Goal: Transaction & Acquisition: Purchase product/service

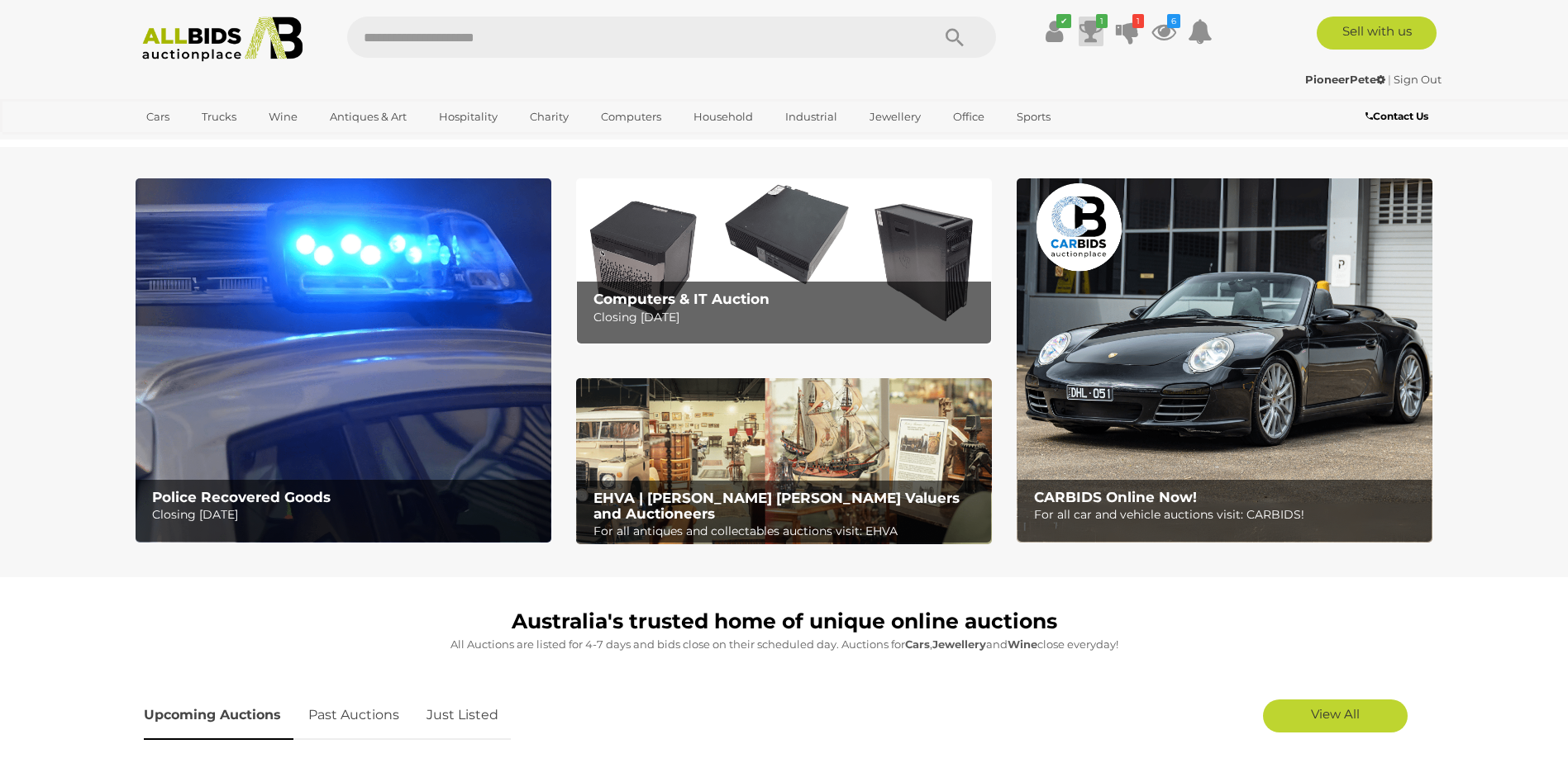
click at [1088, 36] on icon at bounding box center [1090, 31] width 23 height 30
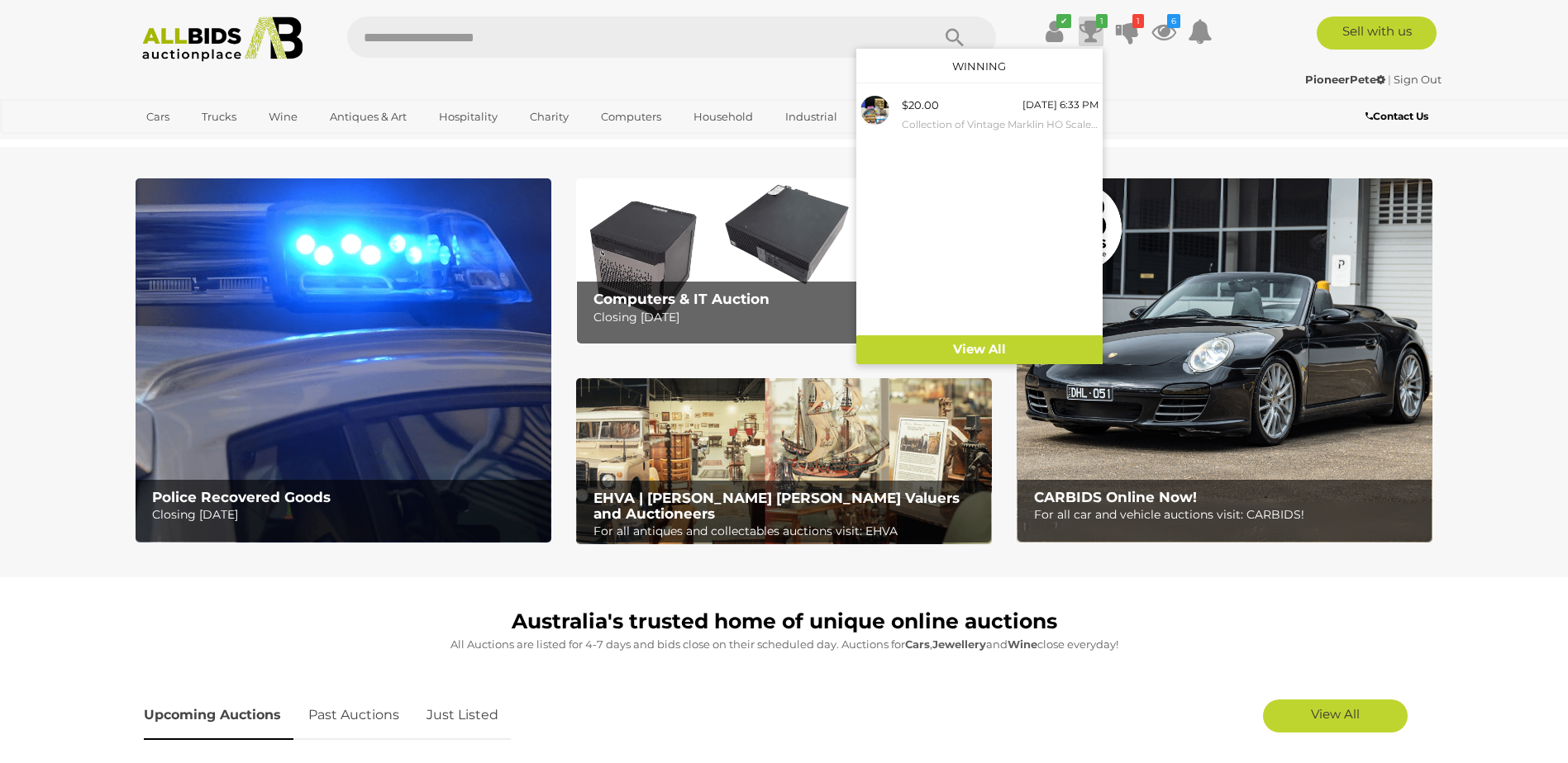
click at [1088, 36] on icon at bounding box center [1090, 31] width 23 height 30
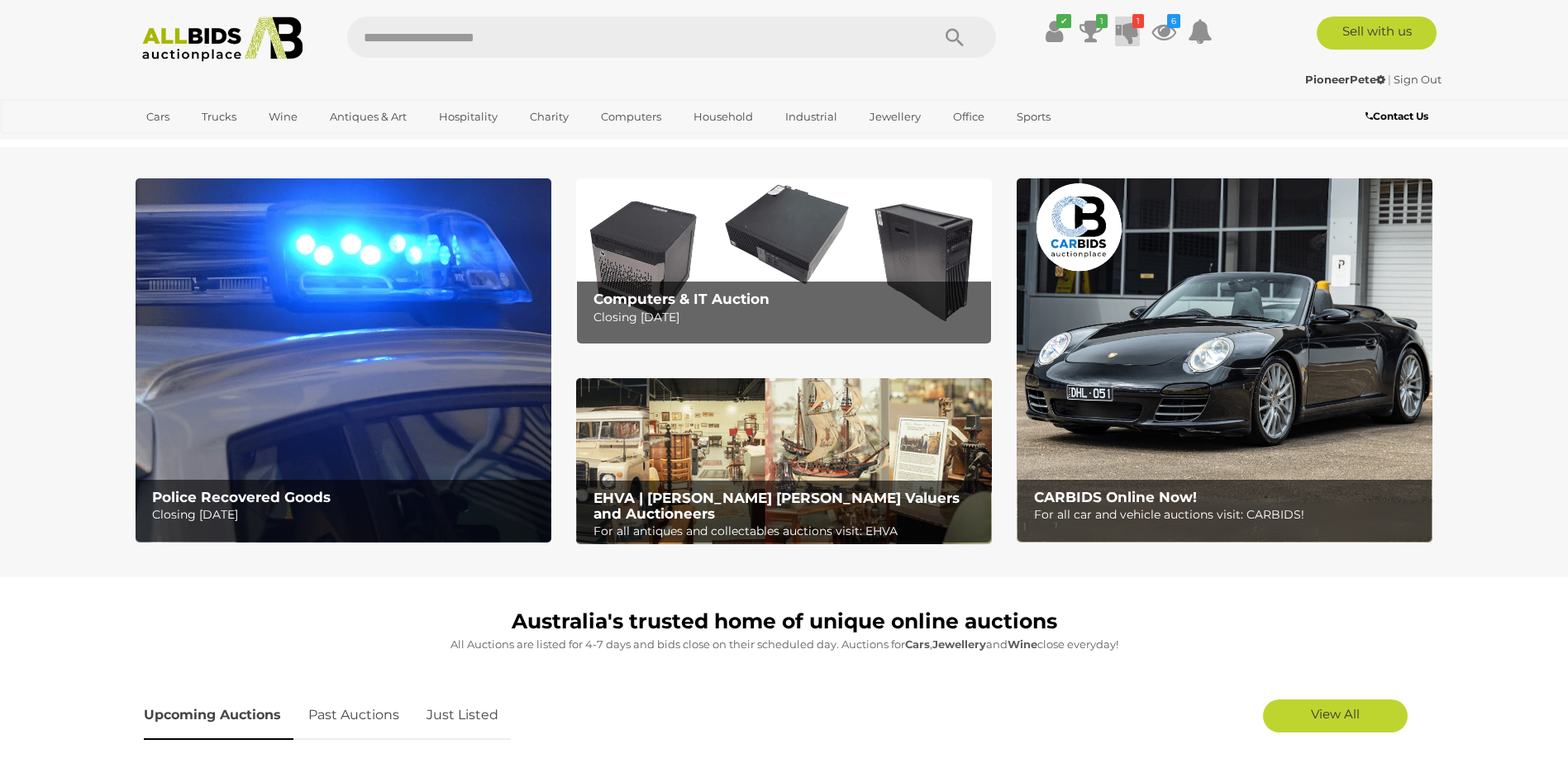
click at [1125, 33] on icon at bounding box center [1126, 31] width 23 height 30
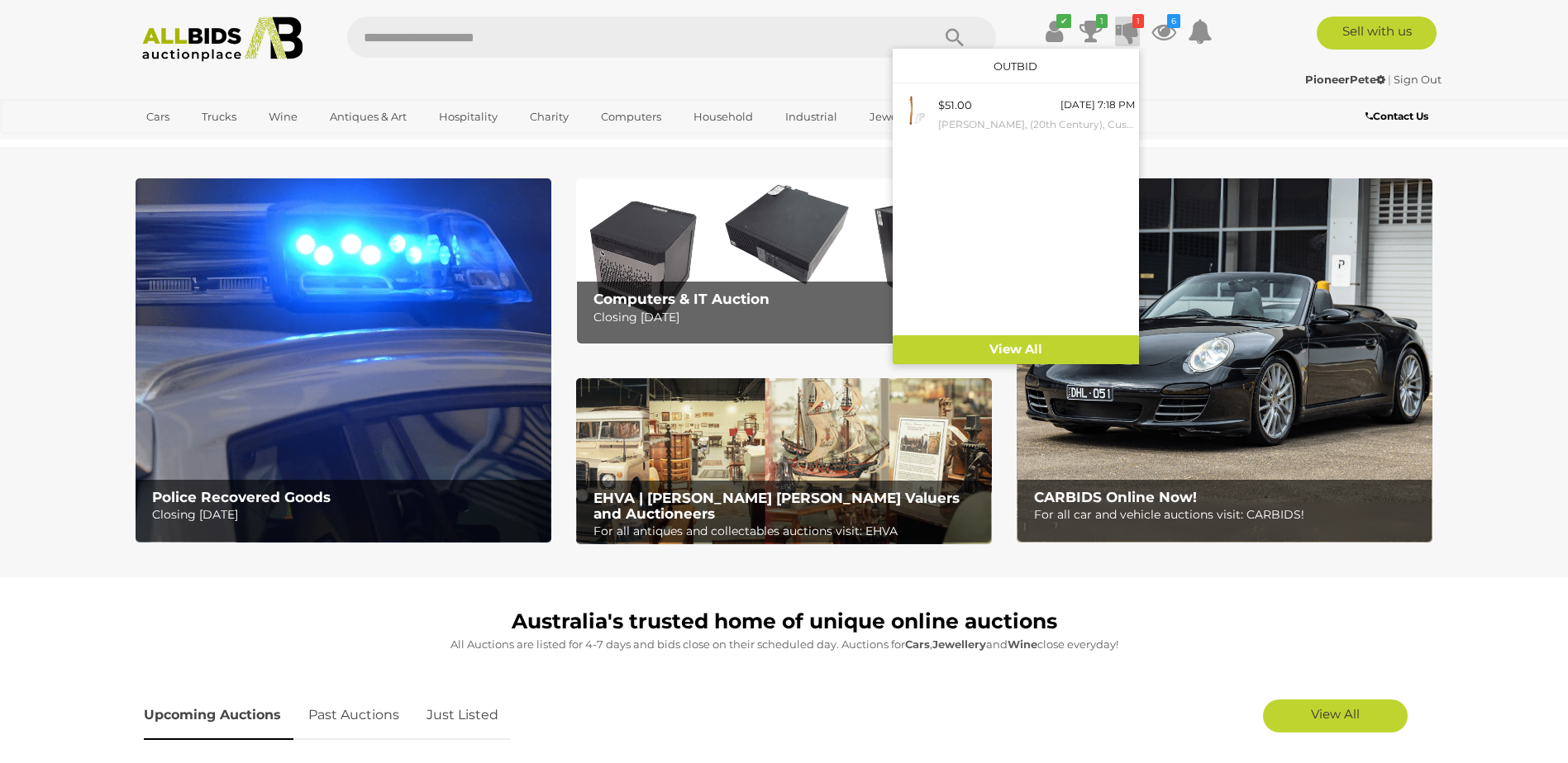
click at [1125, 33] on icon at bounding box center [1126, 31] width 23 height 30
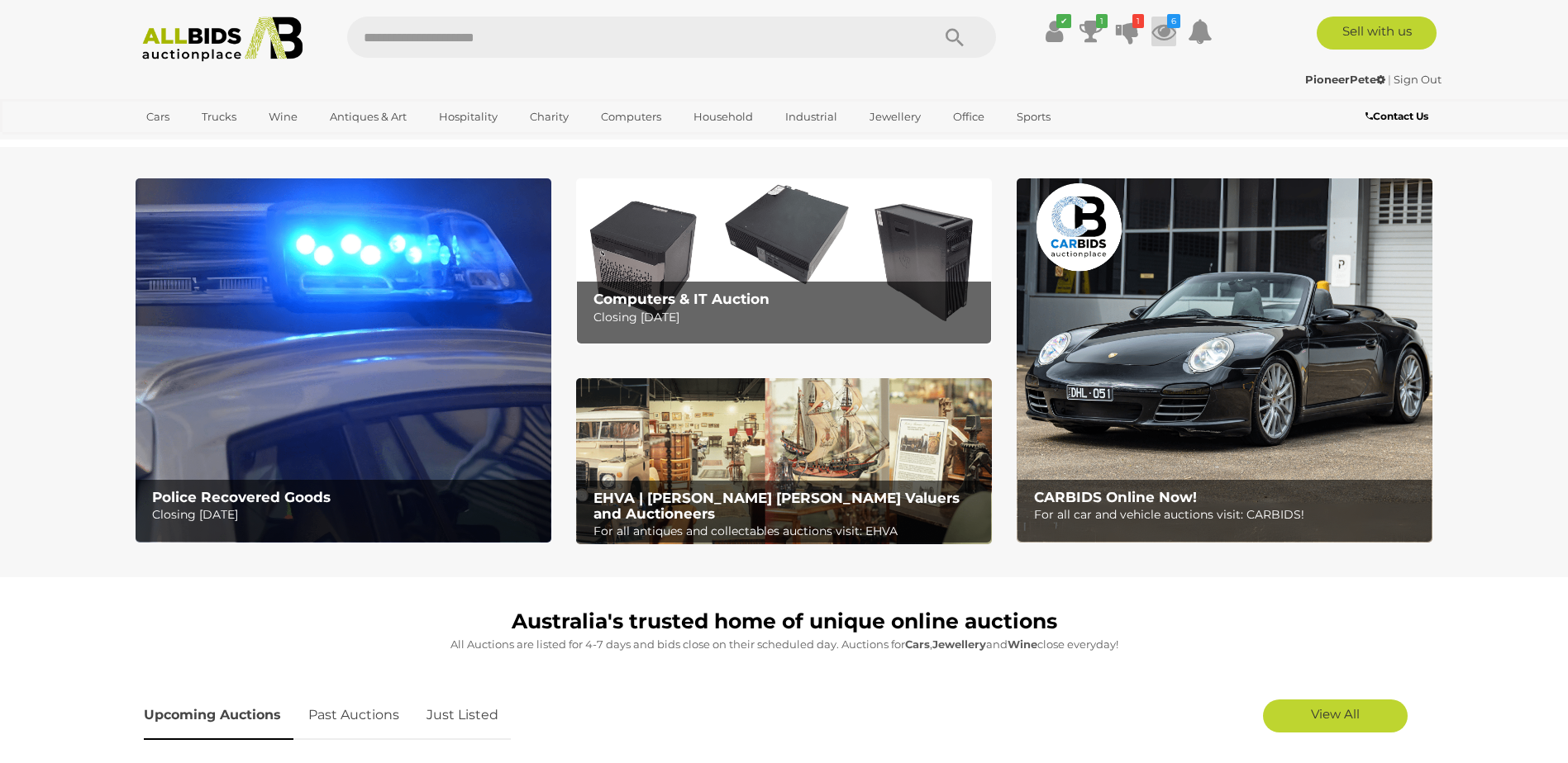
click at [1162, 35] on icon at bounding box center [1163, 31] width 25 height 30
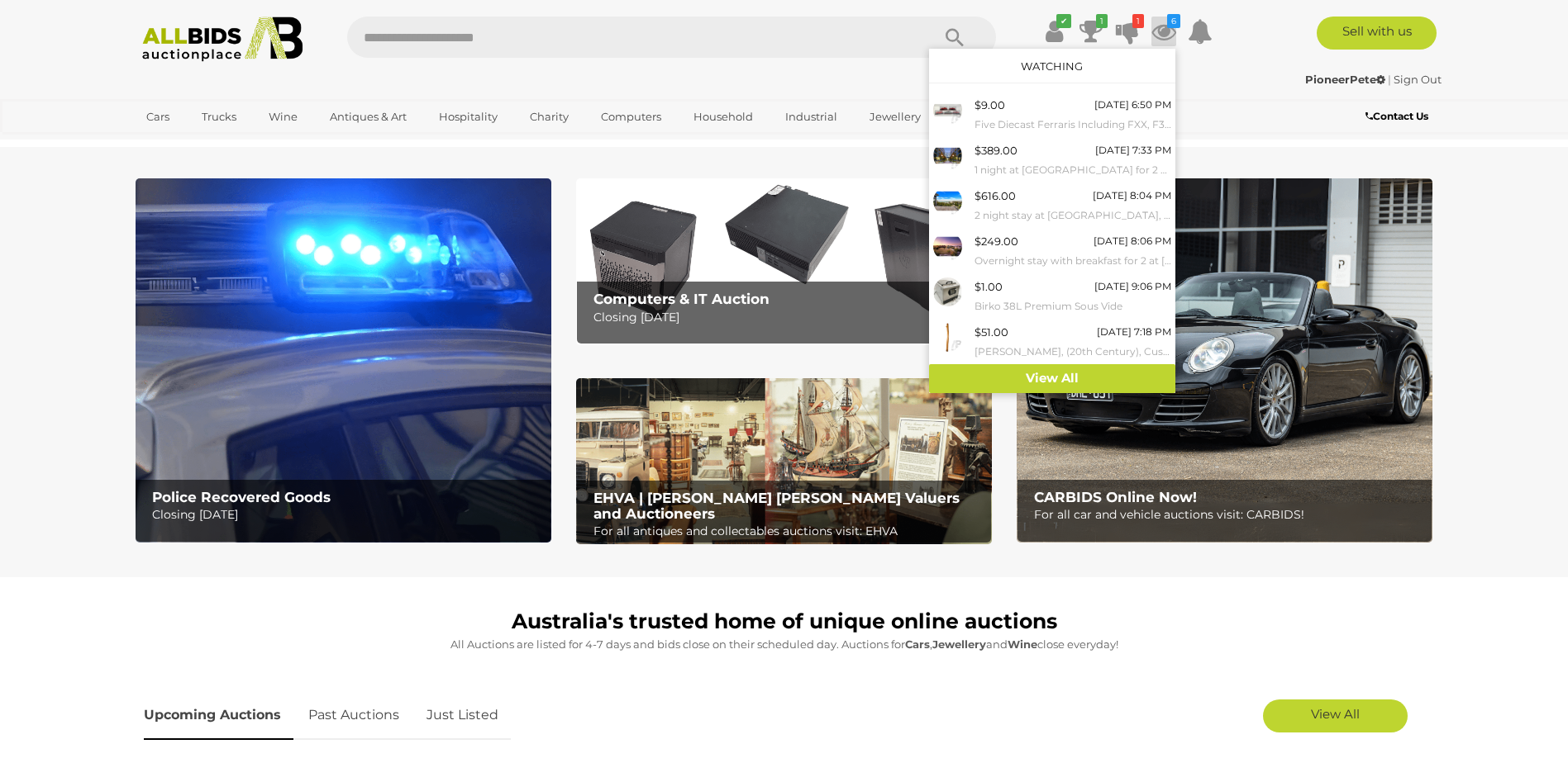
click at [1162, 35] on icon at bounding box center [1163, 31] width 25 height 30
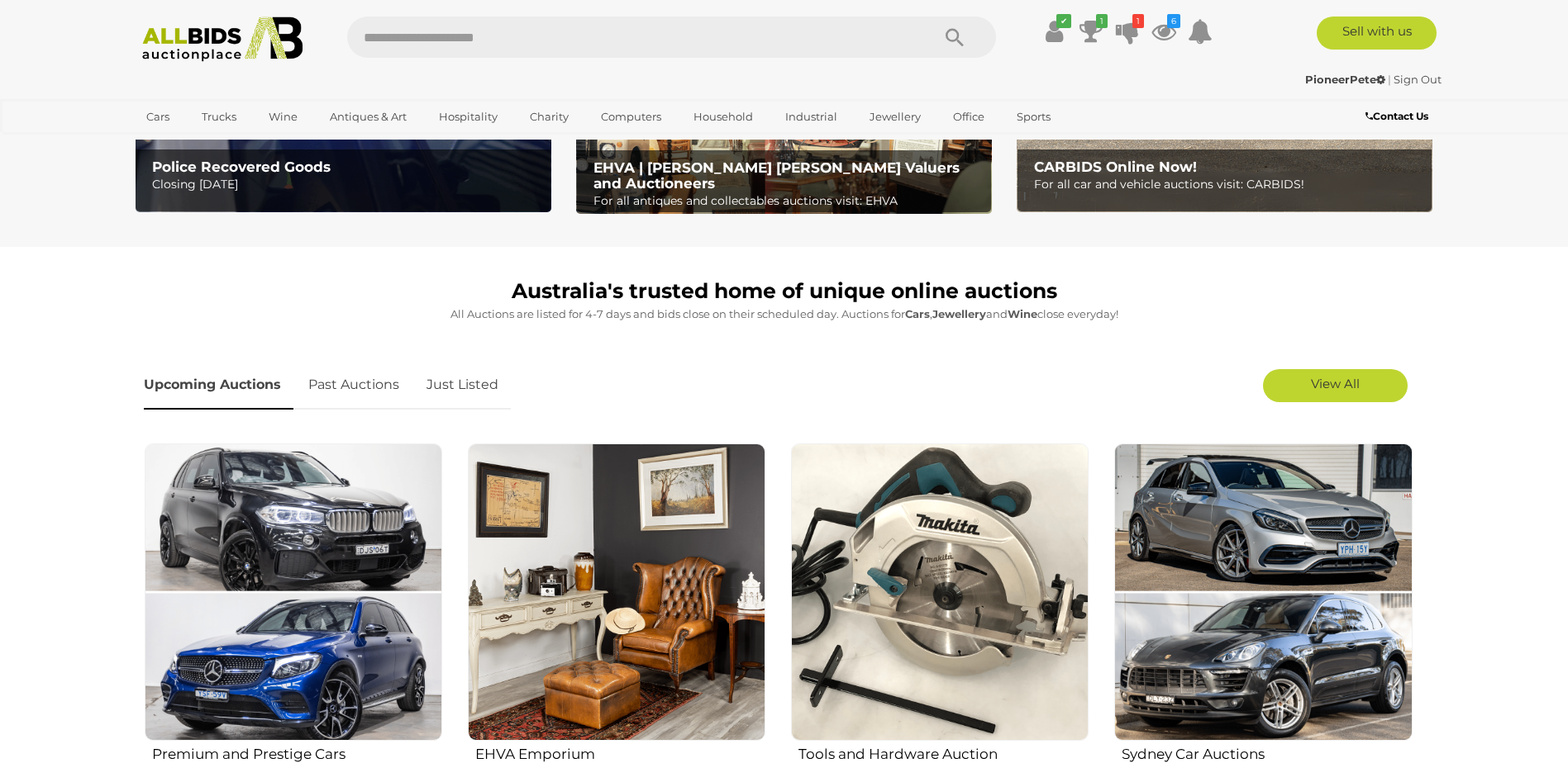
scroll to position [413, 0]
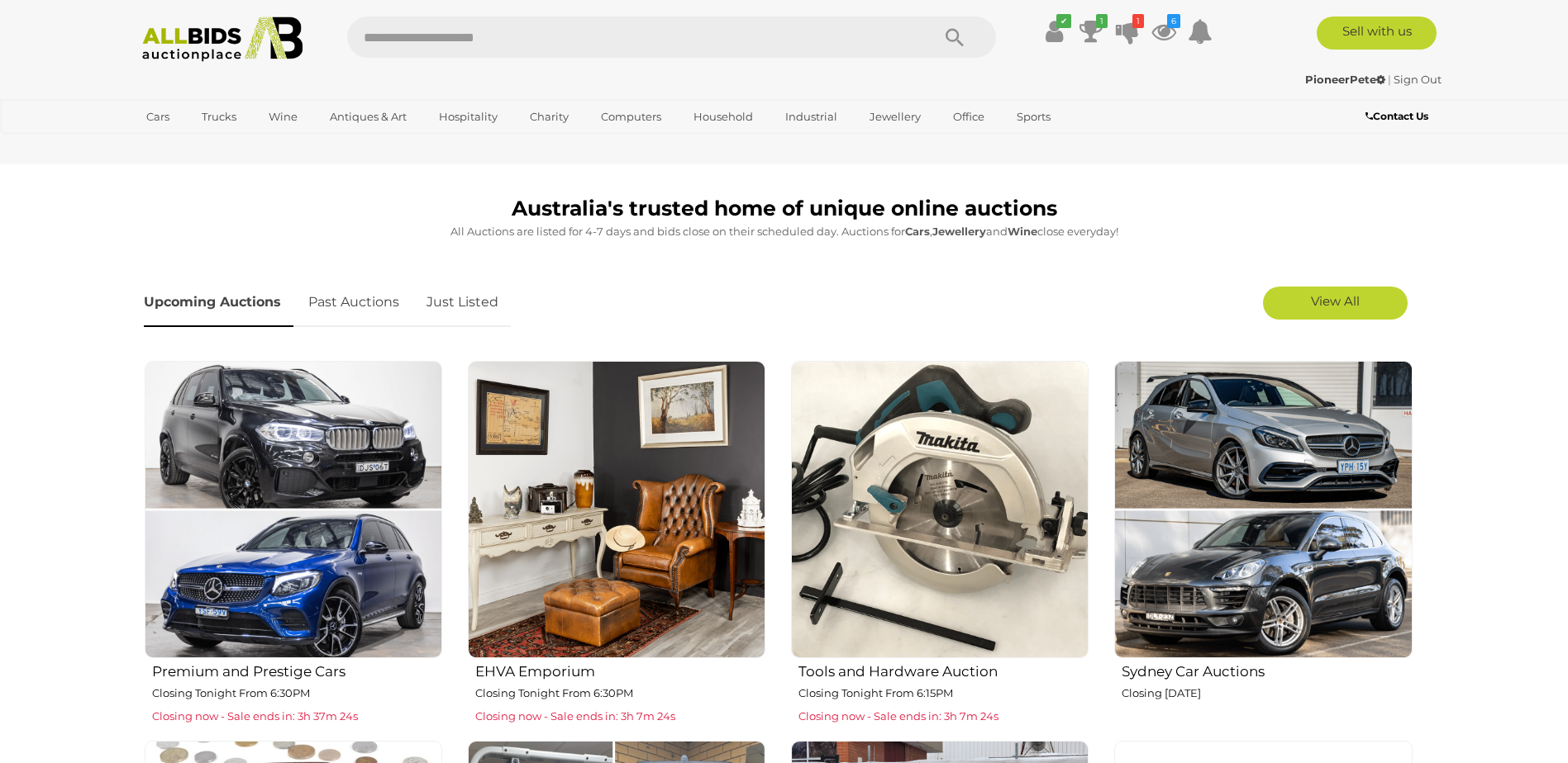
click at [482, 298] on link "Just Listed" at bounding box center [463, 302] width 97 height 48
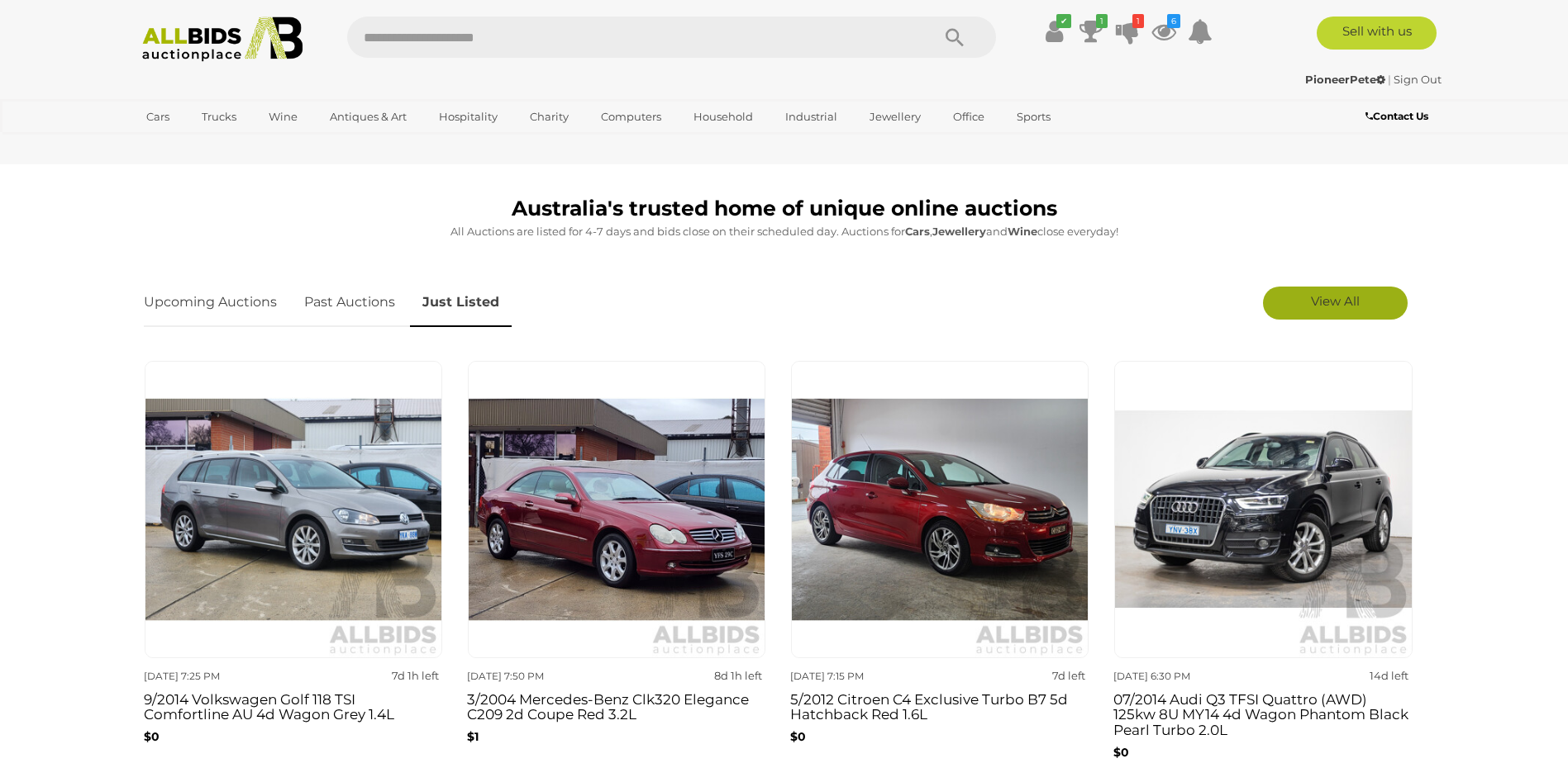
click at [1384, 305] on link "View All" at bounding box center [1335, 303] width 144 height 33
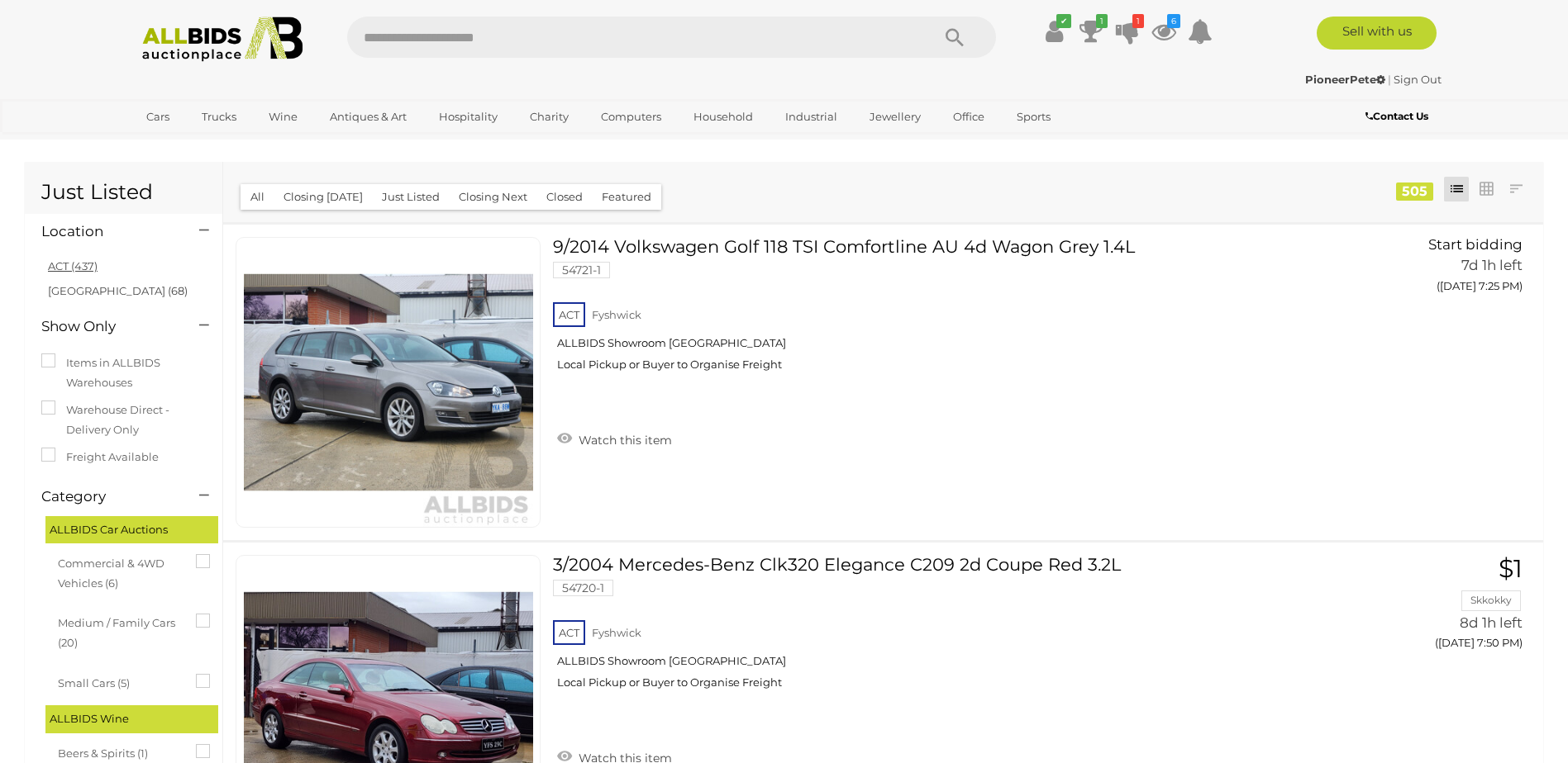
click at [81, 269] on link "ACT (437)" at bounding box center [72, 266] width 49 height 13
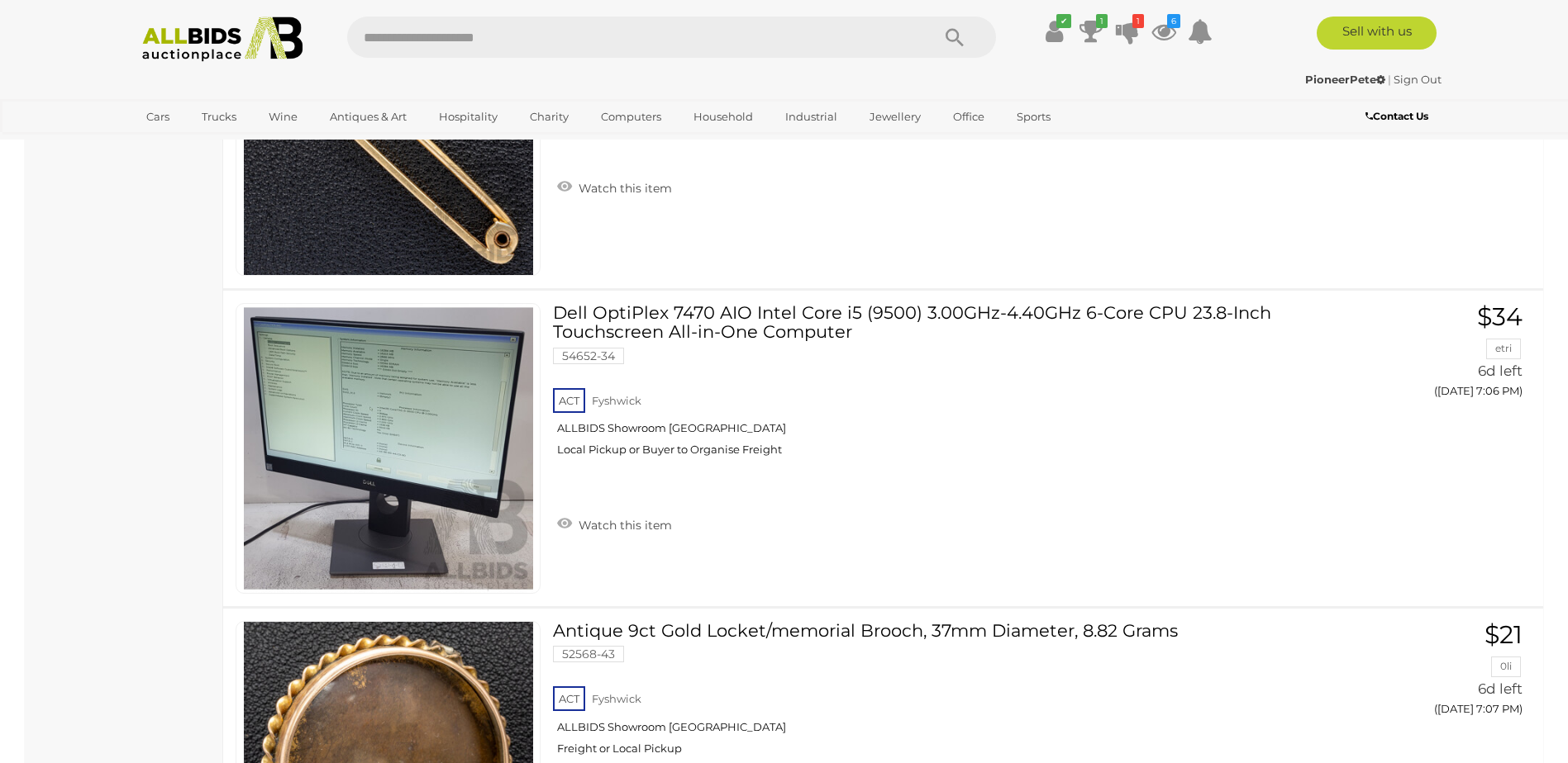
scroll to position [15693, 0]
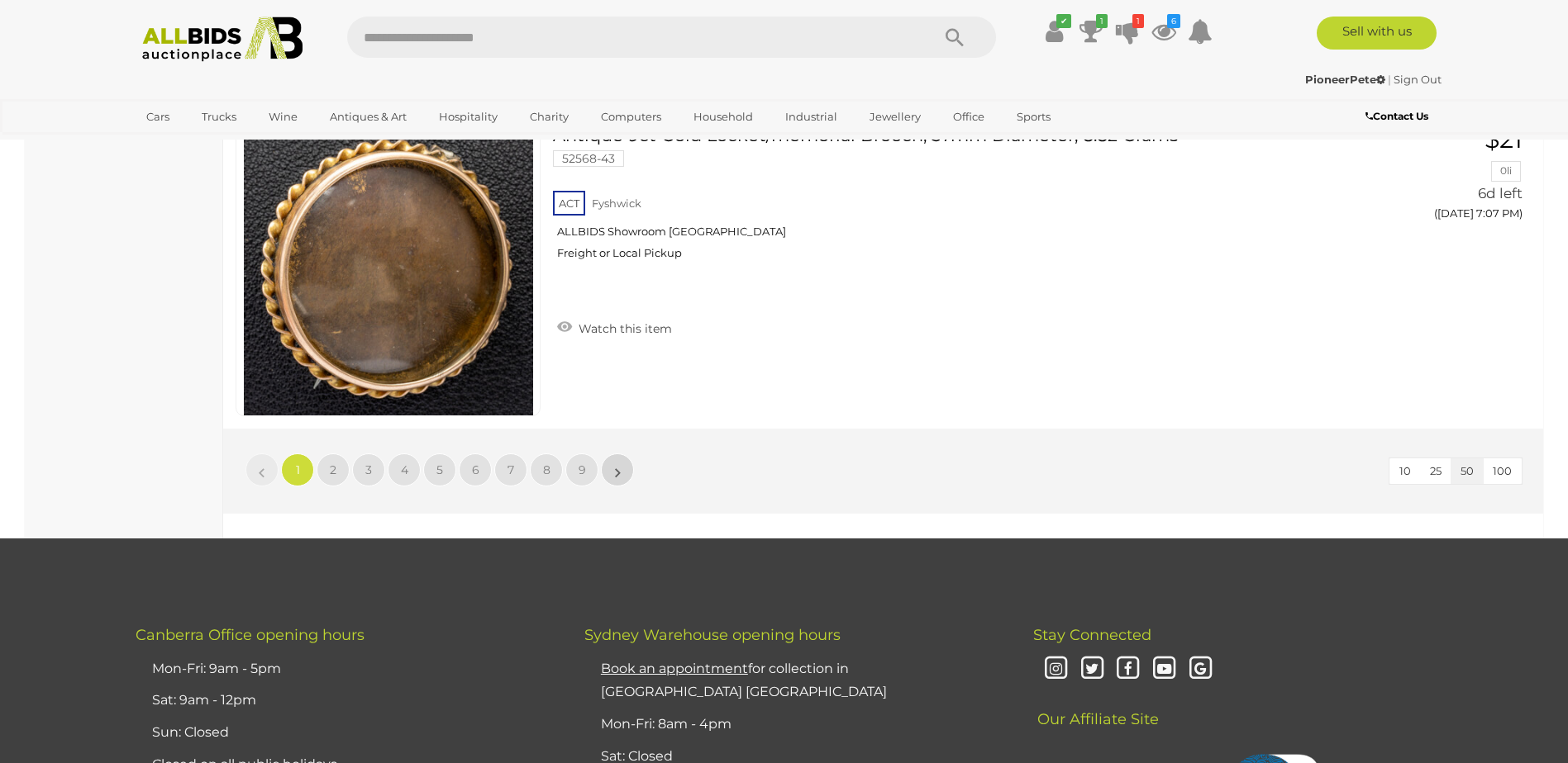
click at [624, 470] on link "»" at bounding box center [617, 470] width 33 height 33
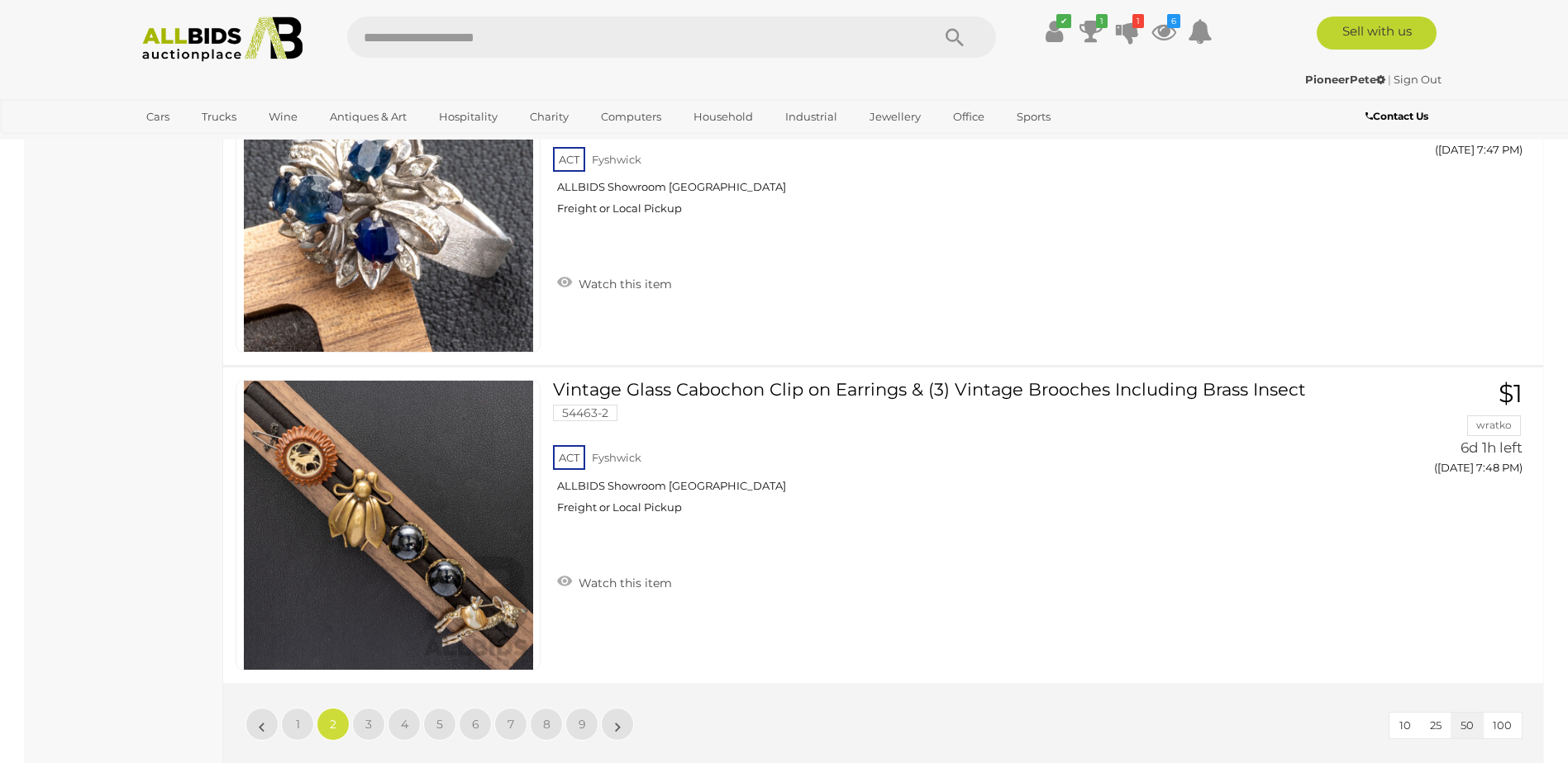
scroll to position [15693, 0]
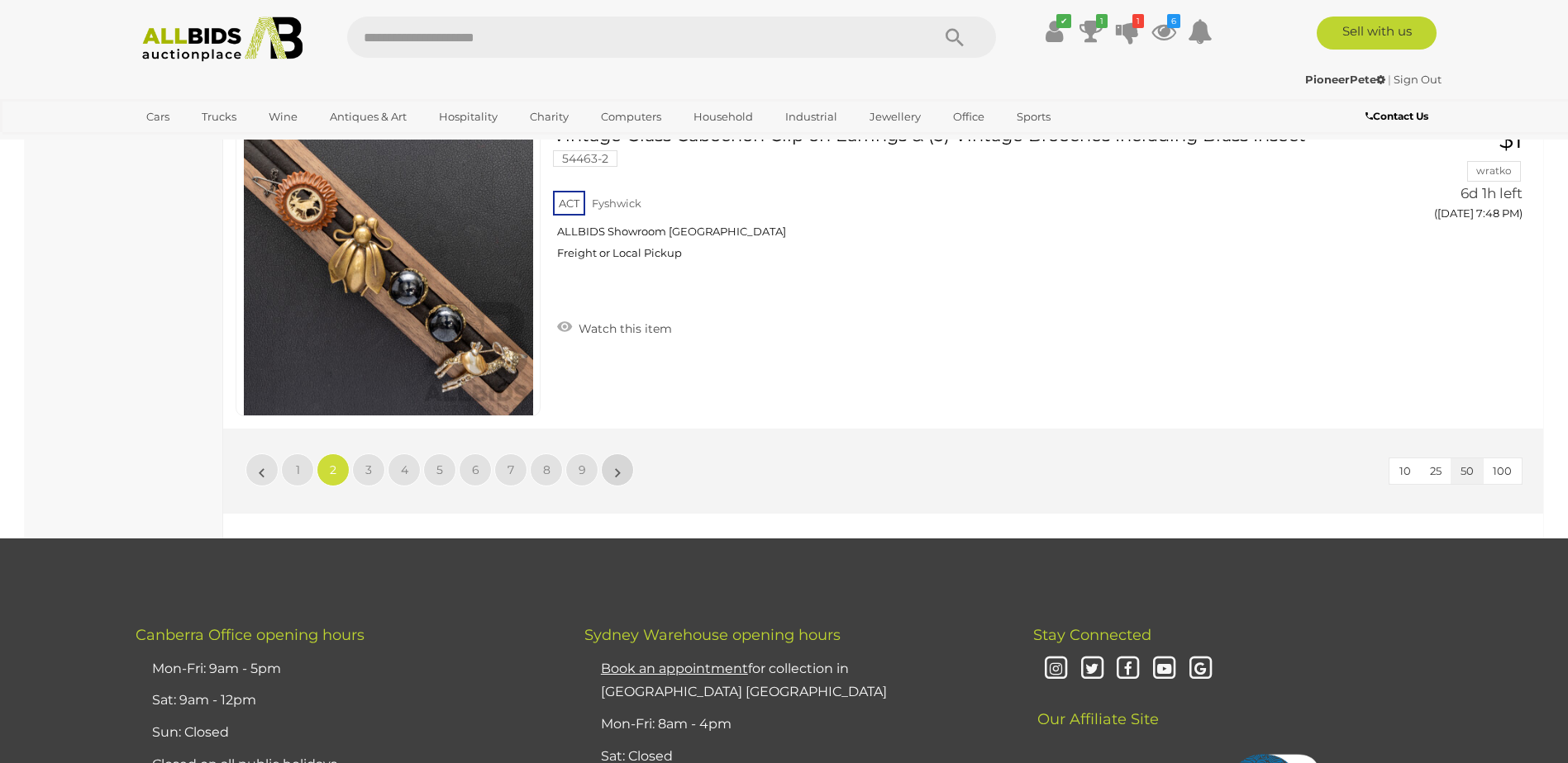
click at [624, 476] on link "»" at bounding box center [617, 470] width 33 height 33
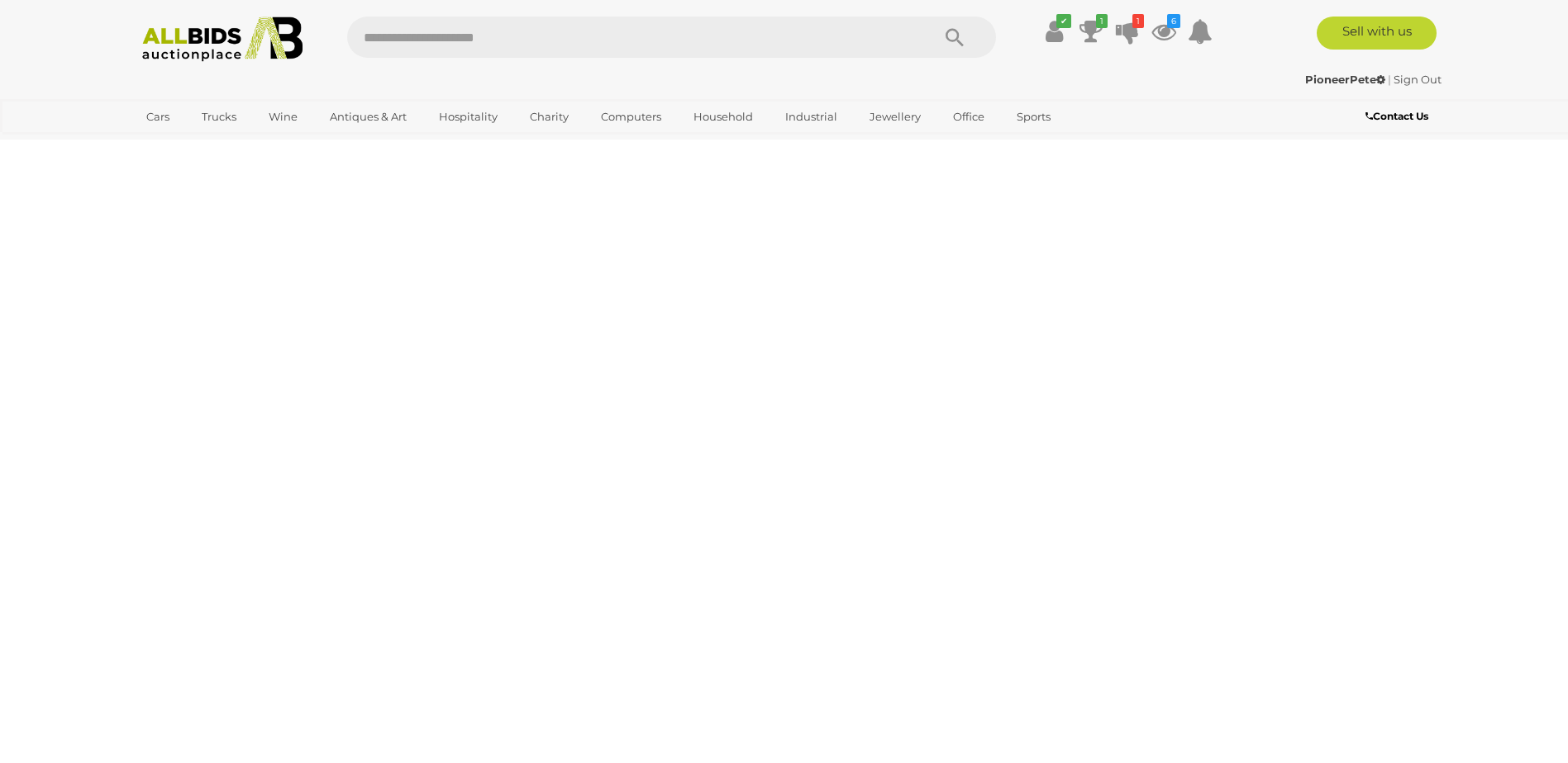
scroll to position [0, 0]
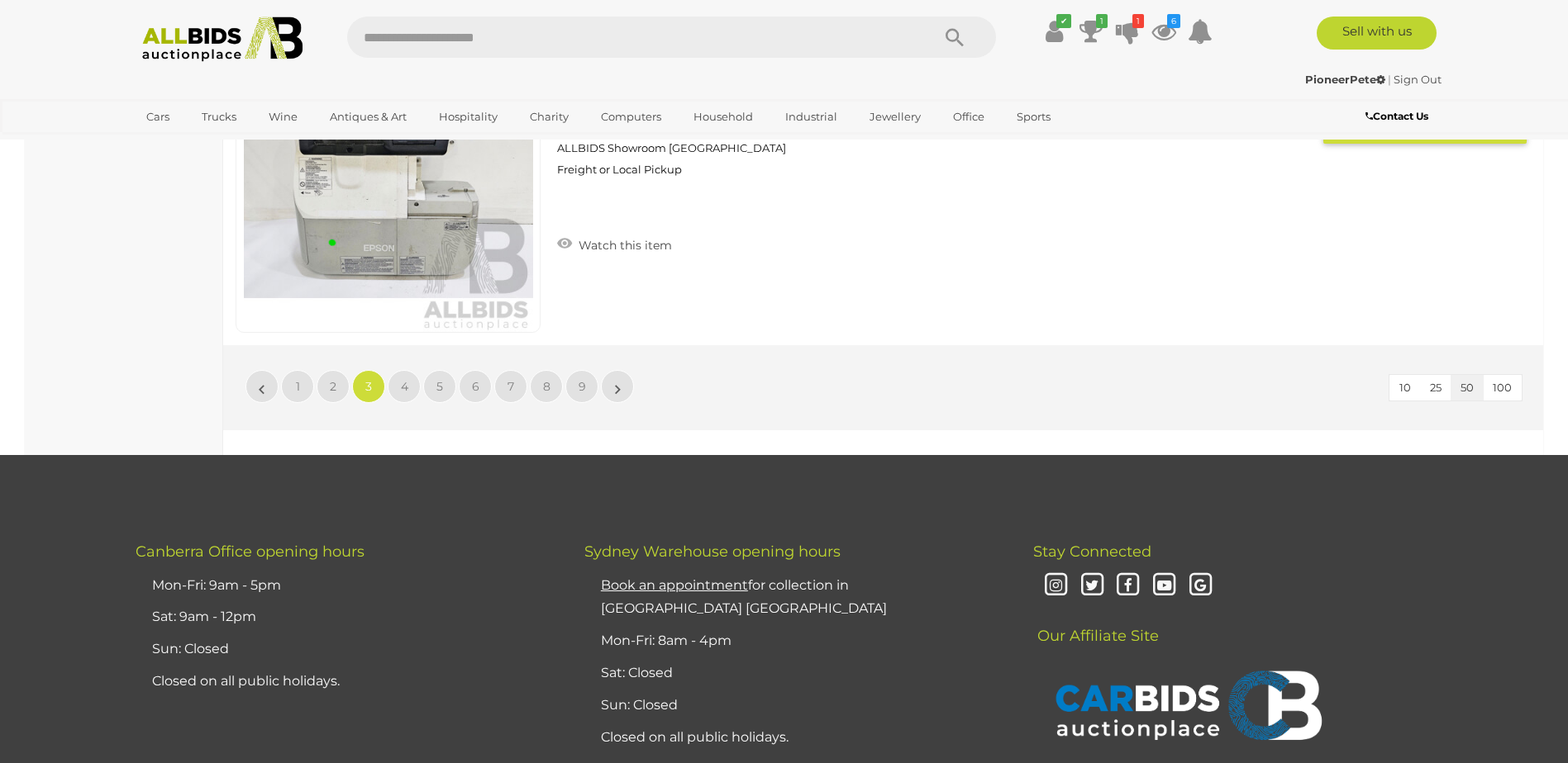
scroll to position [15775, 0]
click at [628, 386] on link "»" at bounding box center [617, 387] width 33 height 33
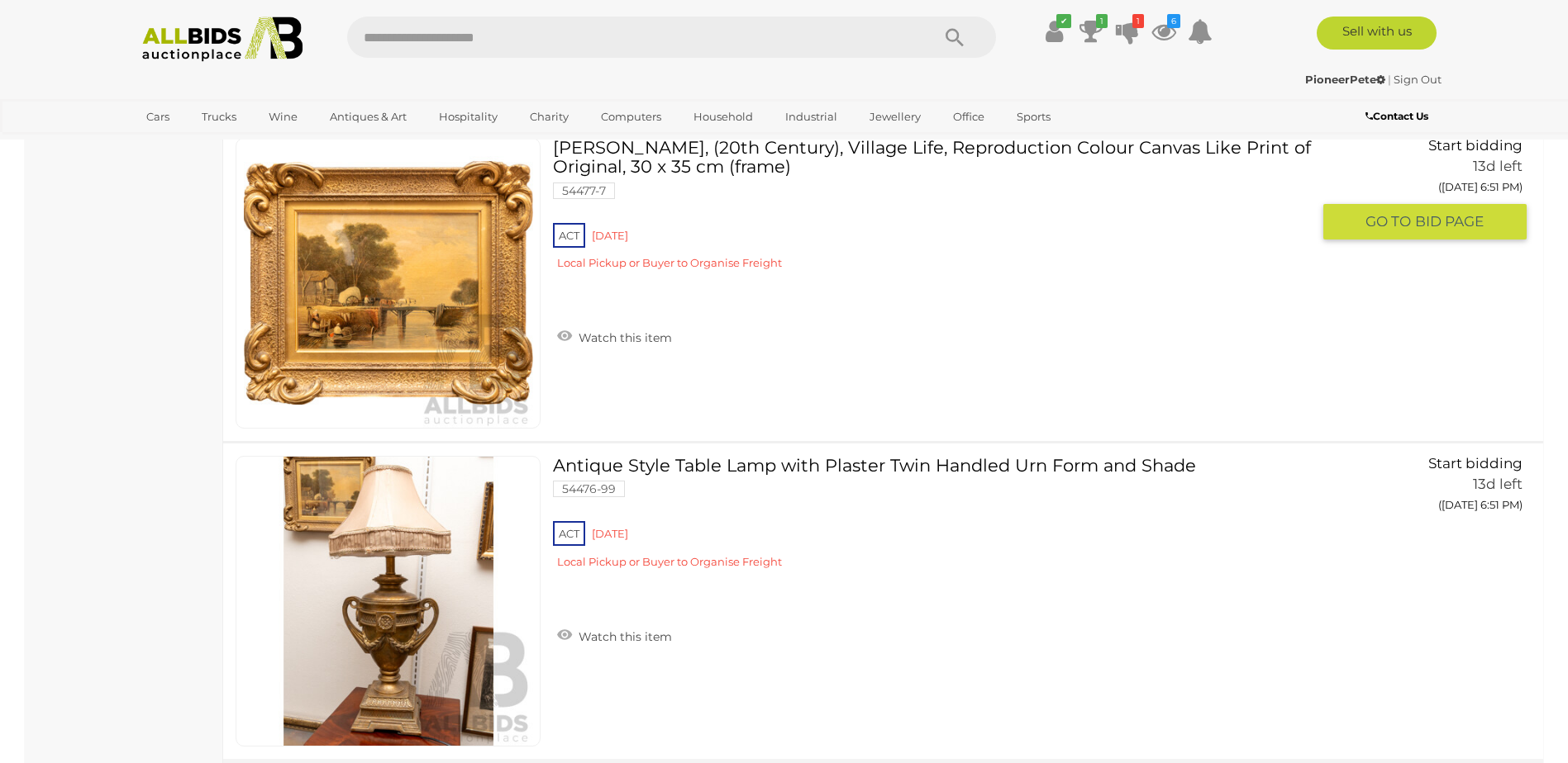
scroll to position [15941, 0]
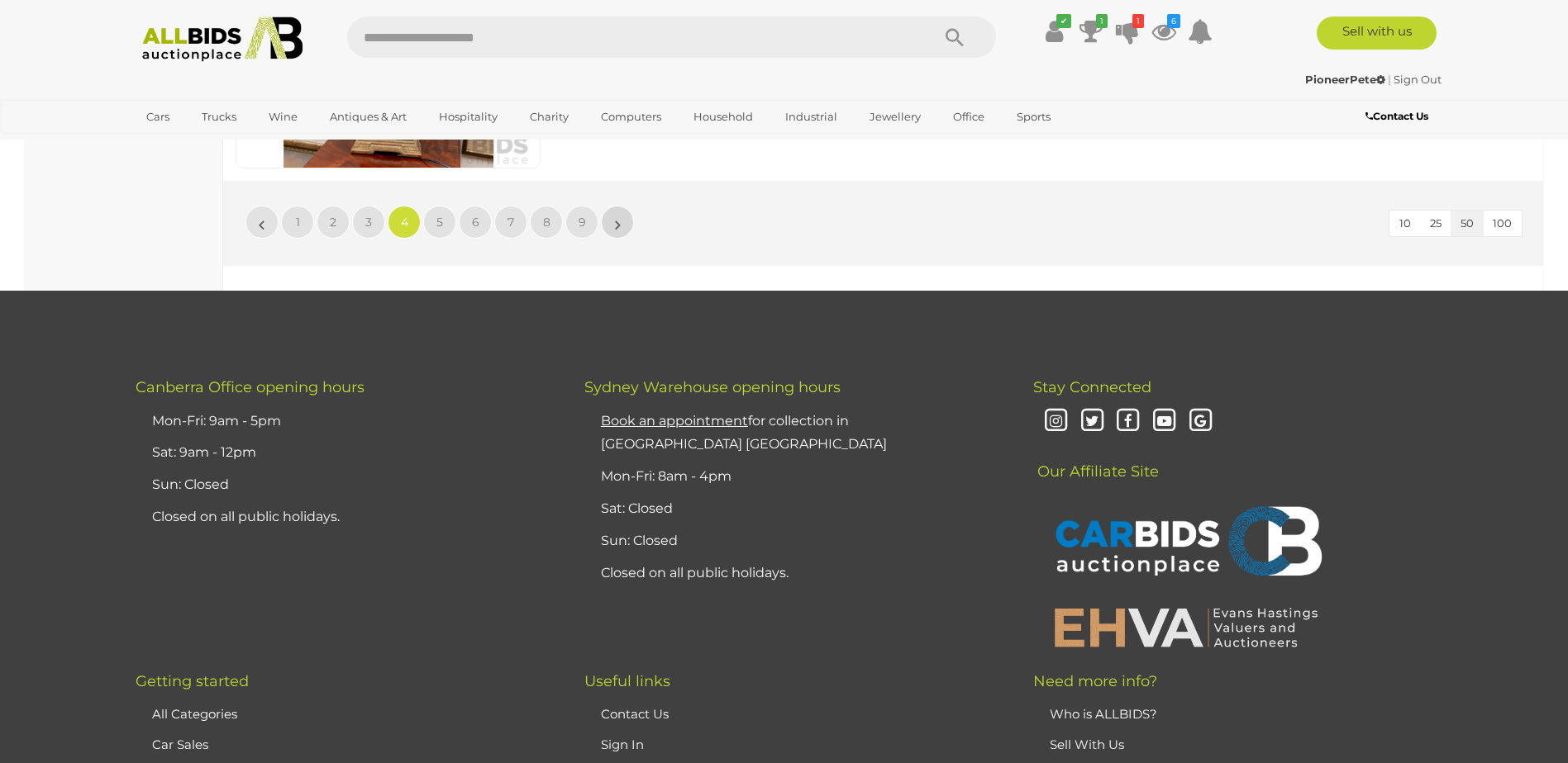
click at [632, 221] on link "»" at bounding box center [617, 222] width 33 height 33
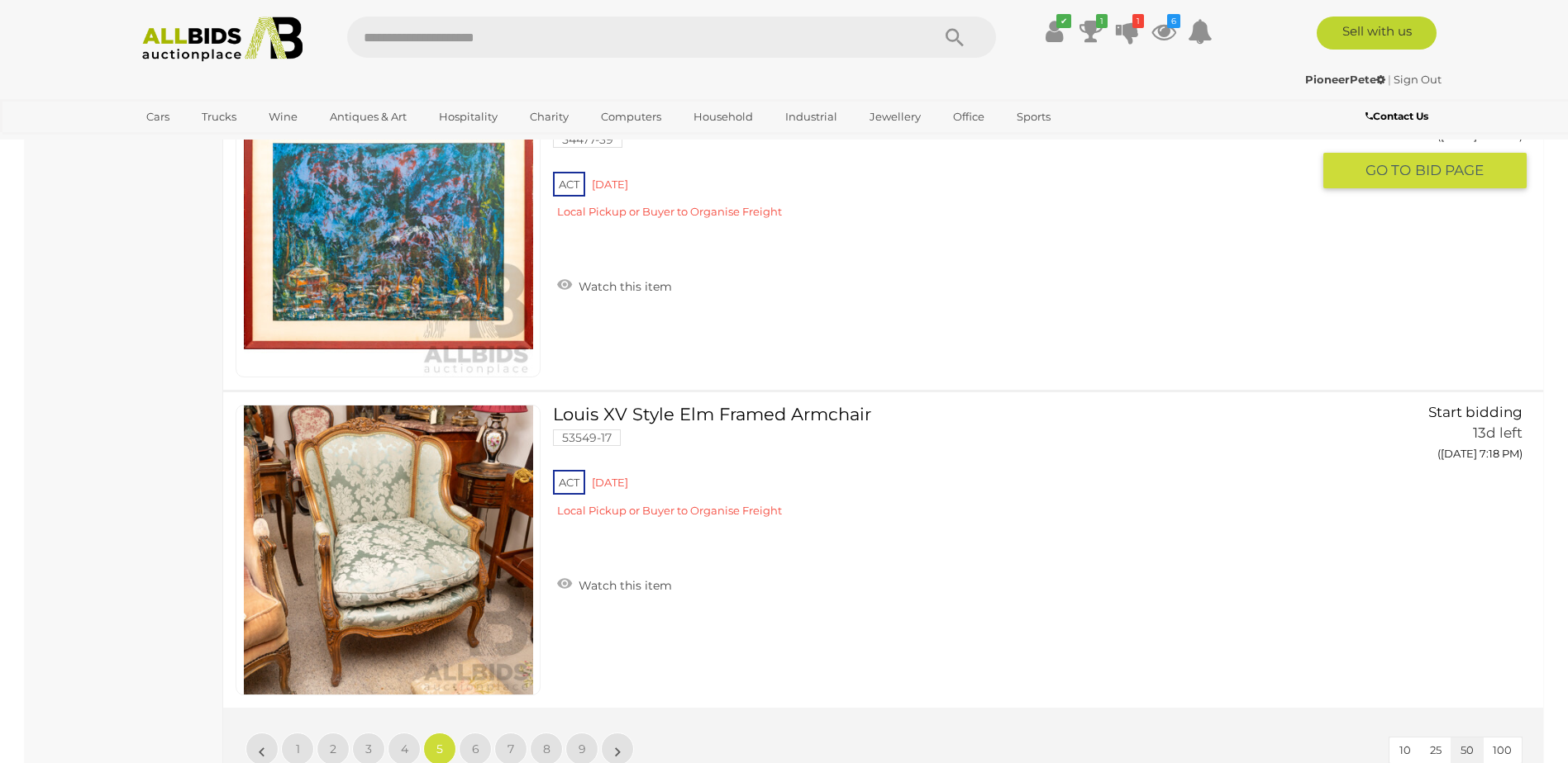
scroll to position [15693, 0]
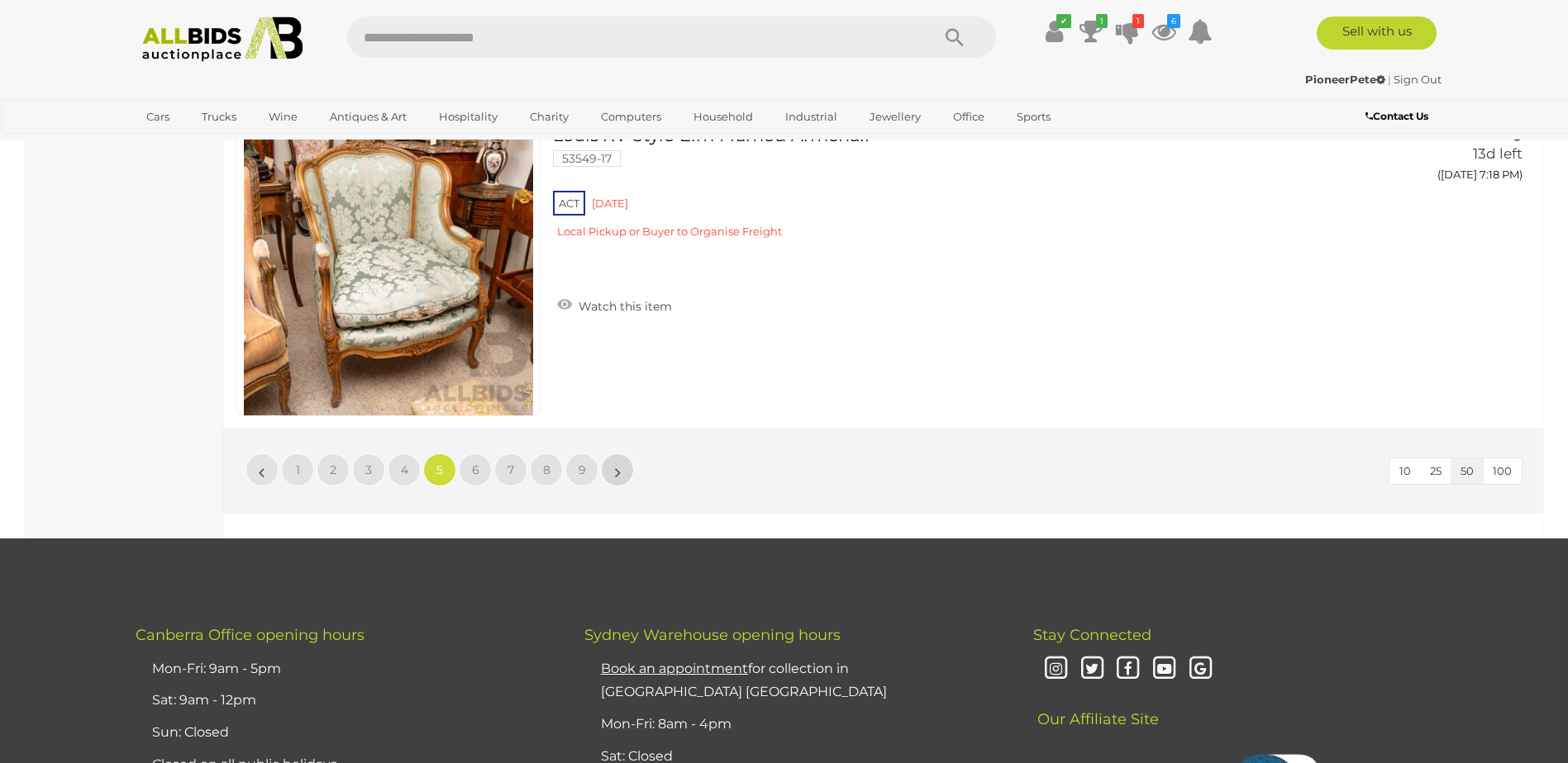
click at [629, 475] on link "»" at bounding box center [617, 470] width 33 height 33
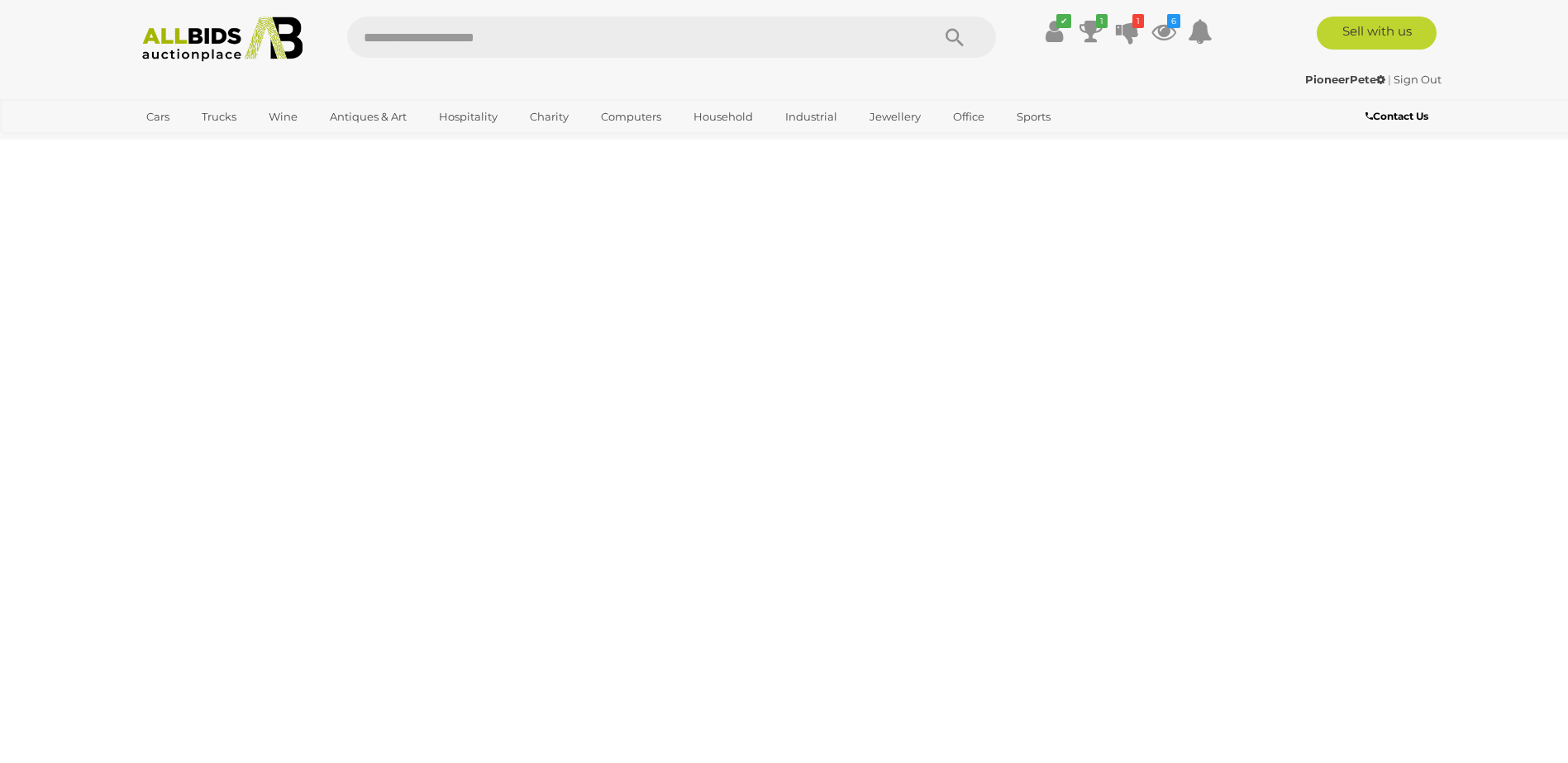
scroll to position [0, 0]
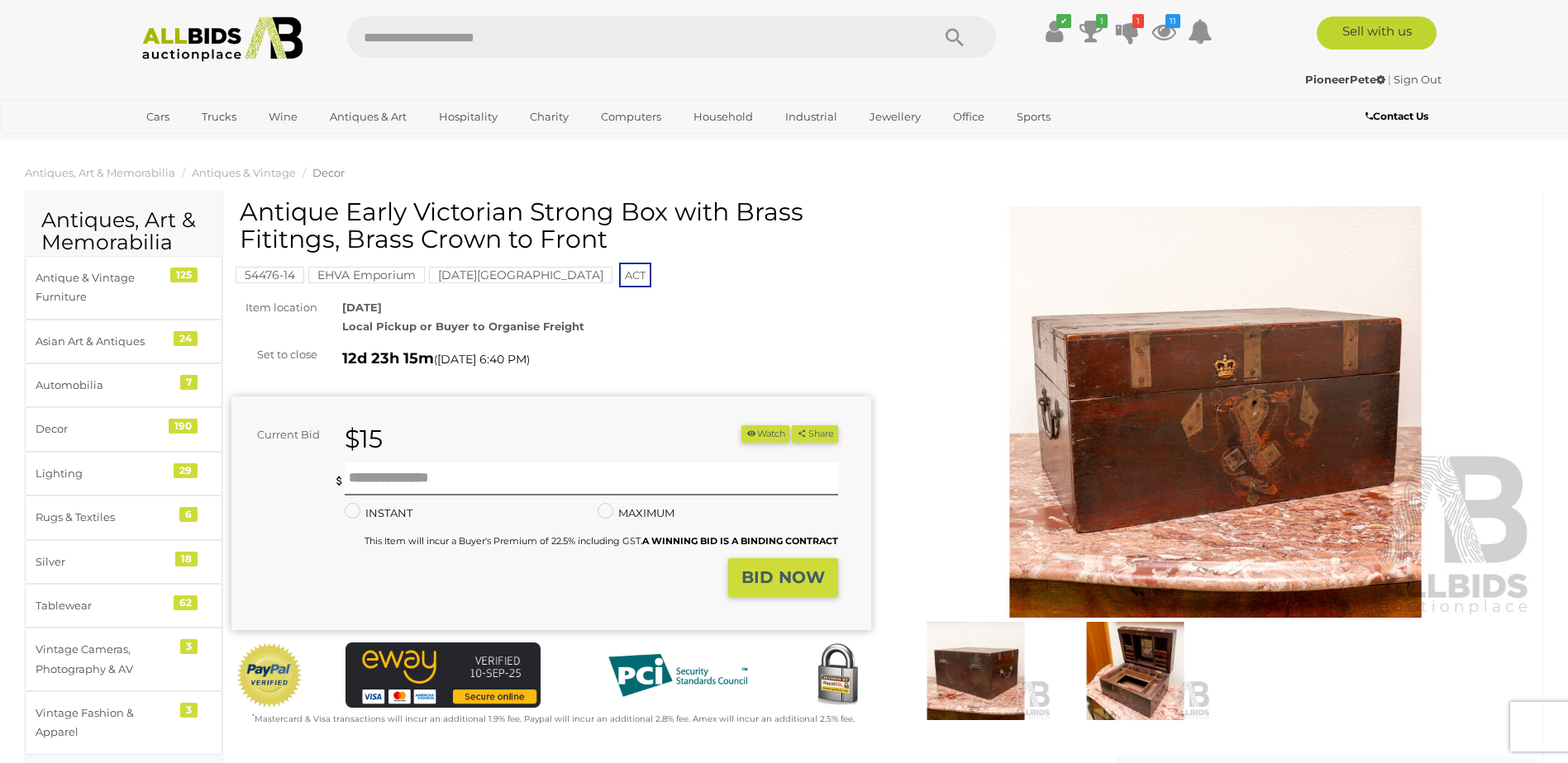
click at [1205, 425] on img at bounding box center [1216, 412] width 640 height 412
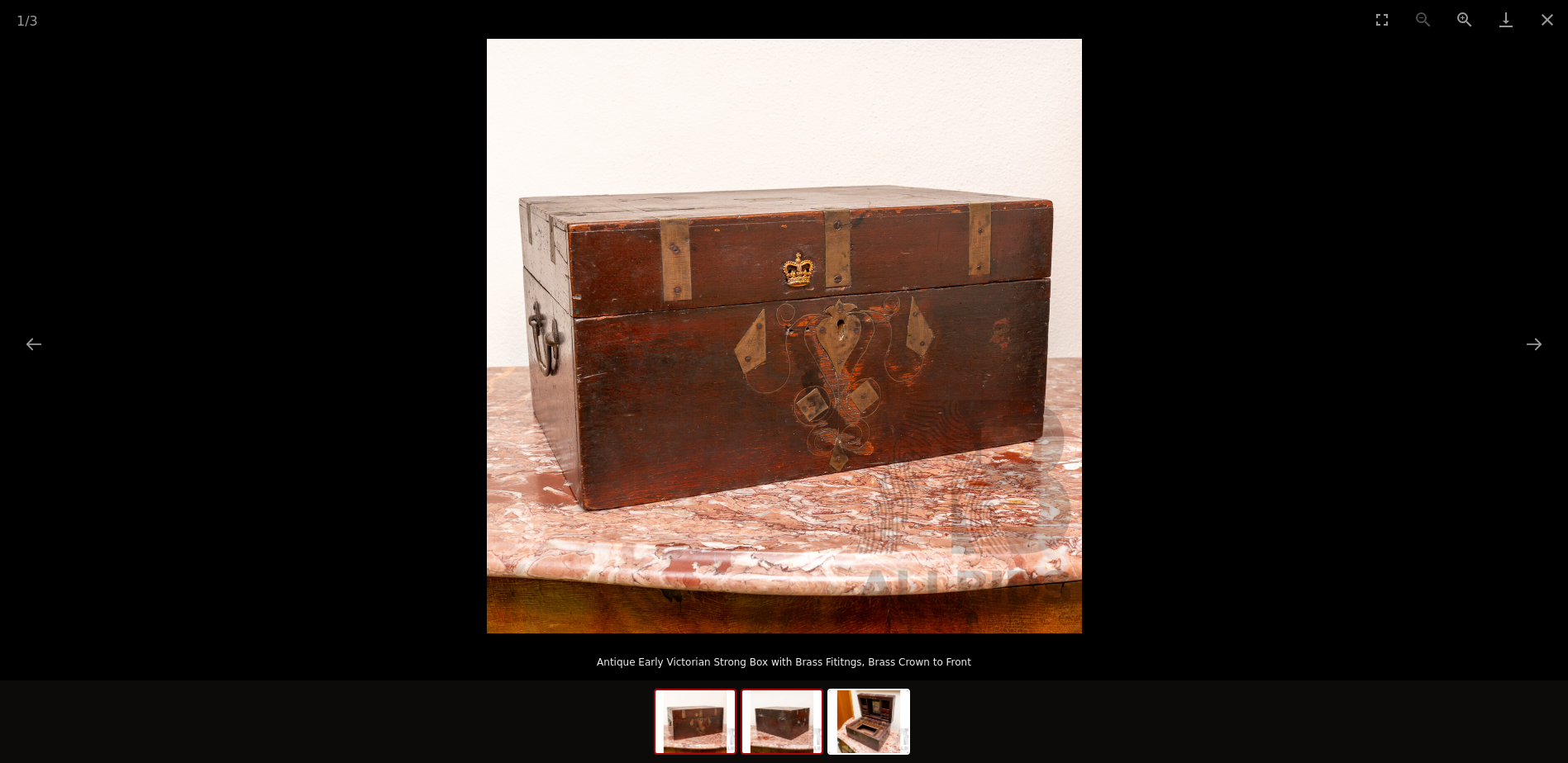
click at [784, 721] on img at bounding box center [782, 722] width 80 height 63
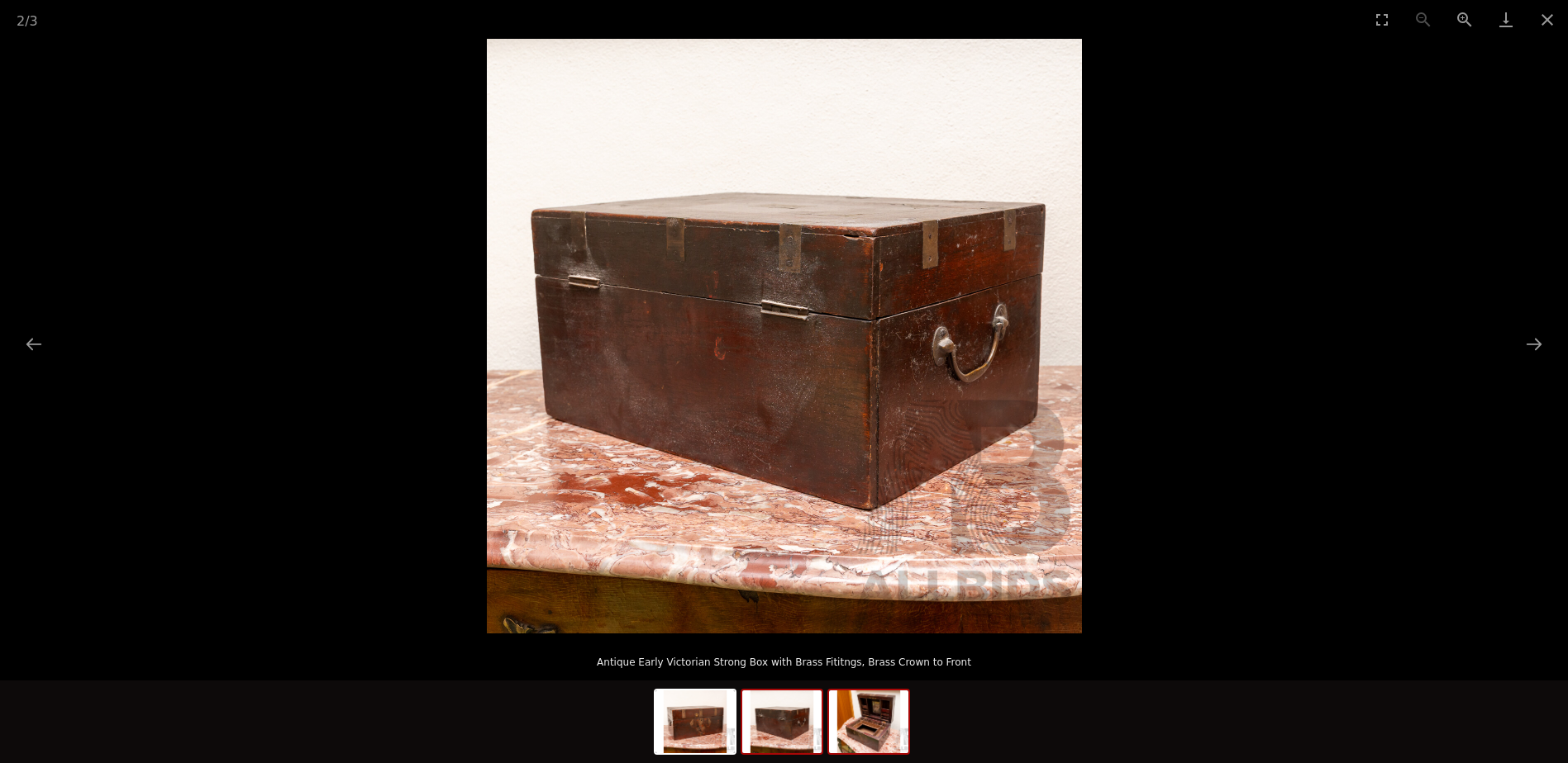
click at [872, 725] on img at bounding box center [869, 722] width 80 height 63
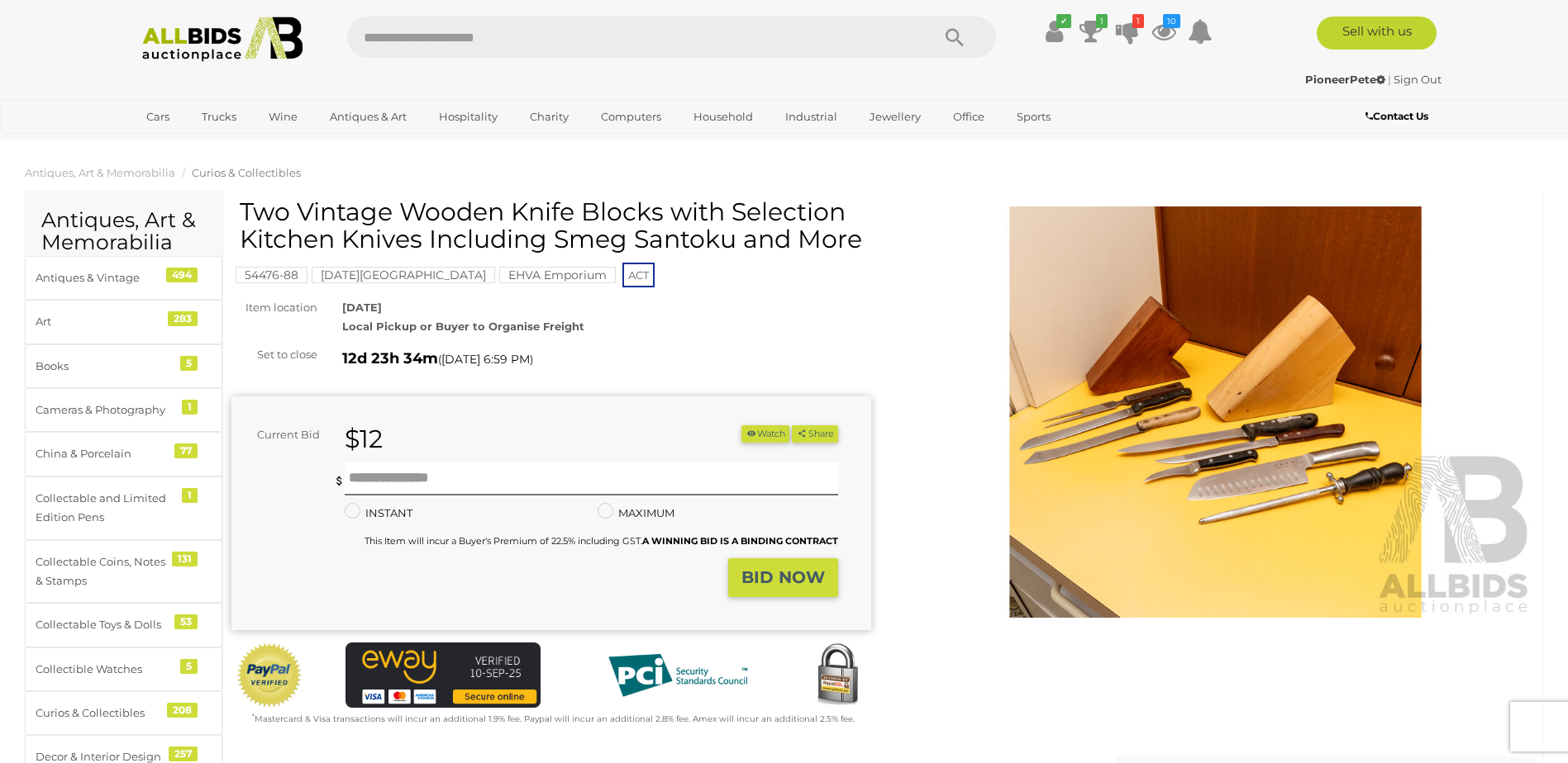
click at [1174, 421] on img at bounding box center [1216, 412] width 640 height 412
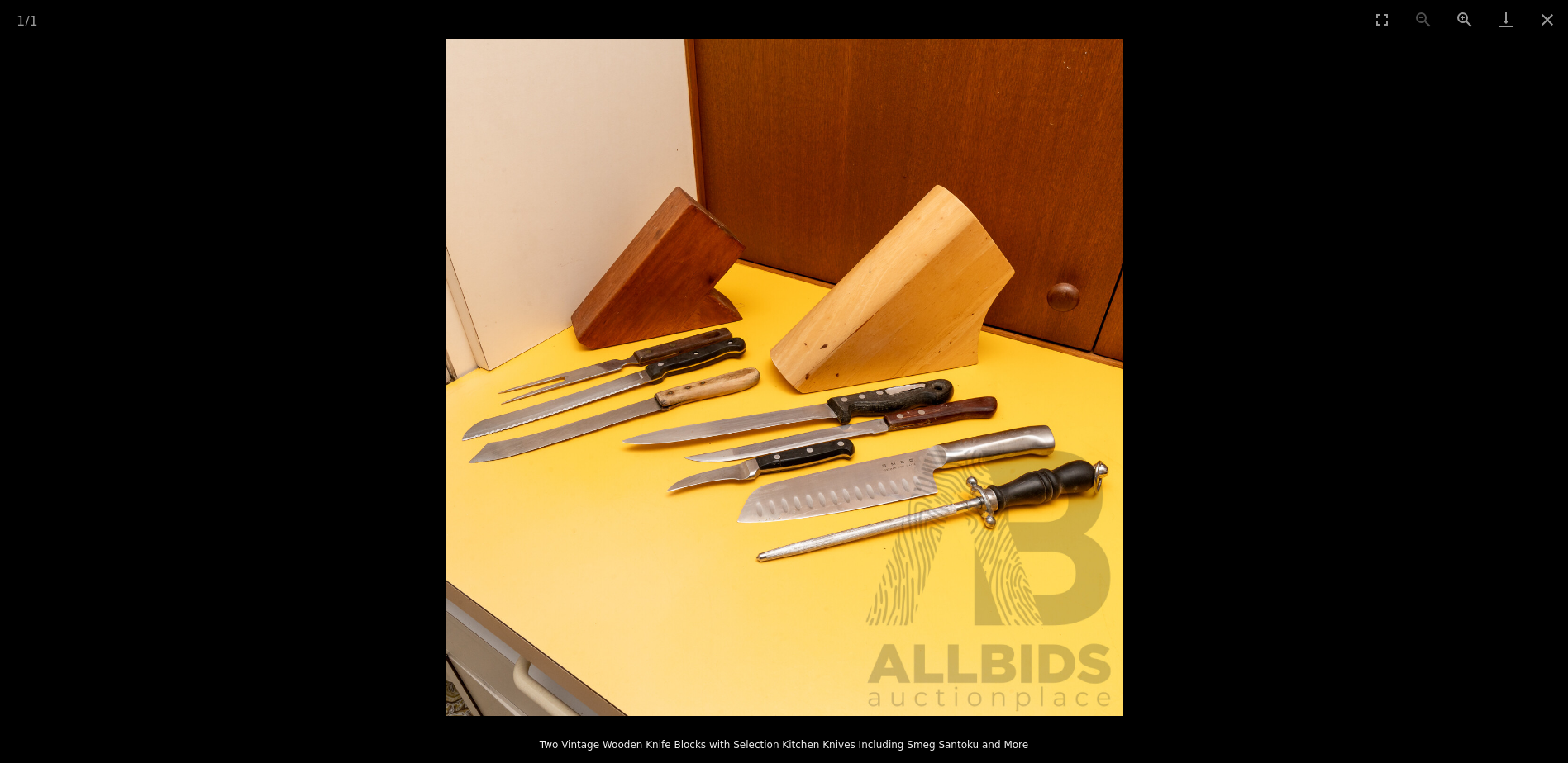
click at [1021, 450] on img at bounding box center [784, 376] width 677 height 677
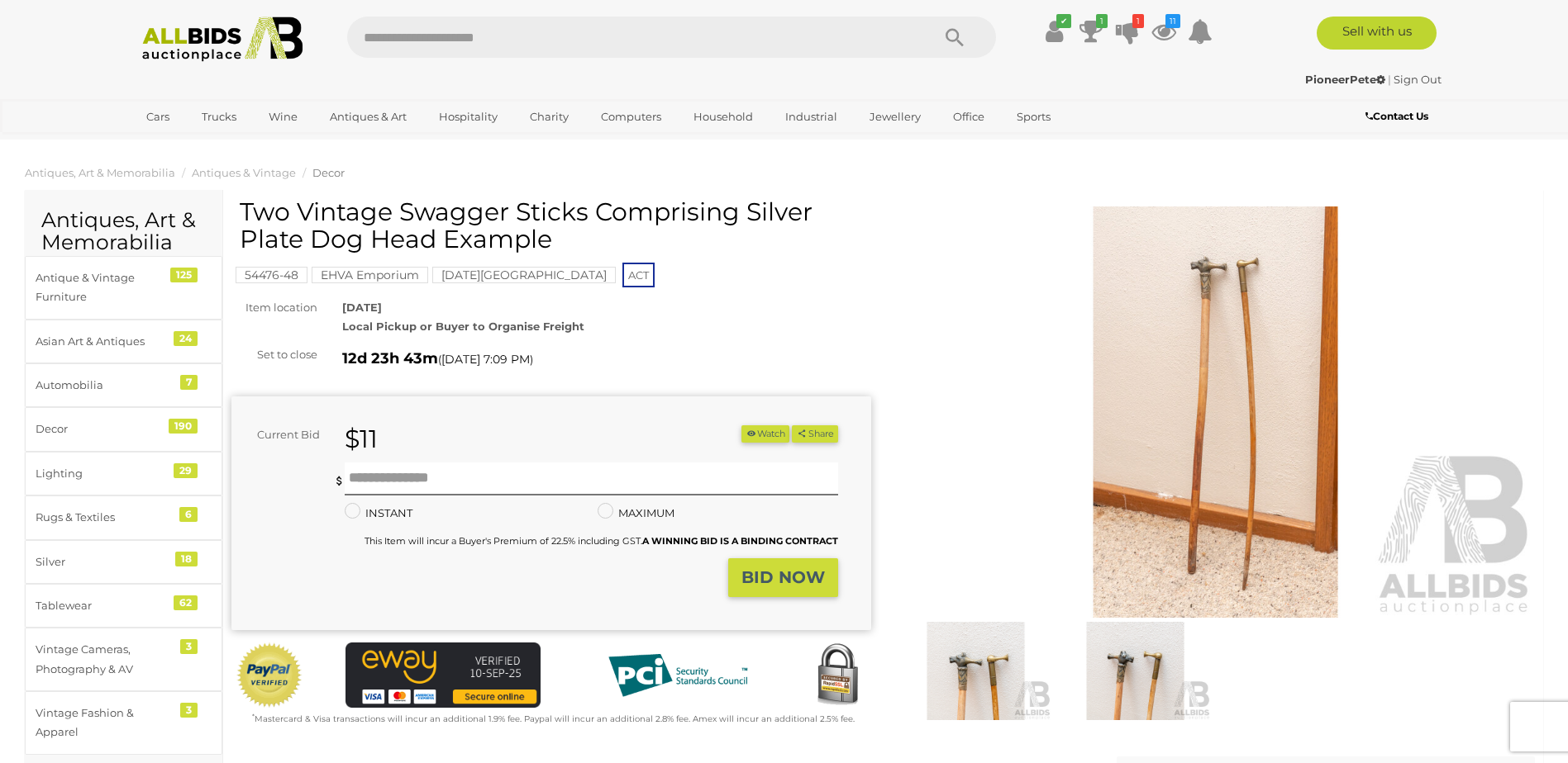
click at [967, 666] on img at bounding box center [975, 671] width 151 height 98
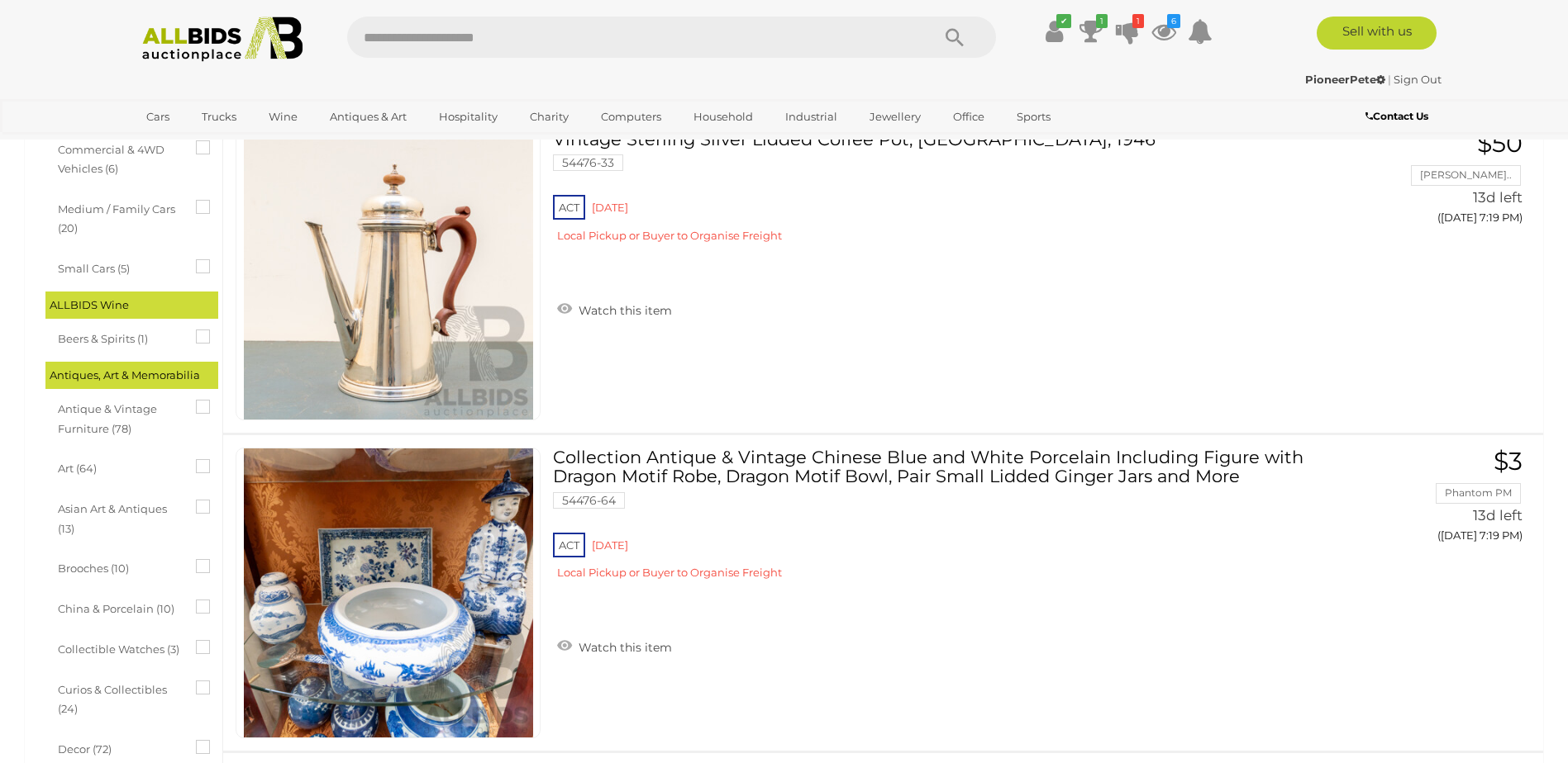
scroll to position [331, 0]
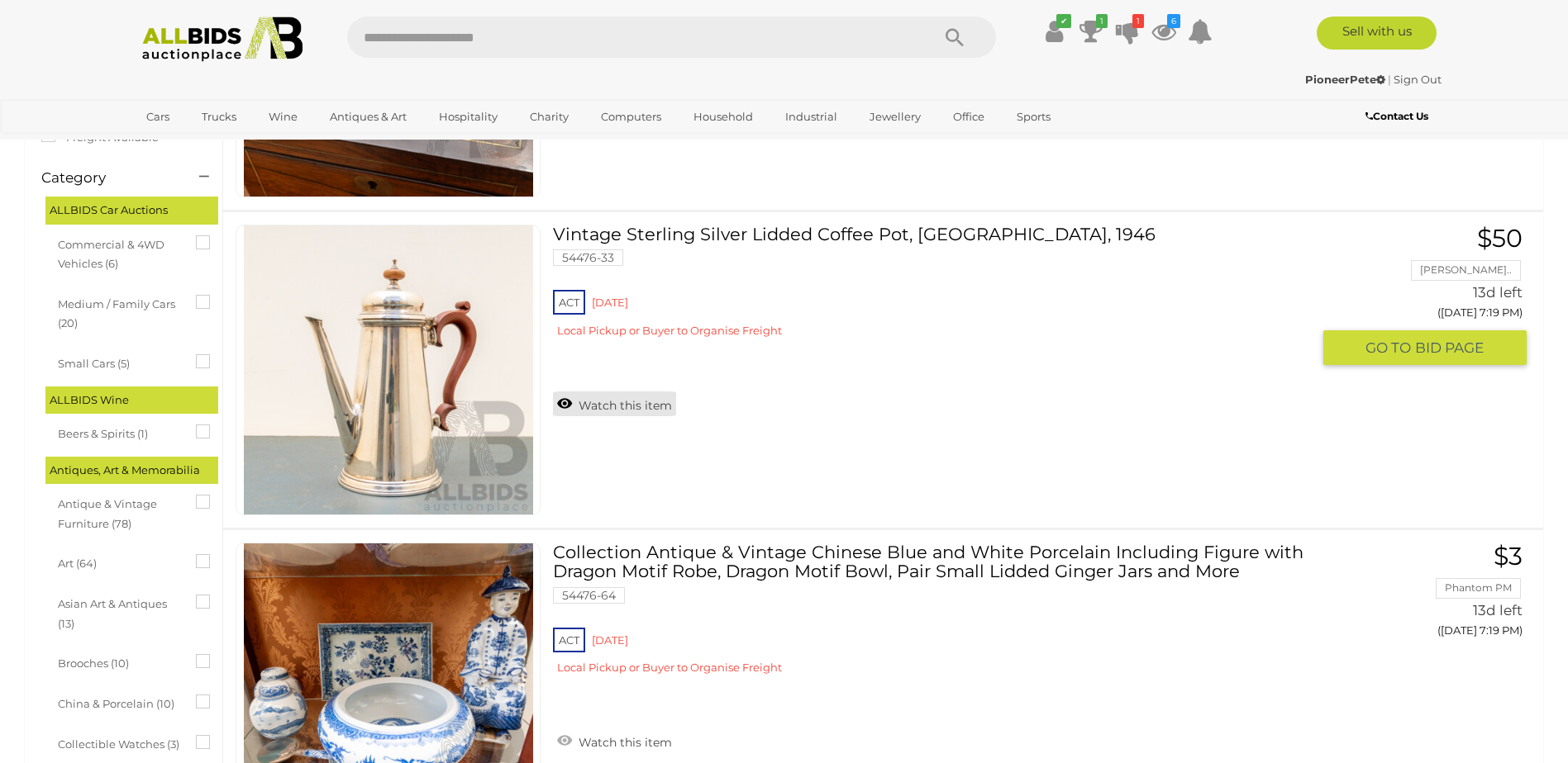
click at [656, 403] on link "Watch this item" at bounding box center [614, 403] width 123 height 25
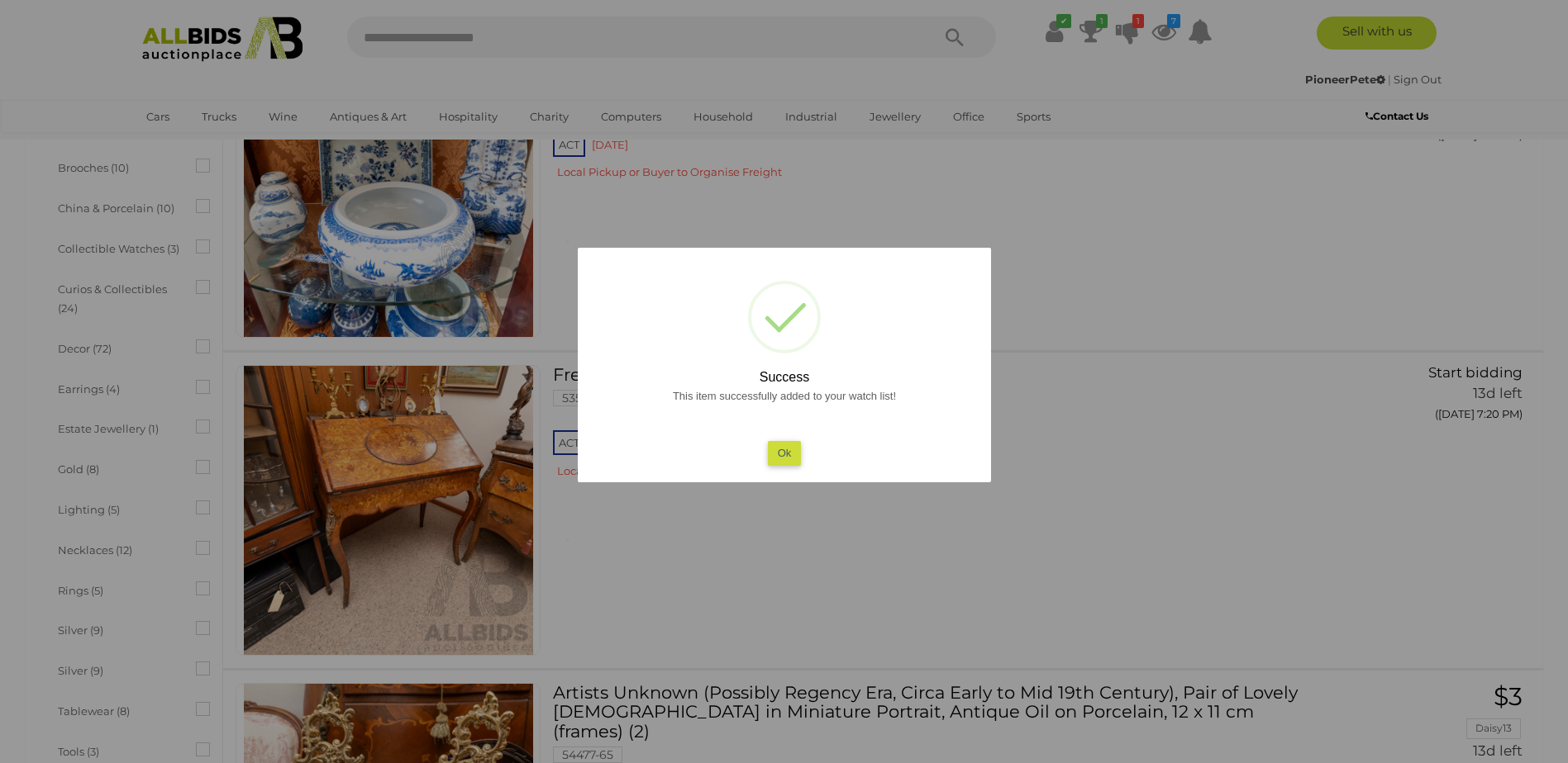
click at [781, 446] on button "Ok" at bounding box center [784, 453] width 34 height 24
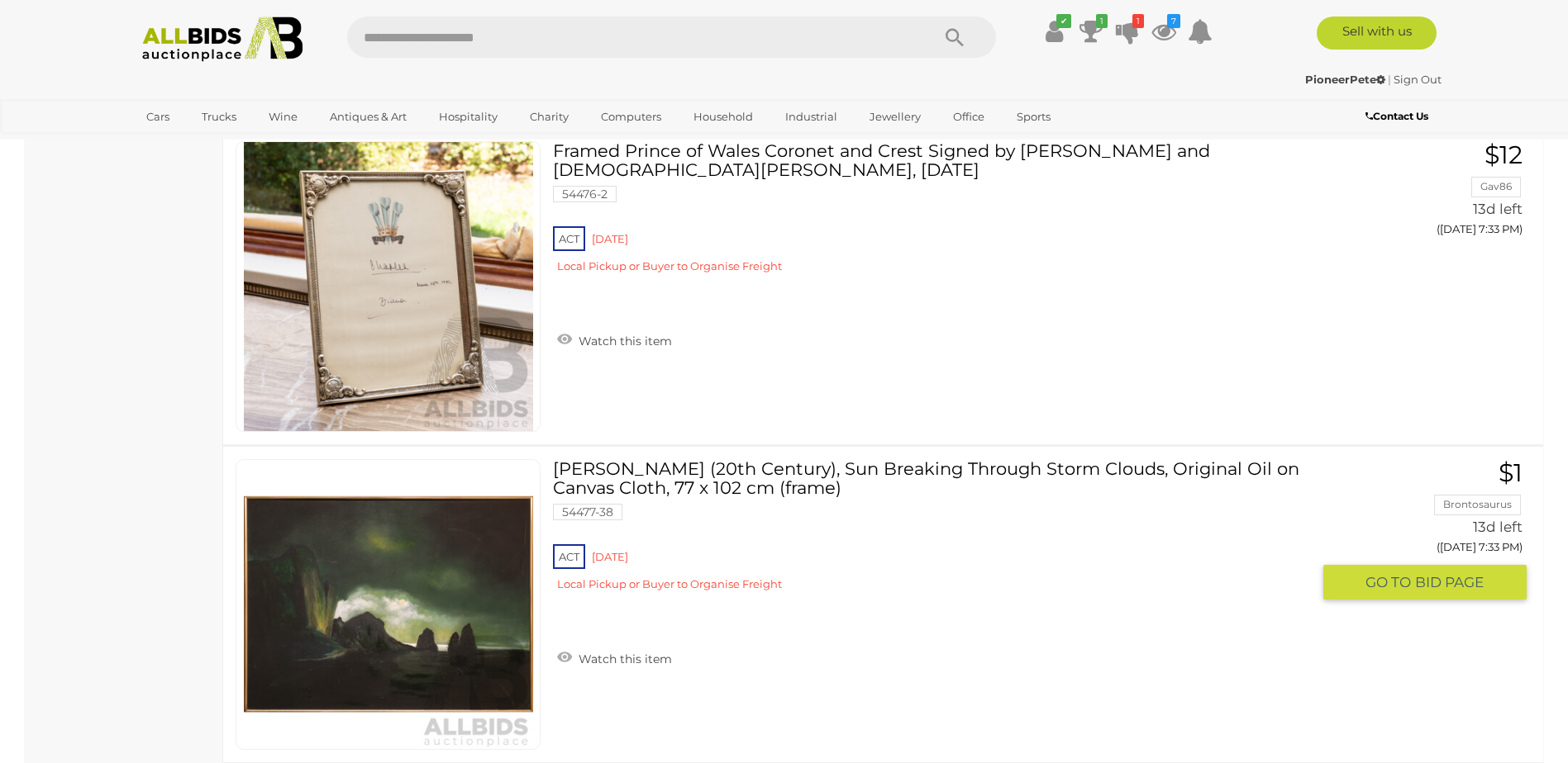
scroll to position [9581, 0]
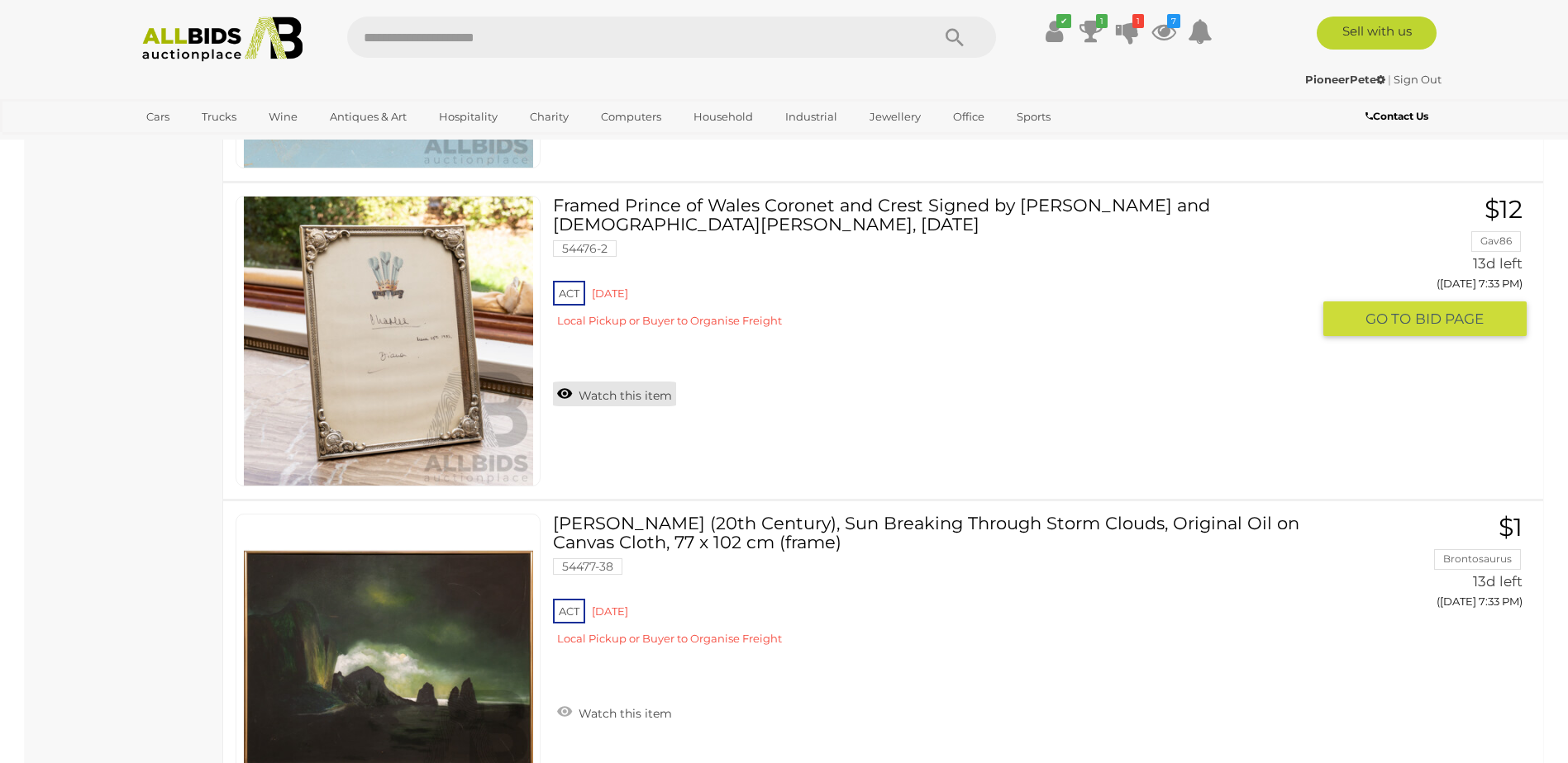
click at [657, 399] on link "Watch this item" at bounding box center [614, 394] width 123 height 25
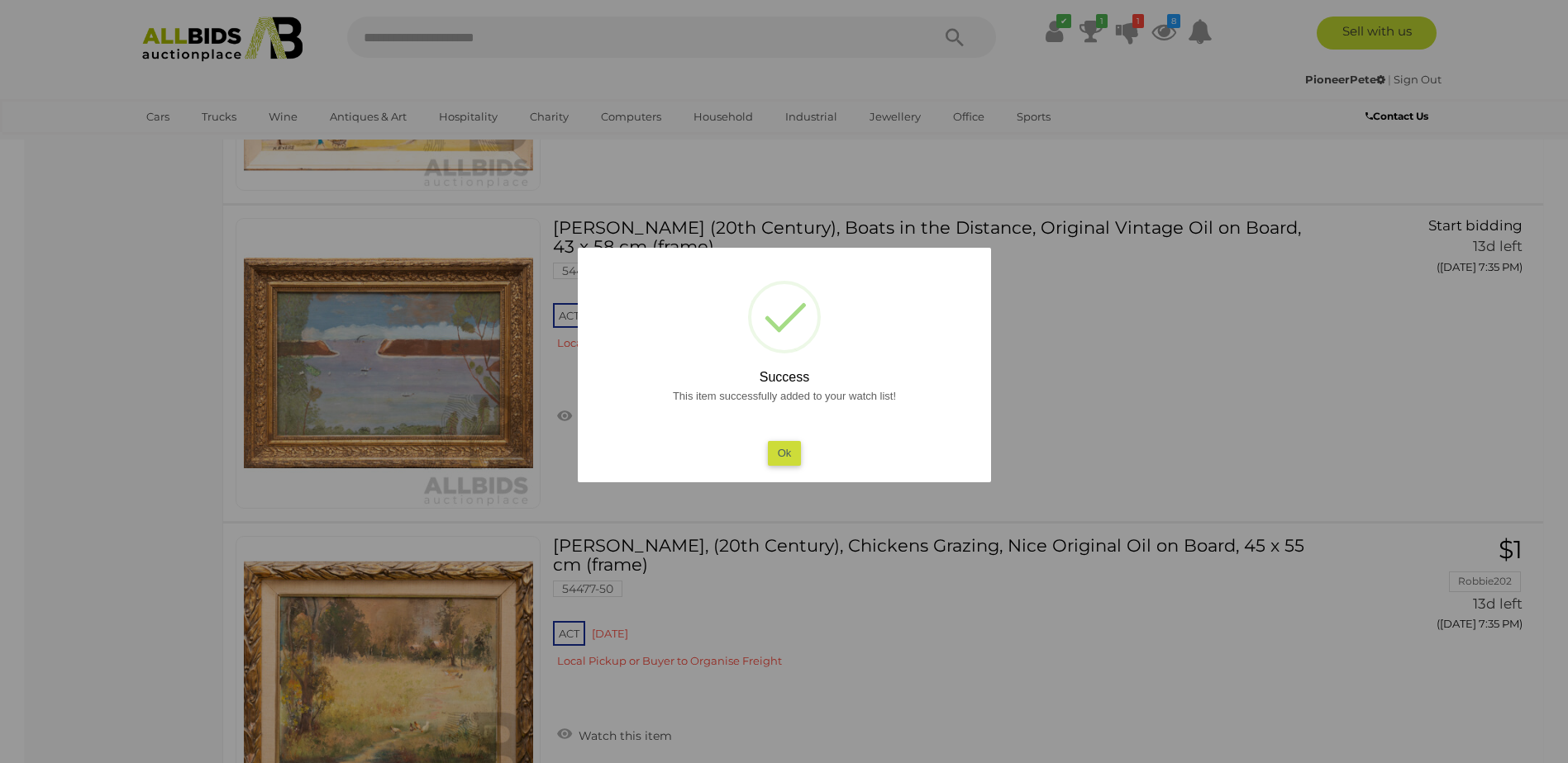
scroll to position [11563, 0]
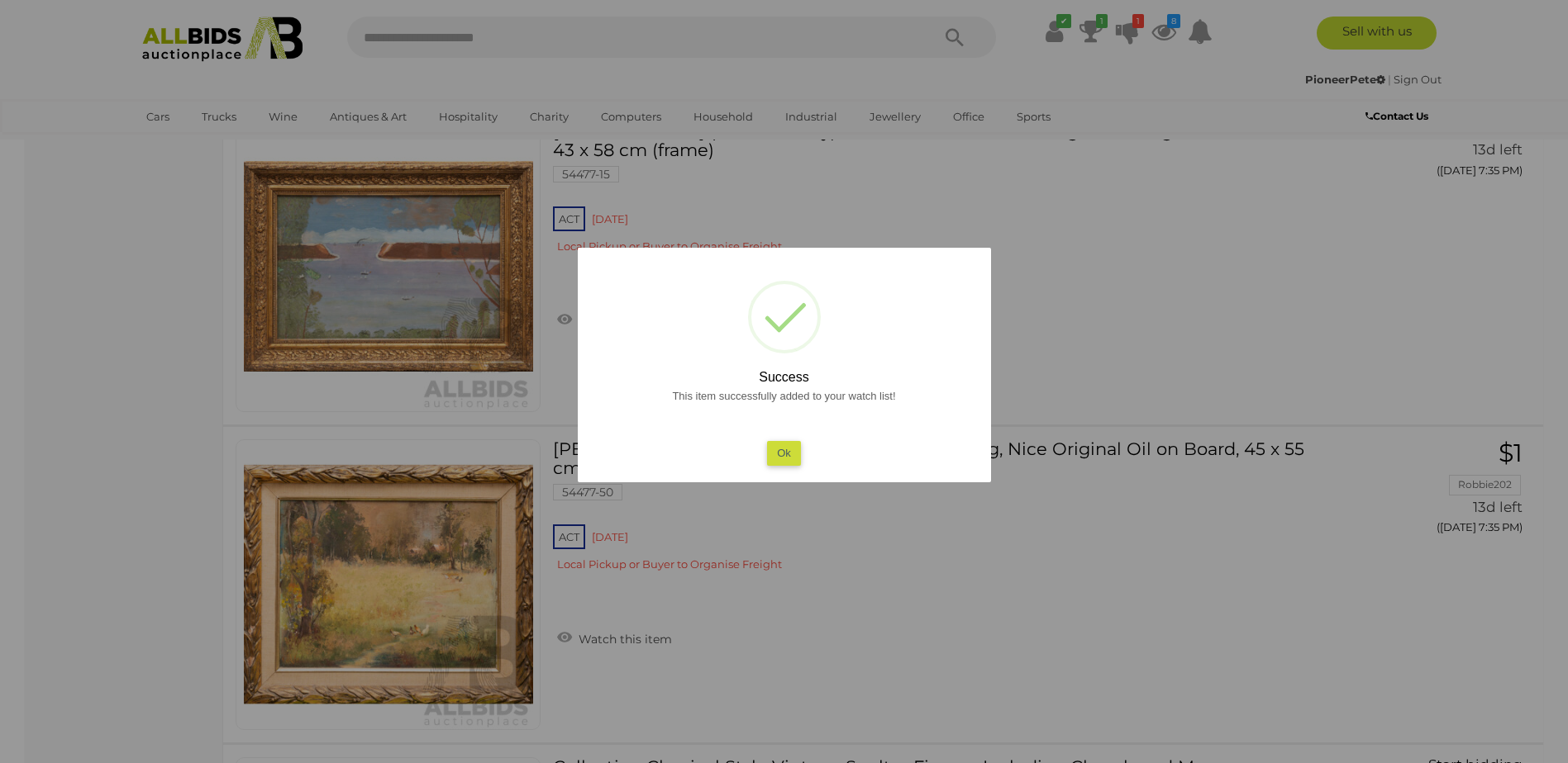
click at [784, 449] on button "Ok" at bounding box center [784, 453] width 34 height 24
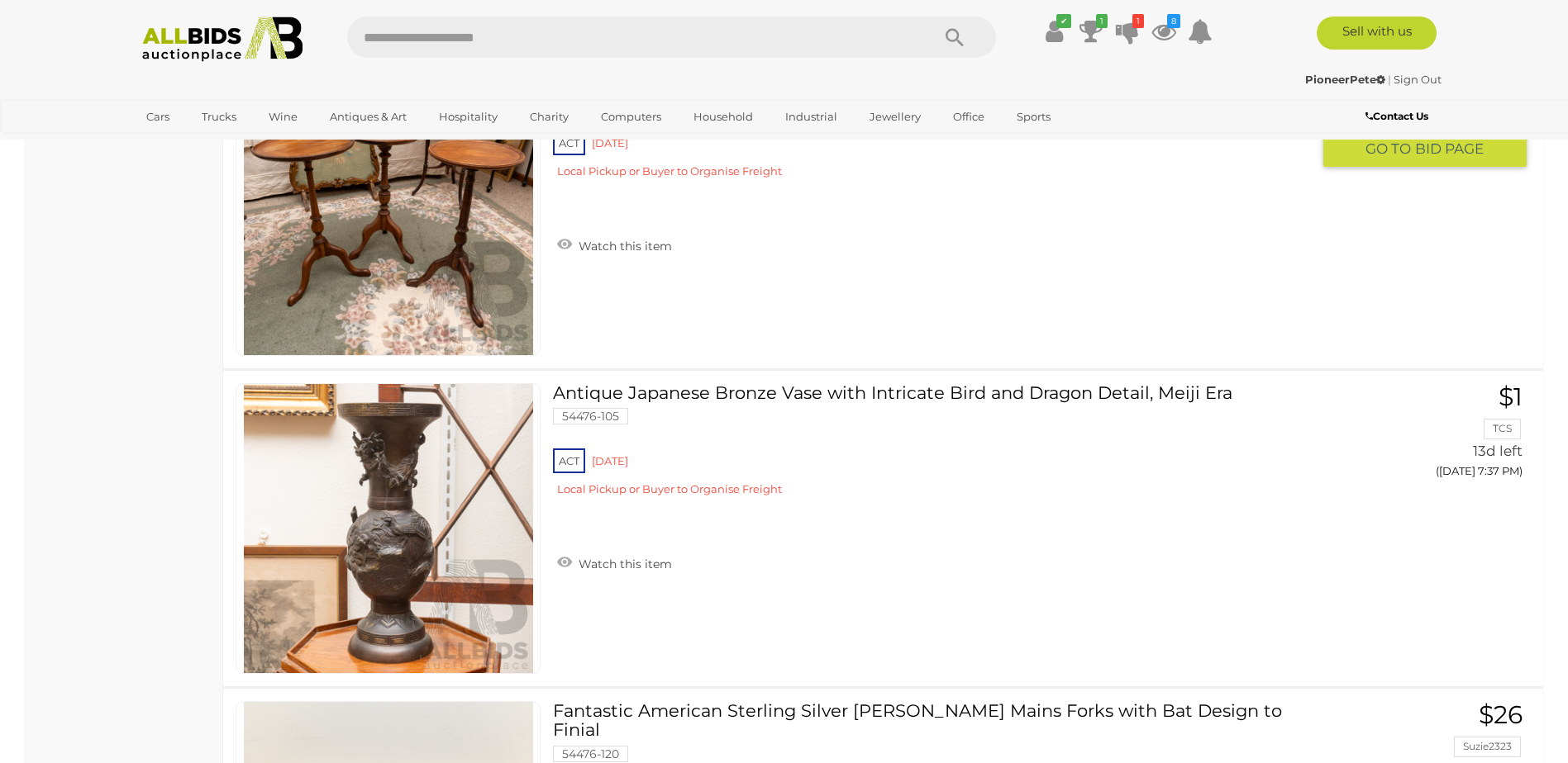
scroll to position [13628, 0]
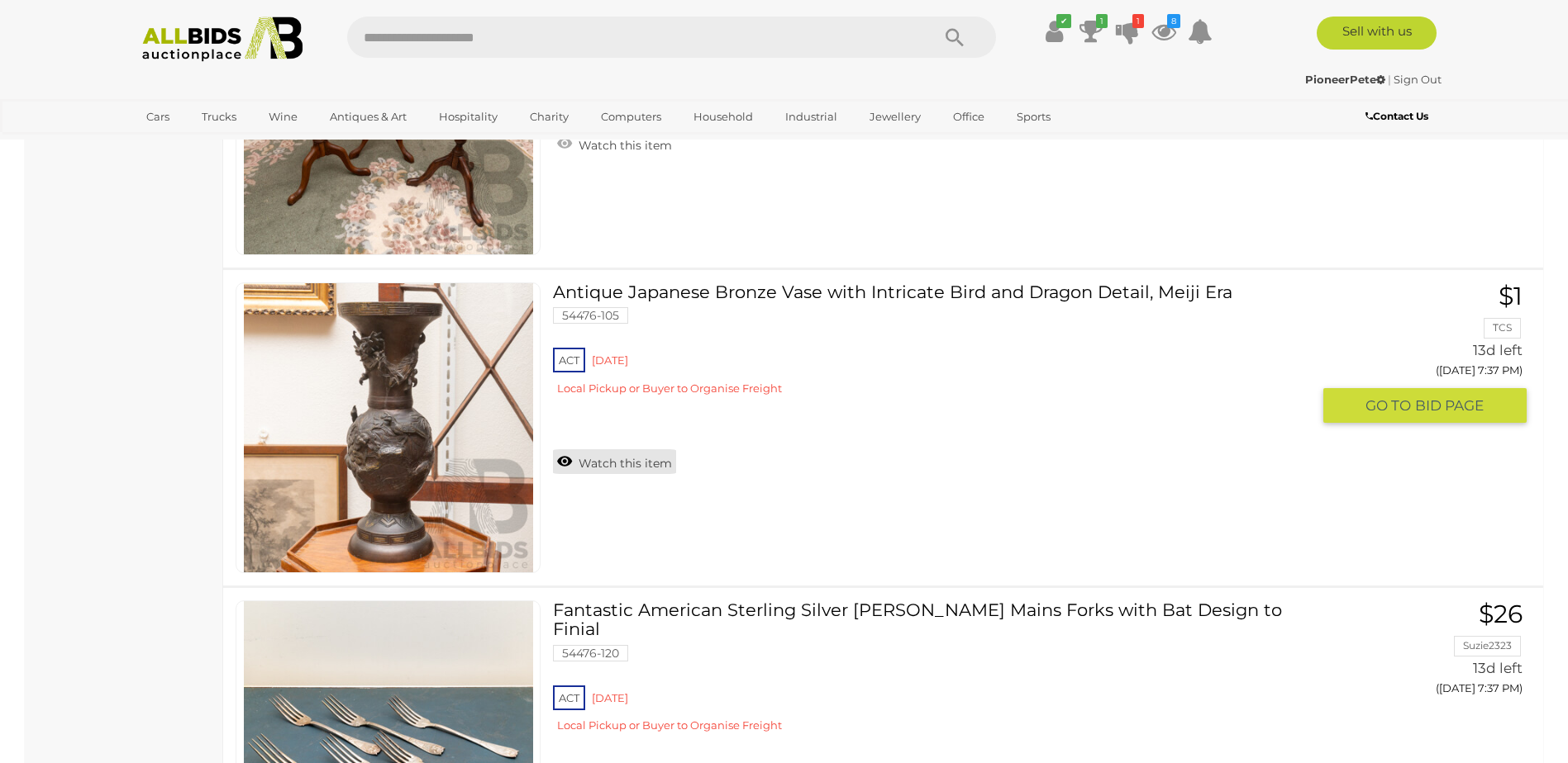
click at [649, 463] on link "Watch this item" at bounding box center [614, 461] width 123 height 25
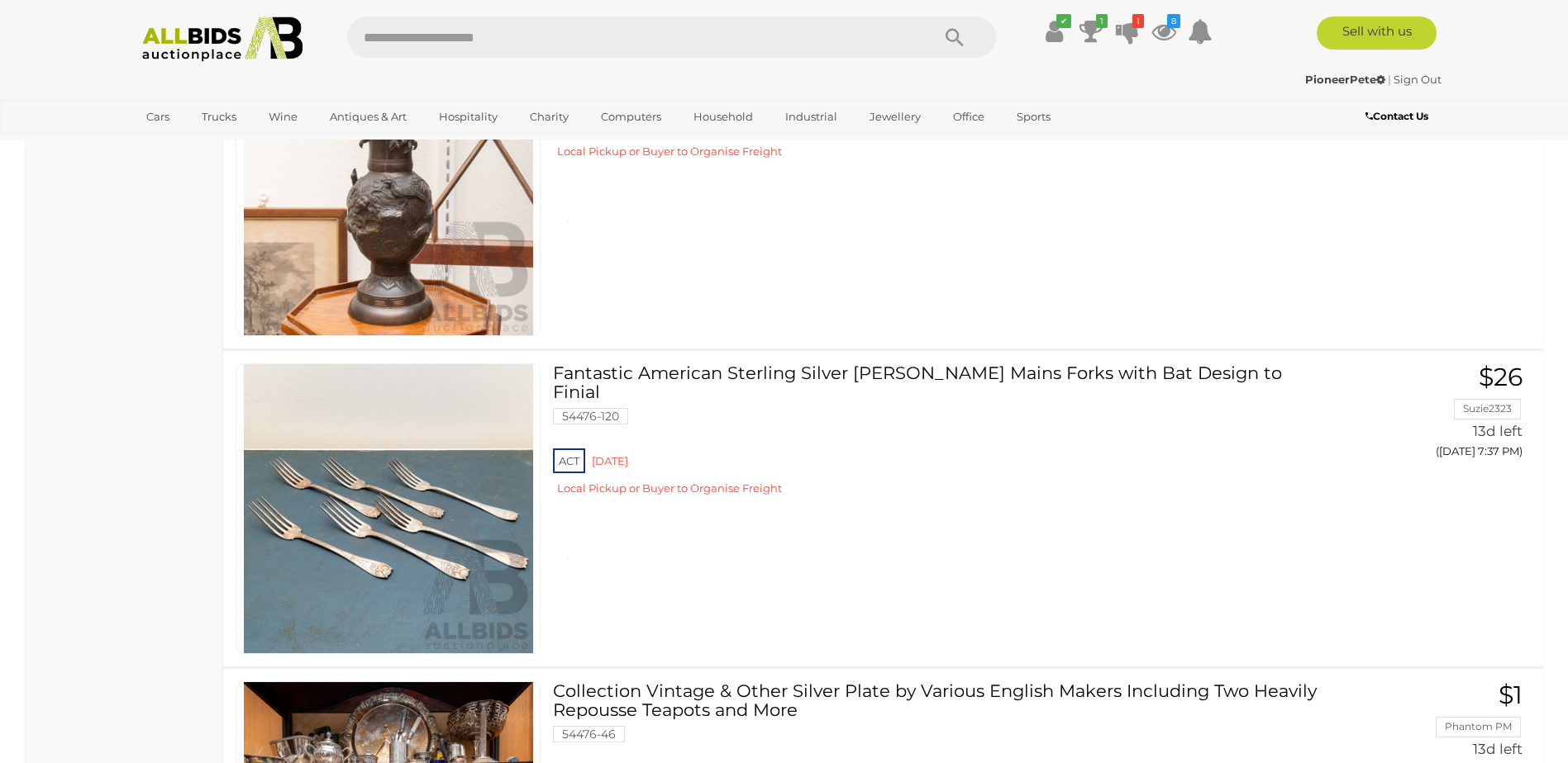
scroll to position [14206, 0]
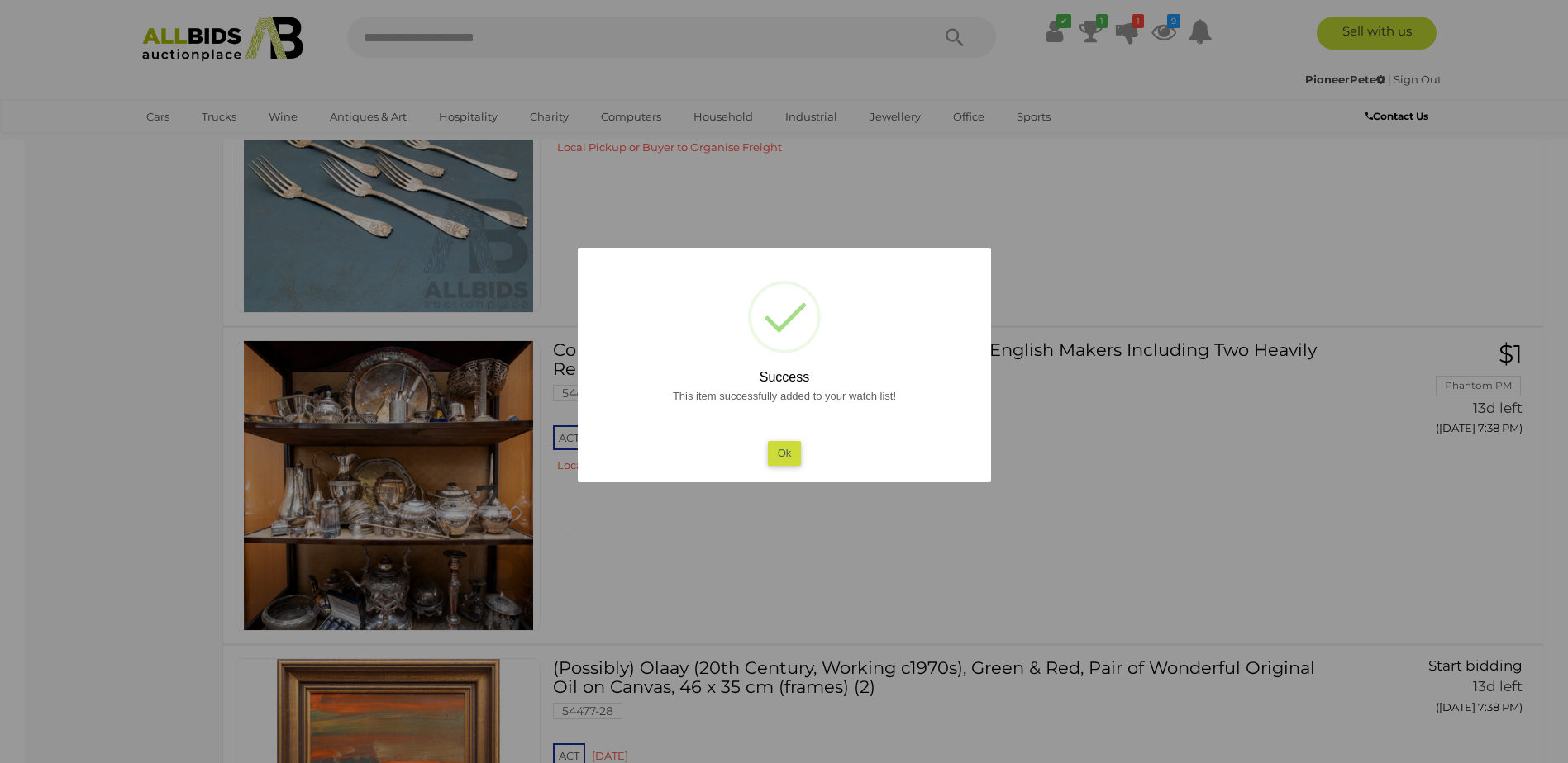
click at [796, 451] on button "Ok" at bounding box center [784, 453] width 34 height 24
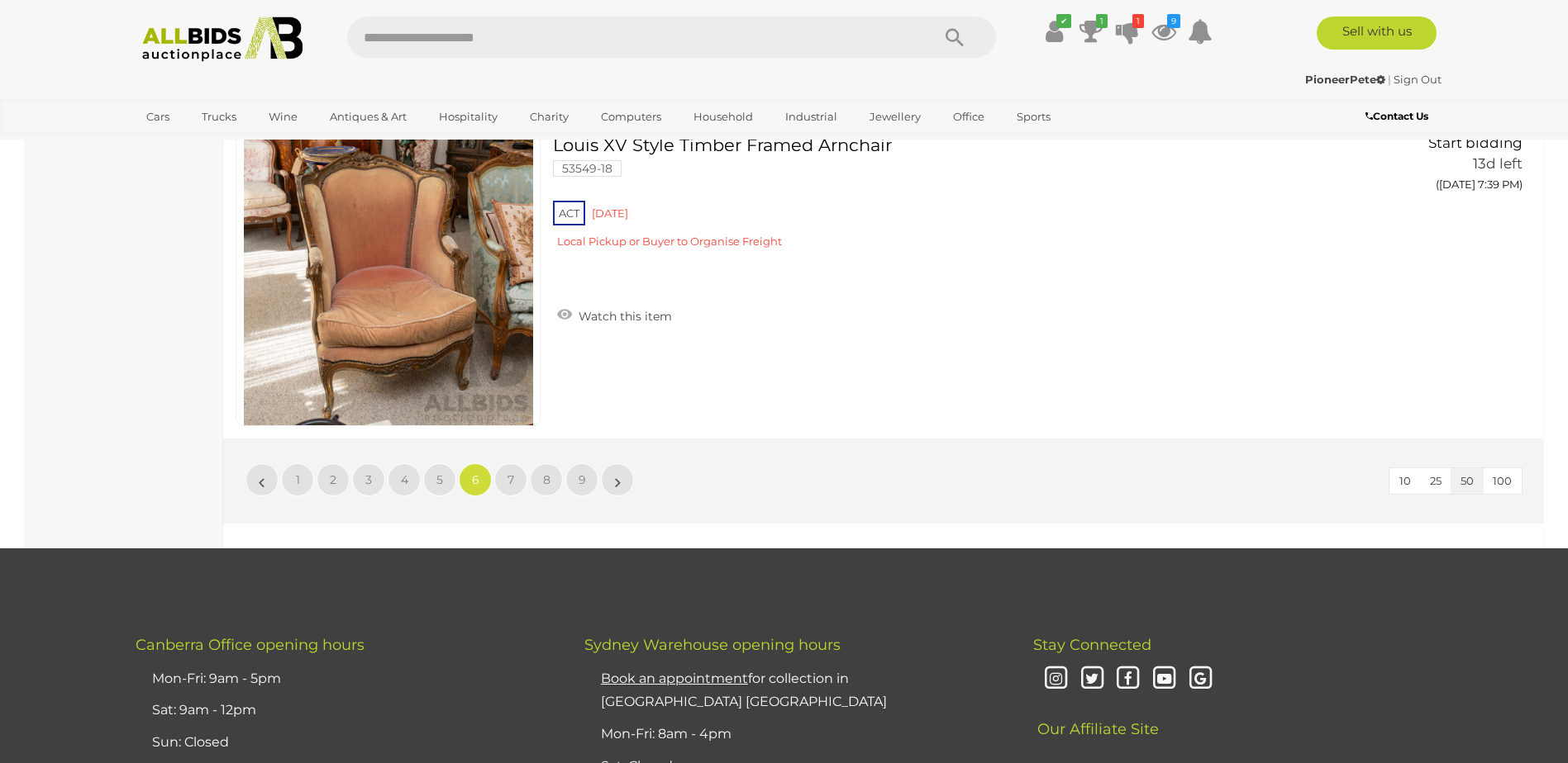
scroll to position [15693, 0]
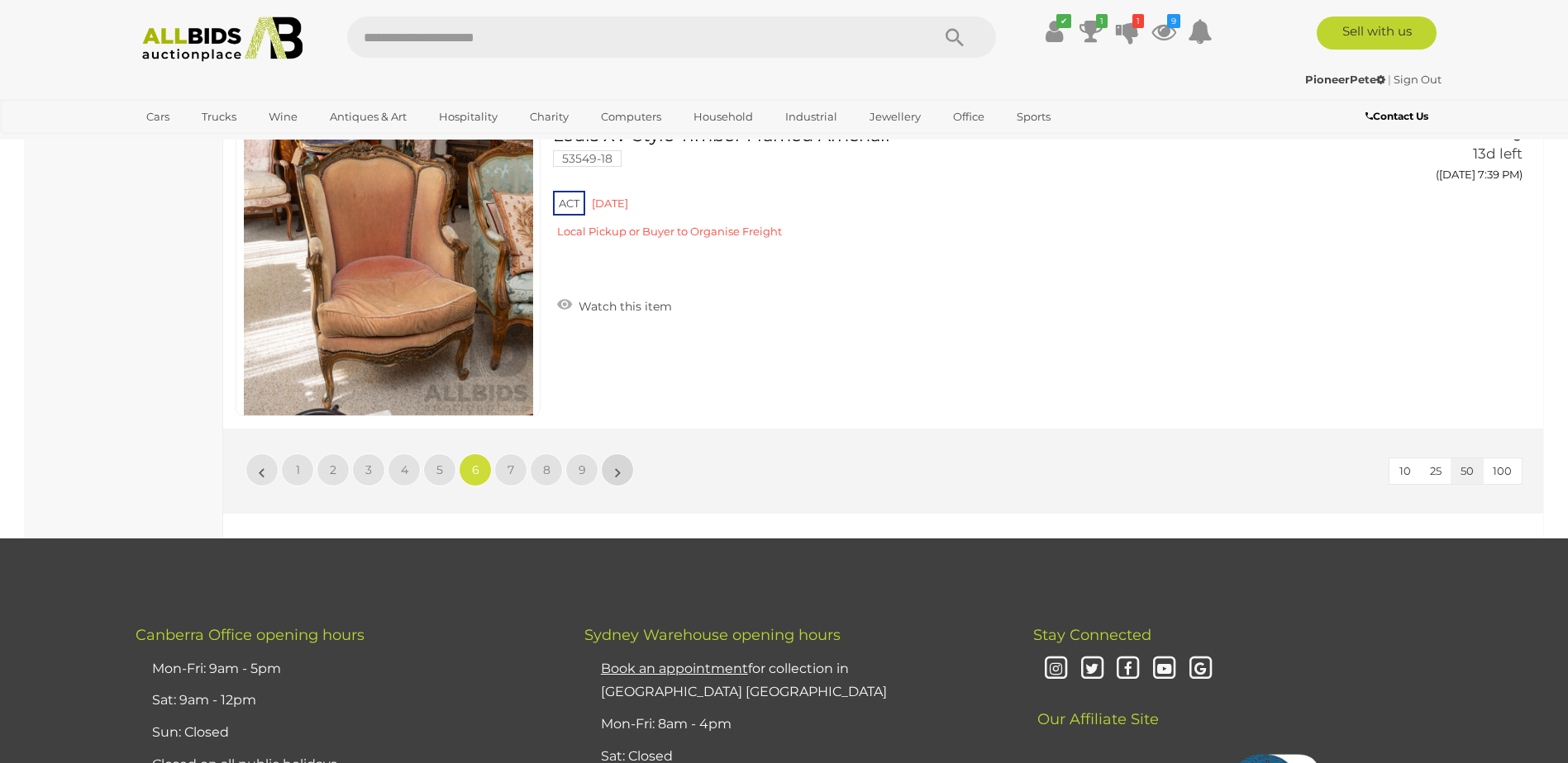
click at [626, 471] on link "»" at bounding box center [617, 470] width 33 height 33
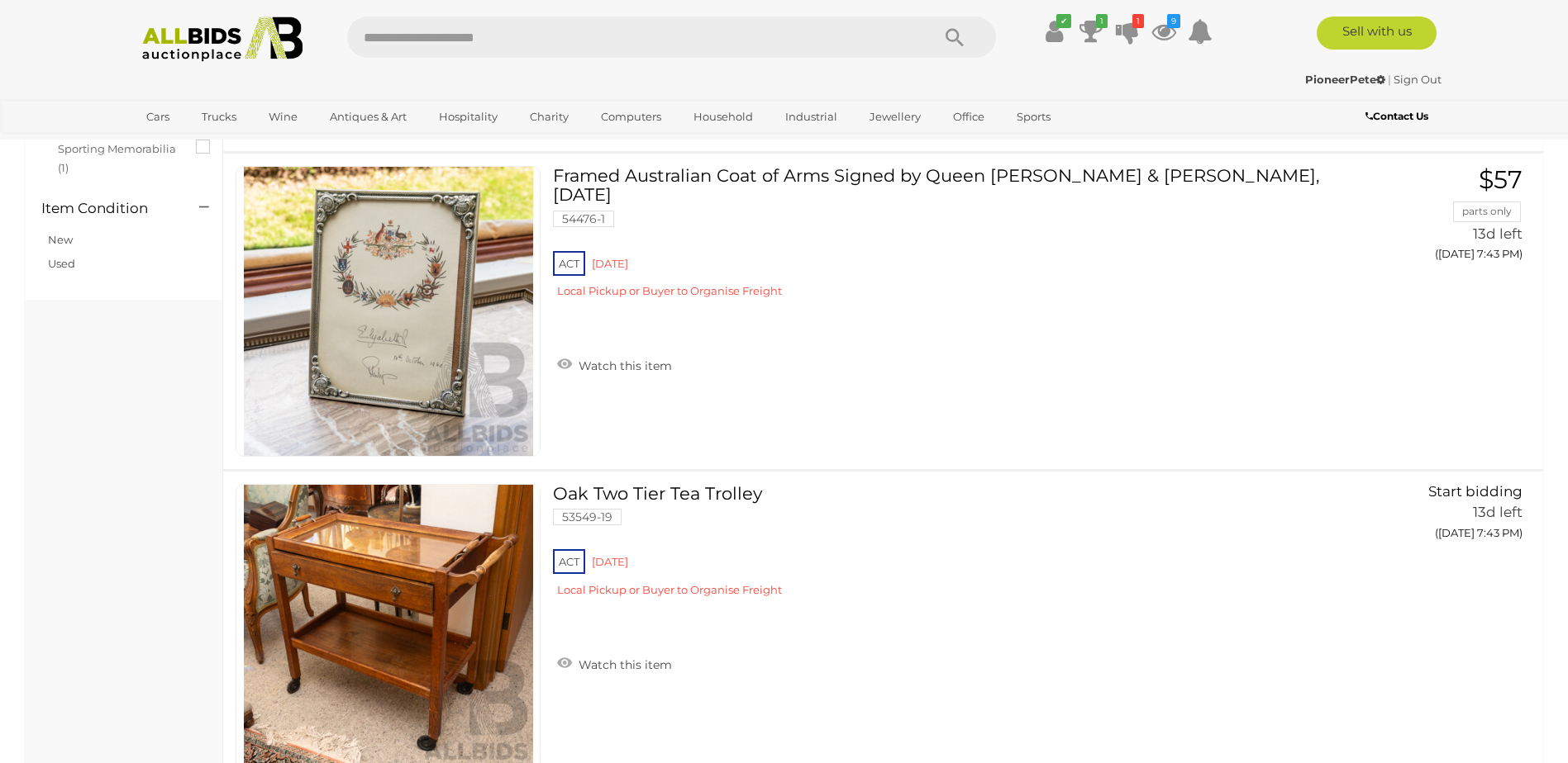
scroll to position [3221, 0]
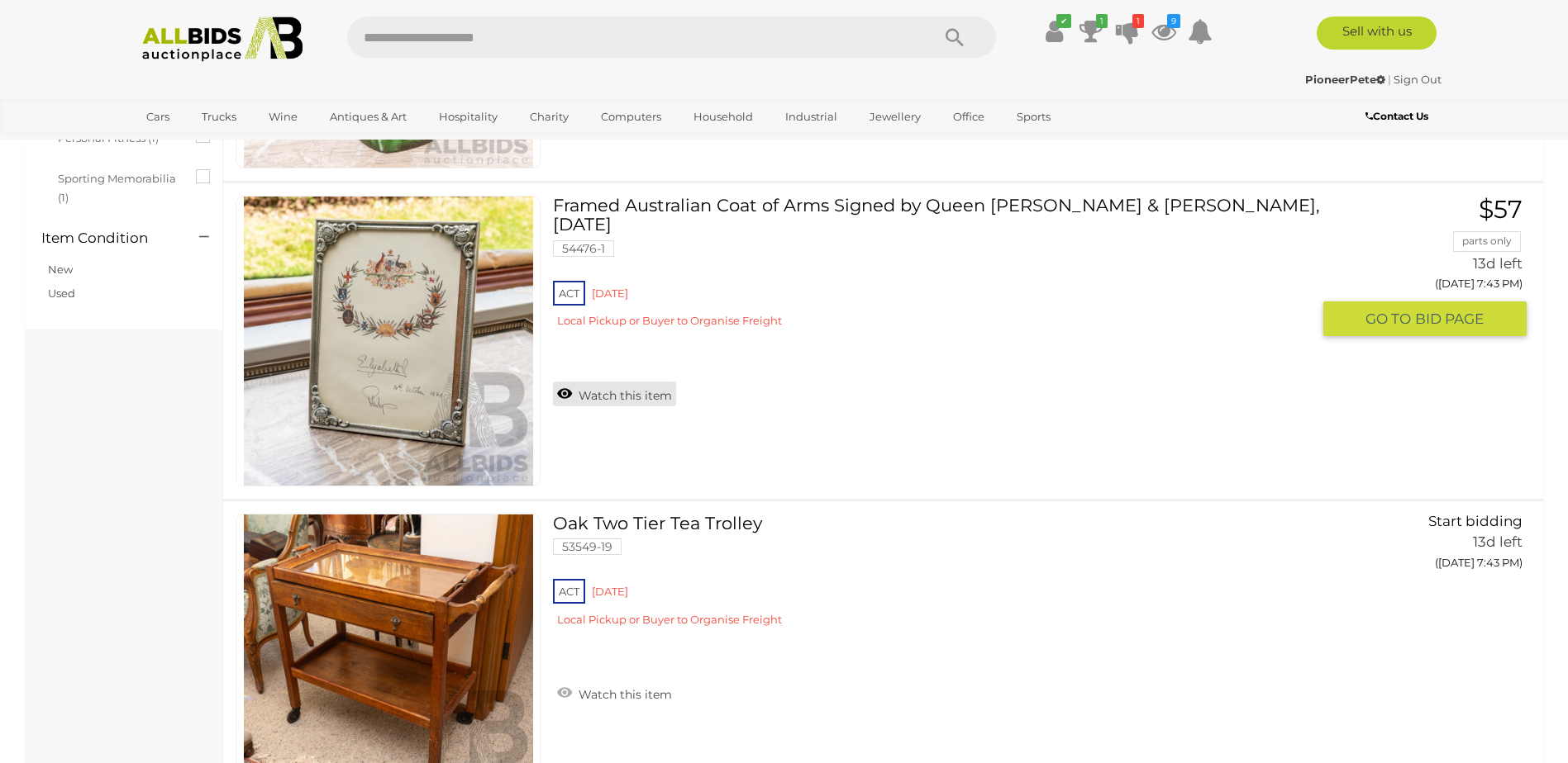
click at [643, 392] on link "Watch this item" at bounding box center [614, 394] width 123 height 25
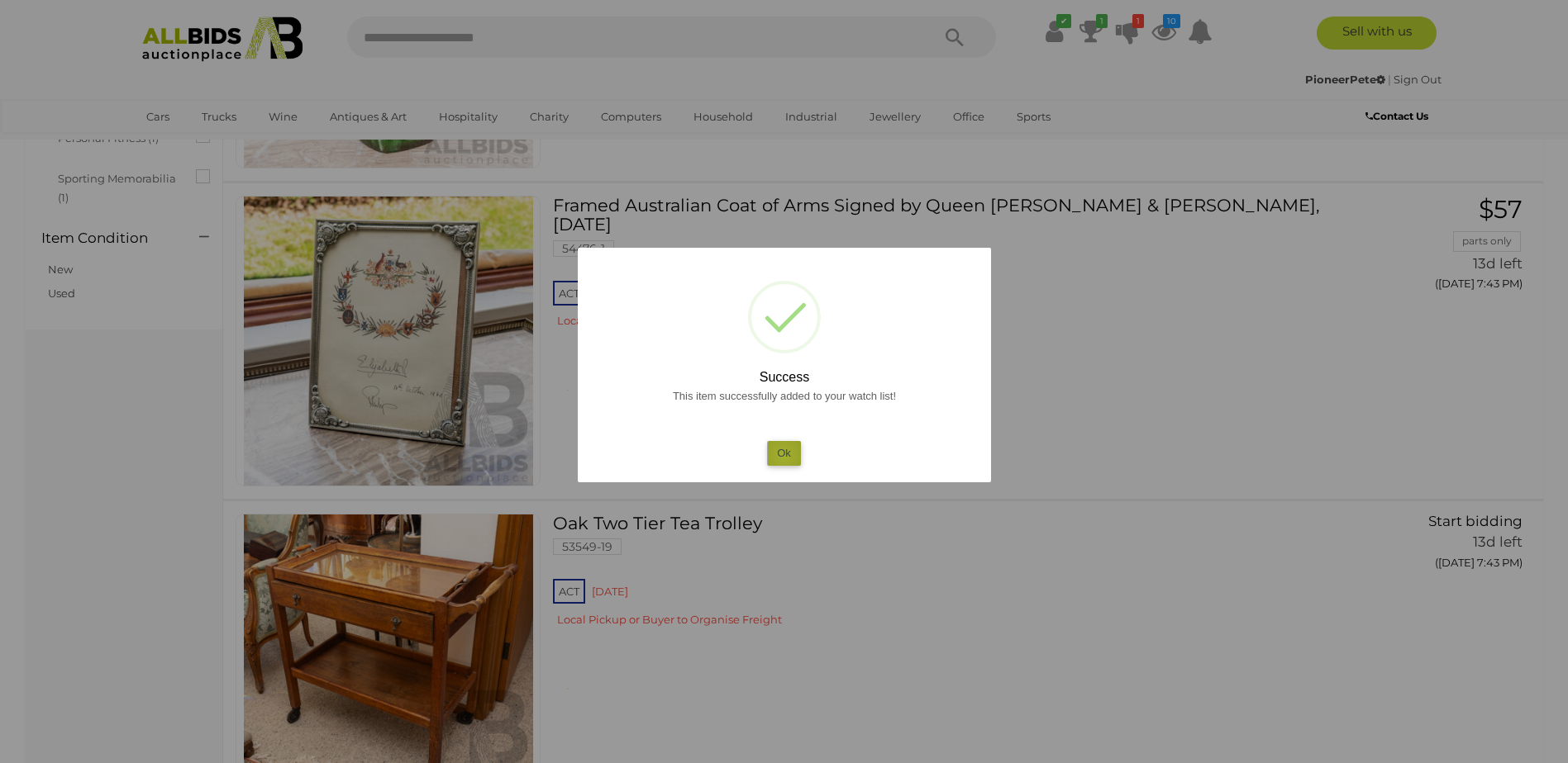
click at [784, 455] on button "Ok" at bounding box center [784, 453] width 34 height 24
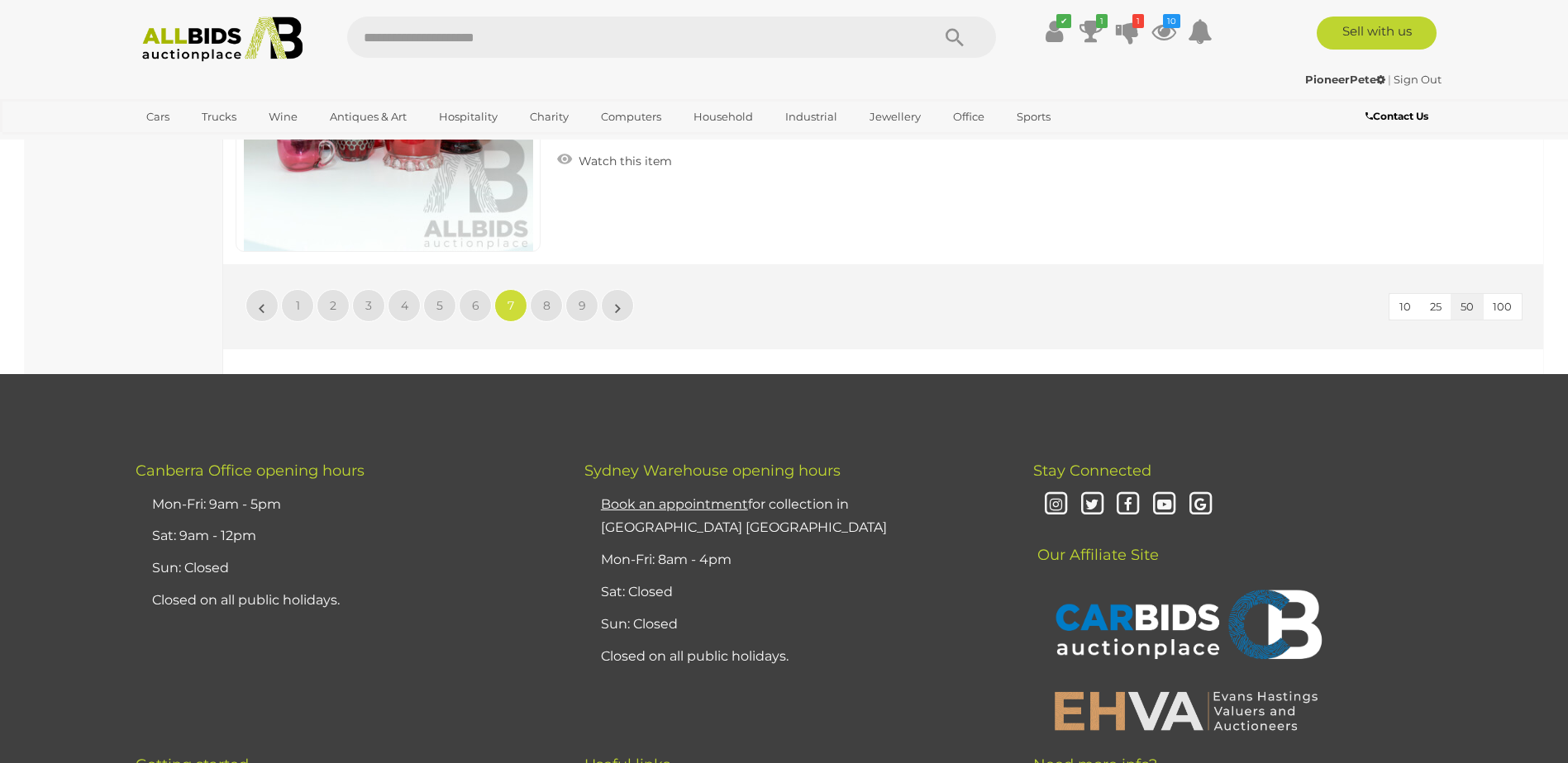
scroll to position [15859, 0]
click at [629, 310] on link "»" at bounding box center [617, 304] width 33 height 33
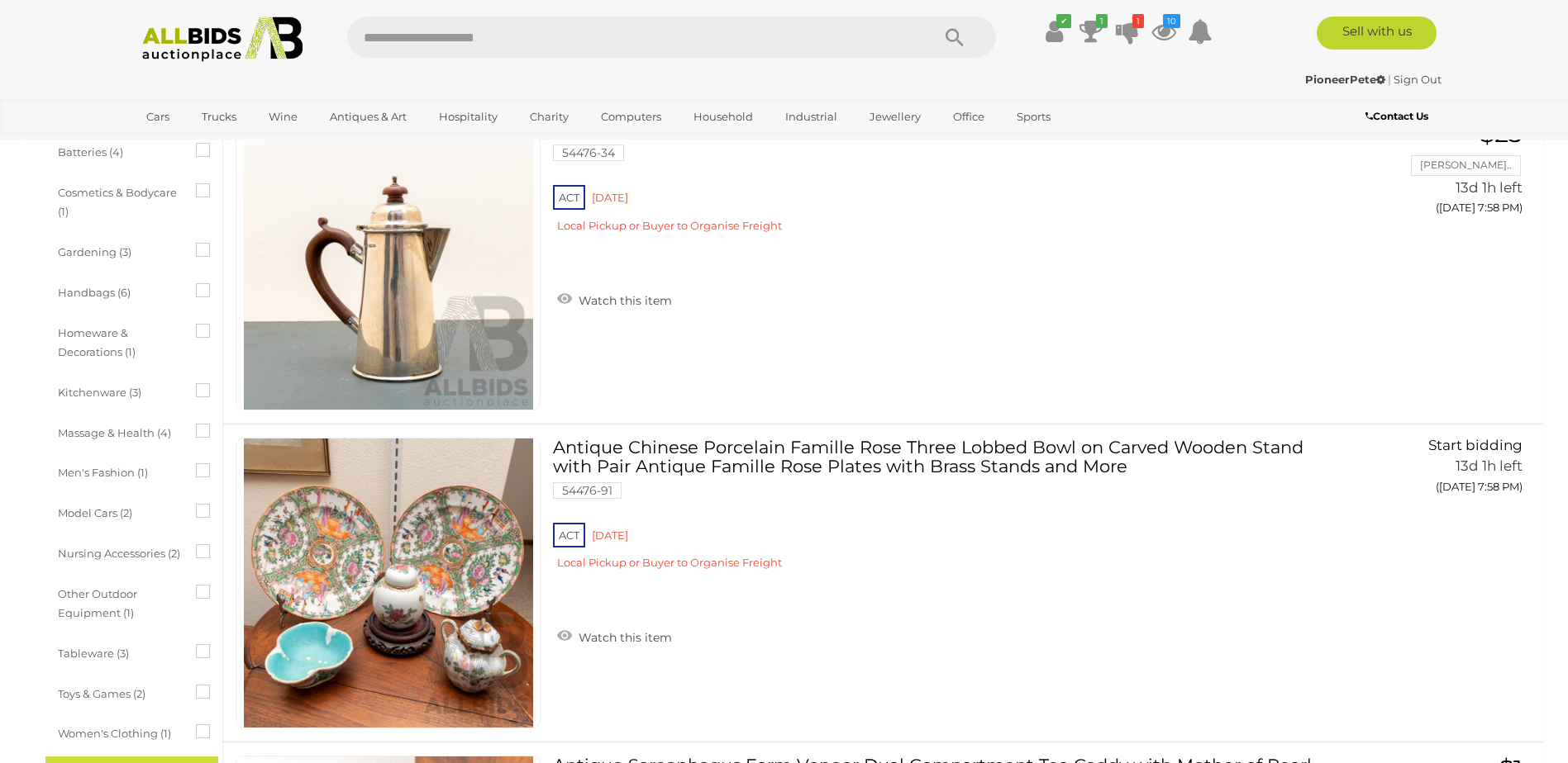
scroll to position [1900, 0]
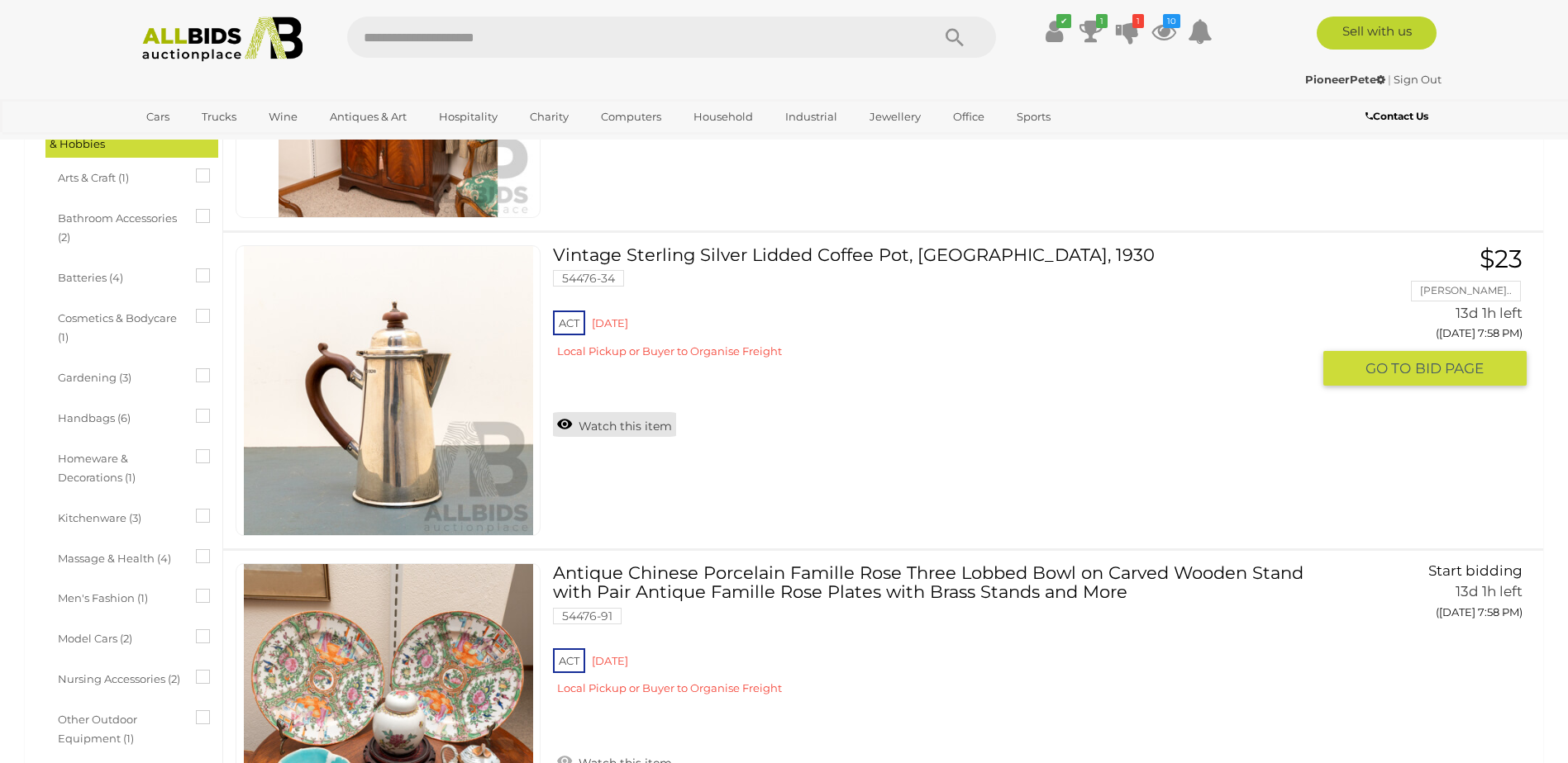
click at [600, 426] on link "Watch this item" at bounding box center [614, 424] width 123 height 25
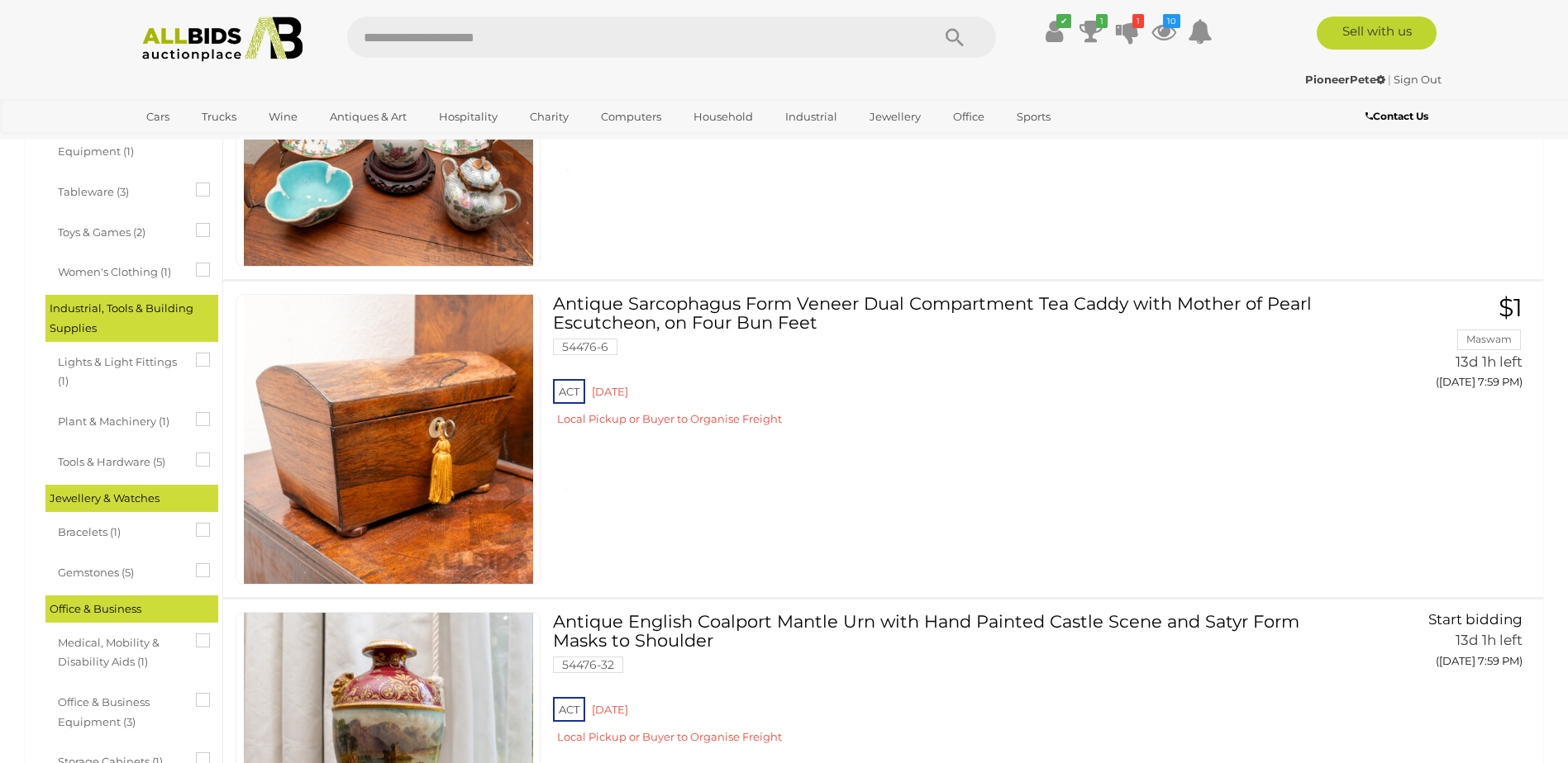
scroll to position [2560, 0]
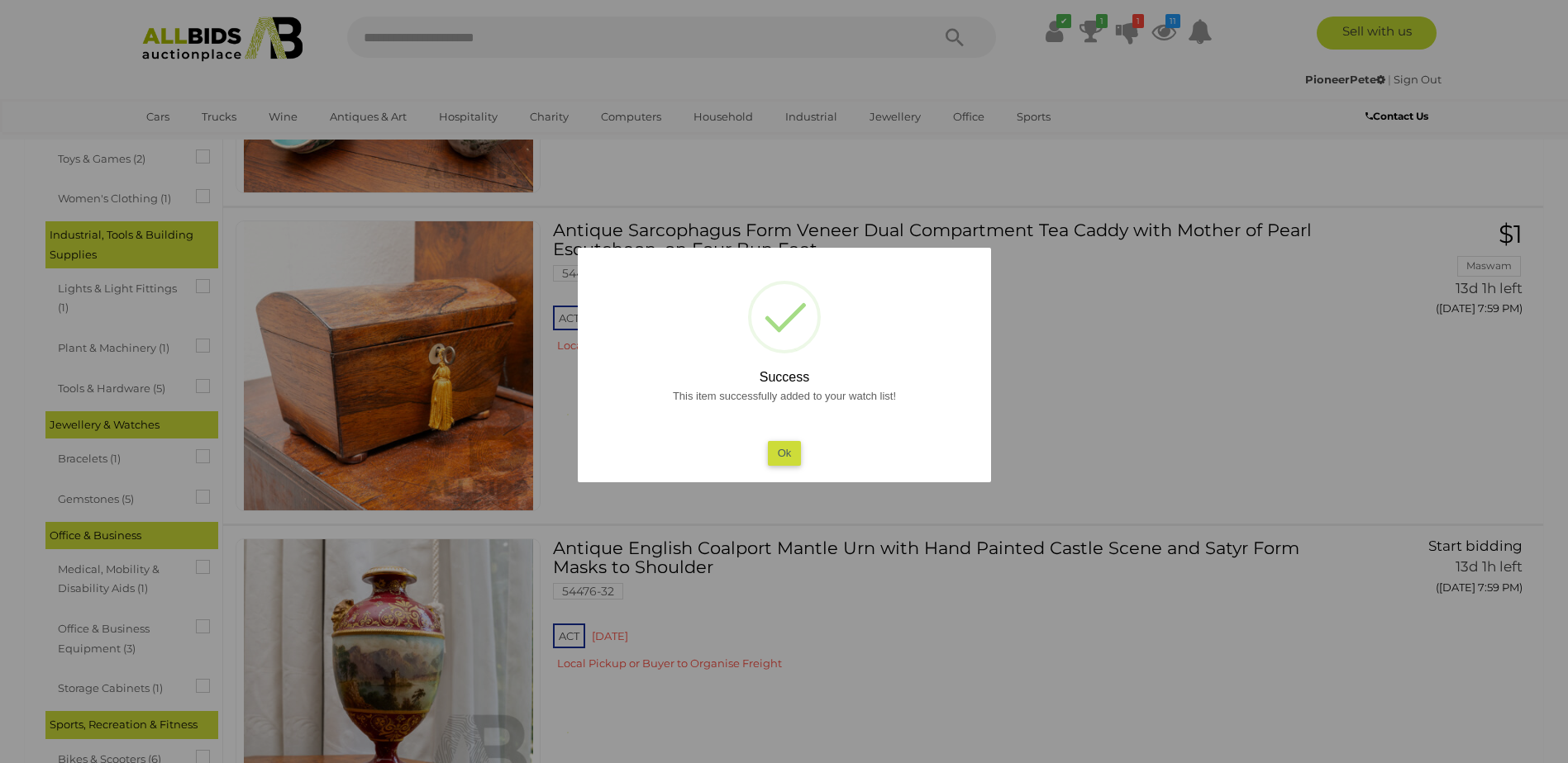
click at [783, 455] on button "Ok" at bounding box center [784, 453] width 34 height 24
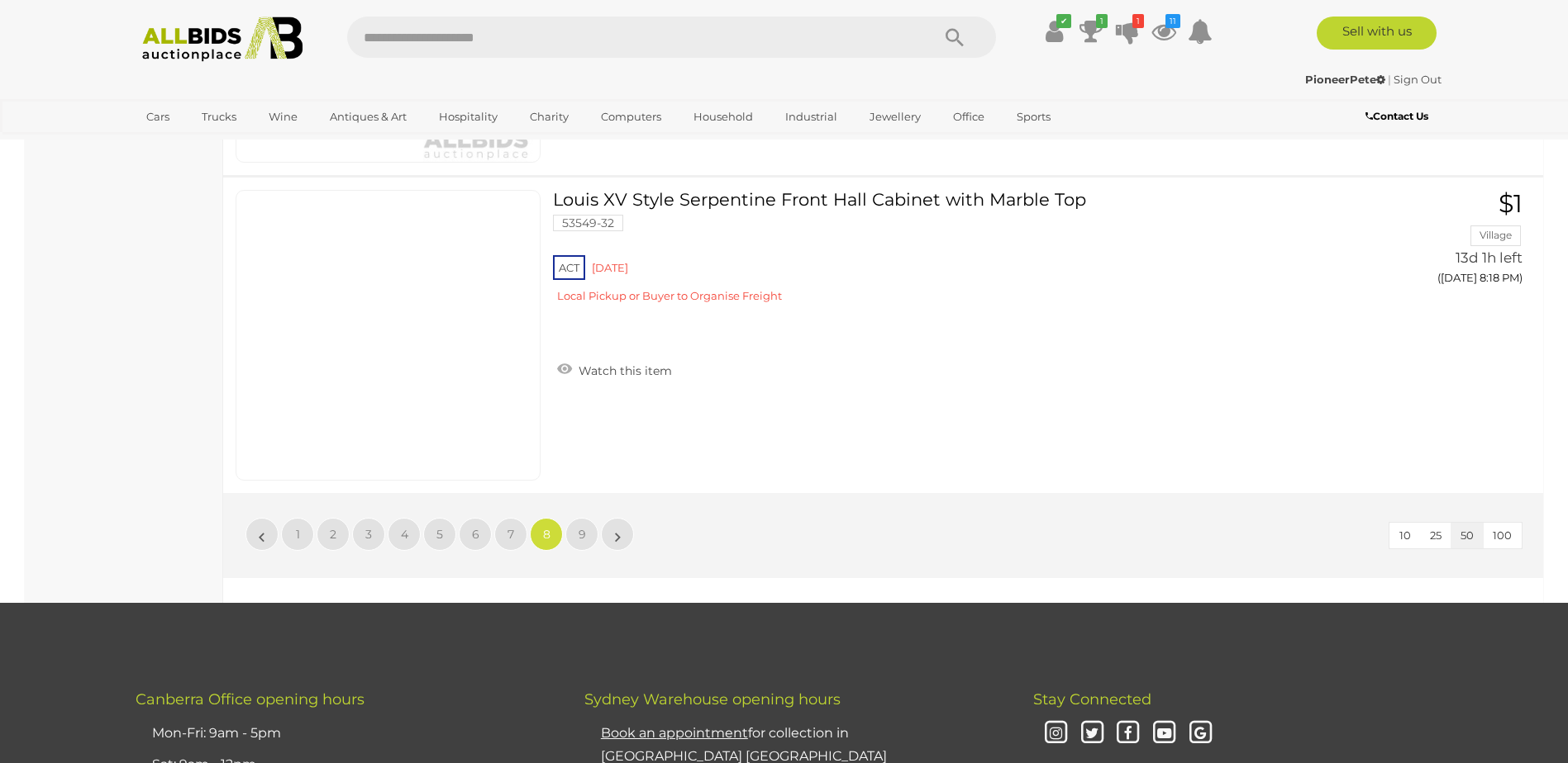
scroll to position [15775, 0]
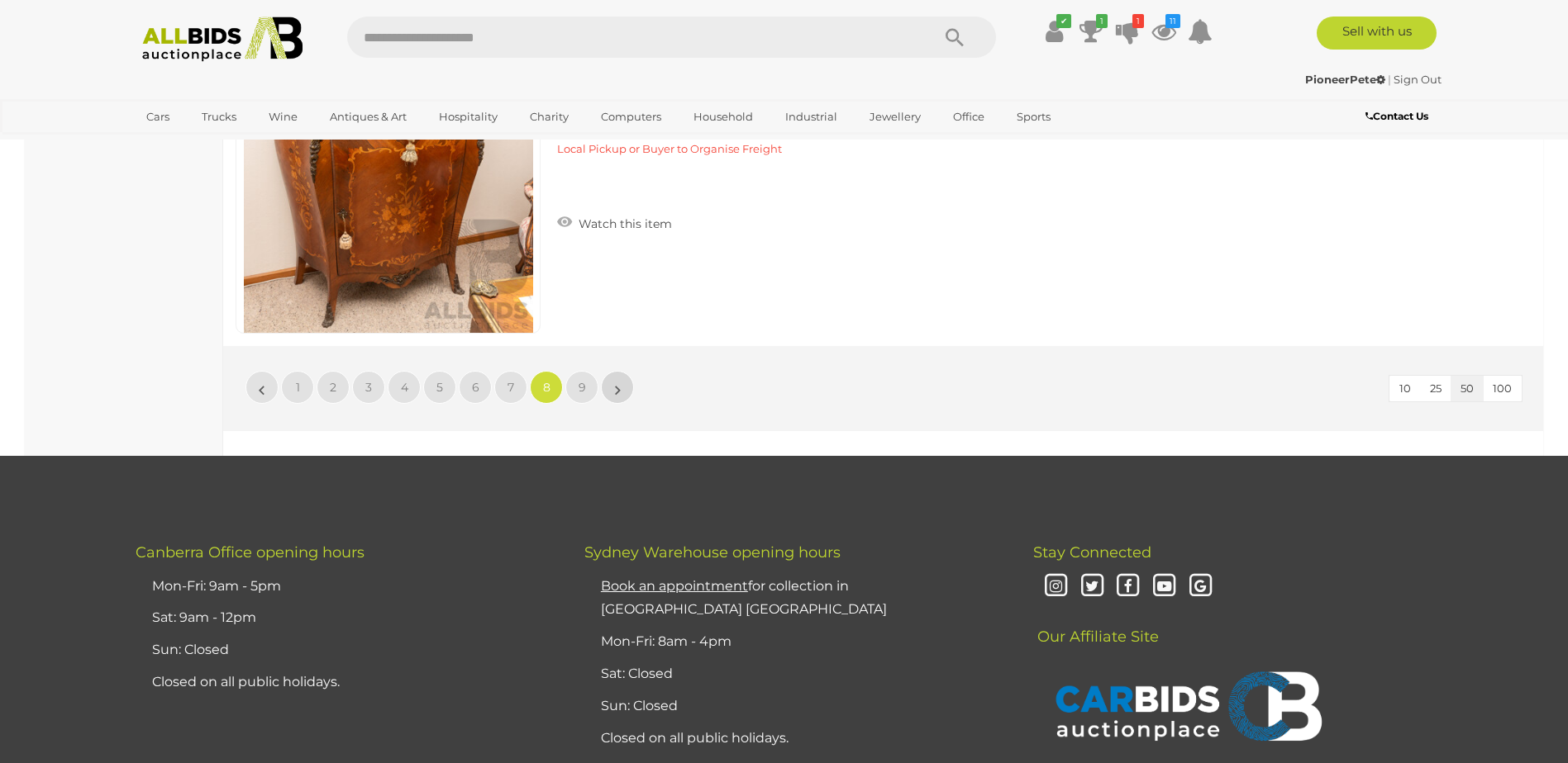
click at [631, 387] on link "»" at bounding box center [617, 387] width 33 height 33
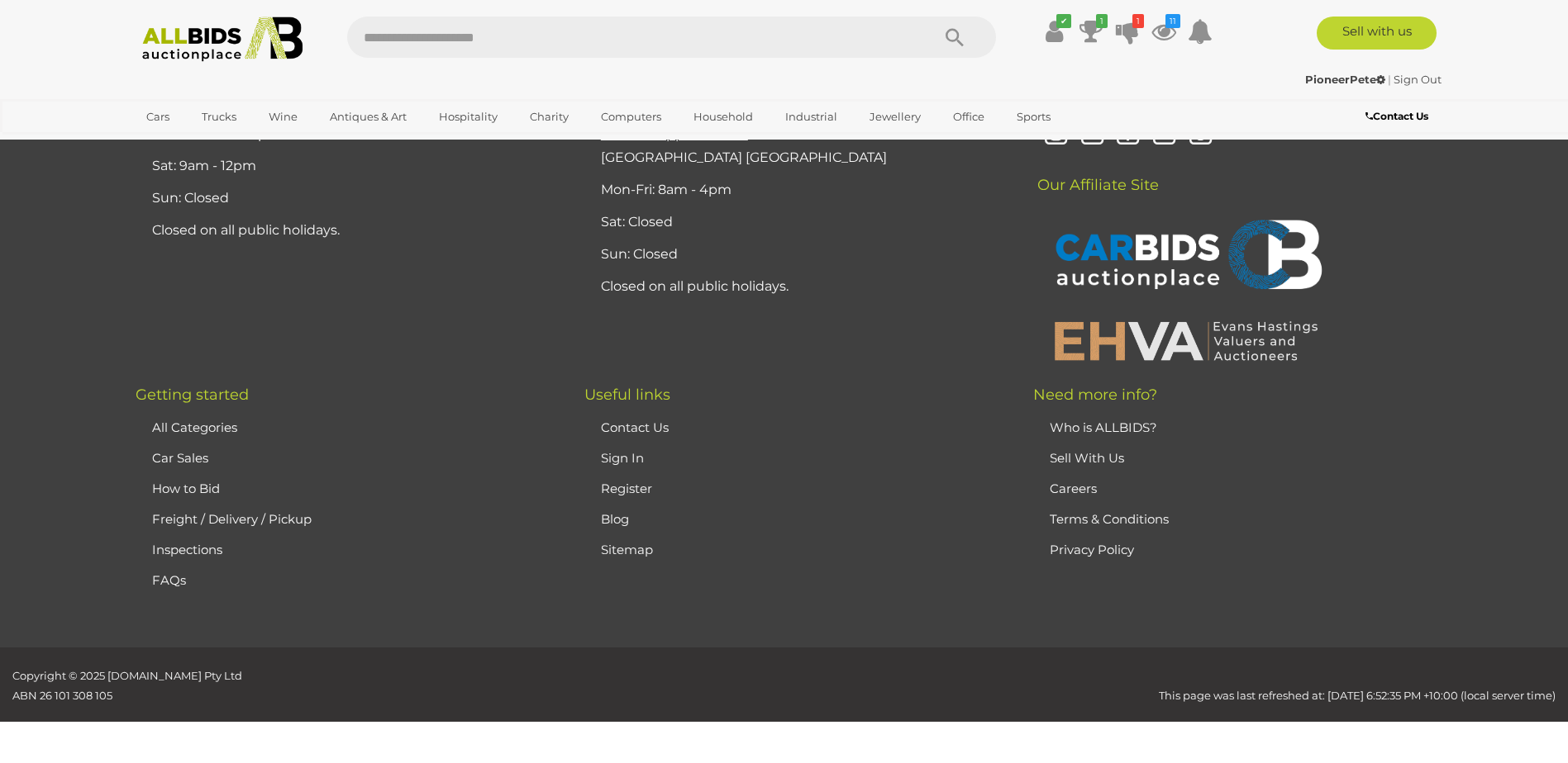
scroll to position [11763, 0]
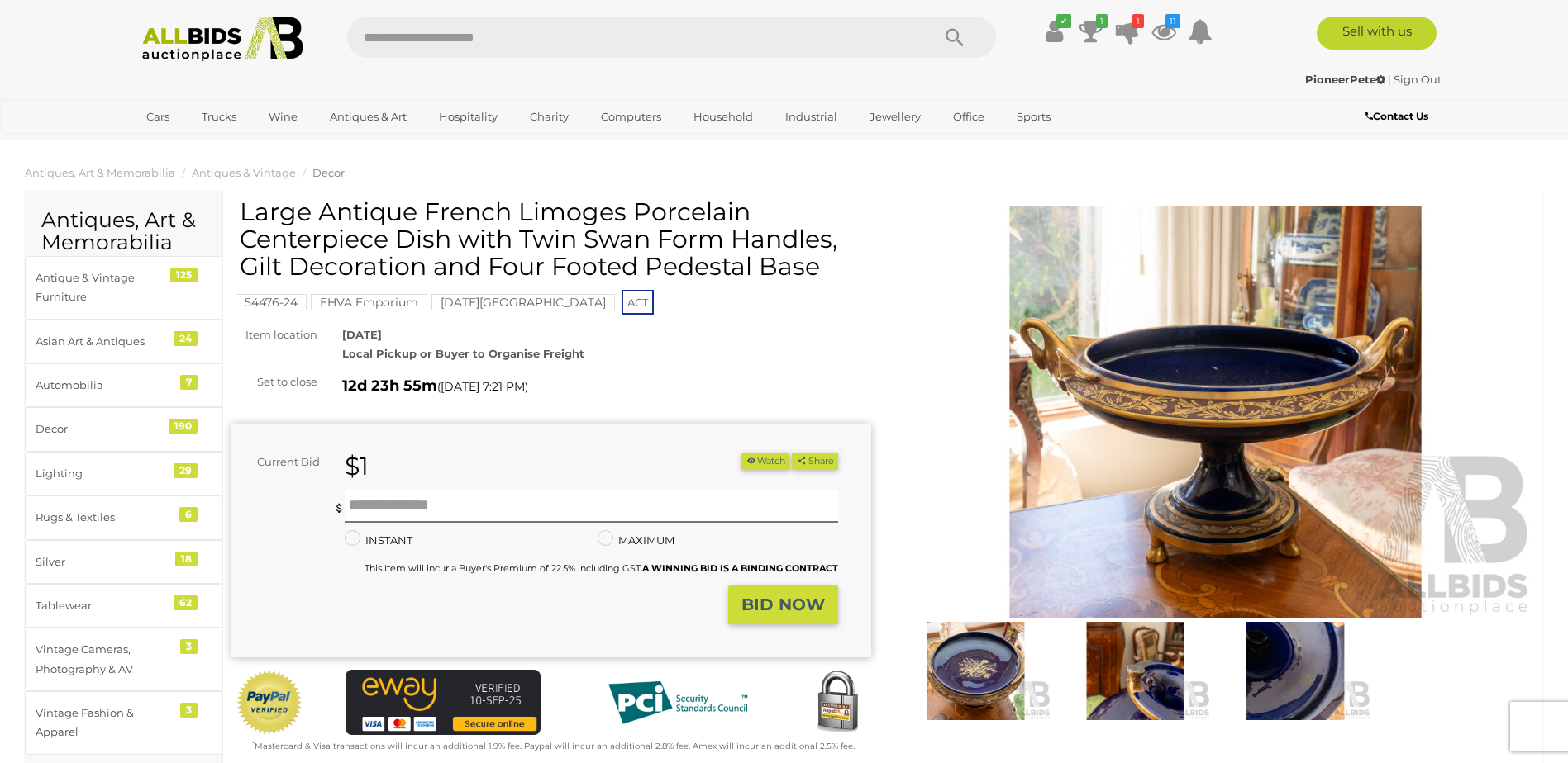
drag, startPoint x: 243, startPoint y: 208, endPoint x: 816, endPoint y: 270, distance: 576.3
click at [816, 270] on h1 "Large Antique French Limoges Porcelain Centerpiece Dish with Twin Swan Form Han…" at bounding box center [553, 238] width 627 height 81
drag, startPoint x: 816, startPoint y: 270, endPoint x: 785, endPoint y: 260, distance: 32.6
click at [999, 666] on img at bounding box center [975, 671] width 151 height 98
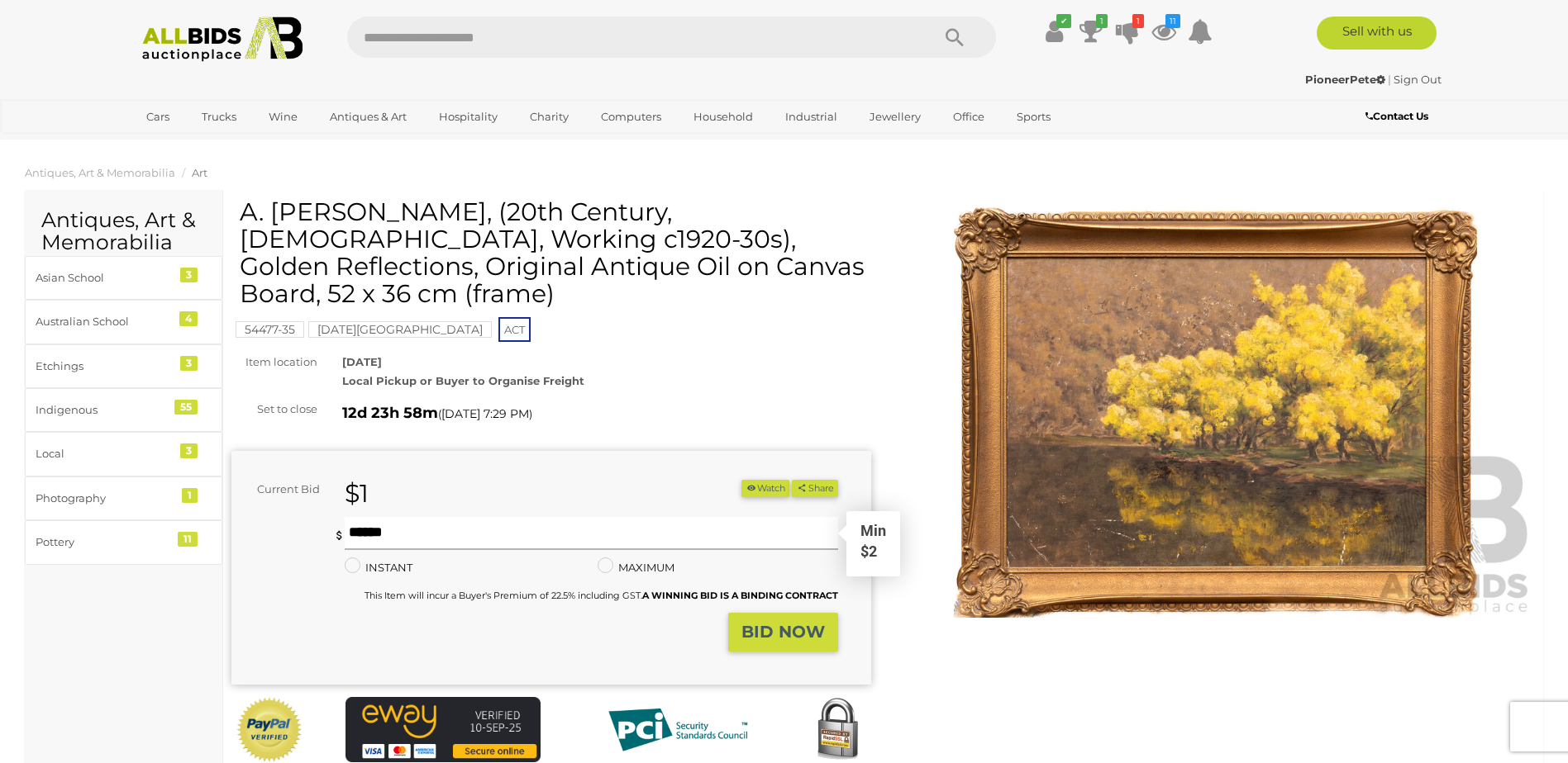
click at [433, 517] on input "text" at bounding box center [591, 534] width 493 height 33
drag, startPoint x: 241, startPoint y: 213, endPoint x: 429, endPoint y: 208, distance: 188.1
click at [429, 208] on h1 "A. [PERSON_NAME], (20th Century, [DEMOGRAPHIC_DATA], Working c1920-30s), Golden…" at bounding box center [553, 252] width 627 height 109
click at [759, 480] on button "Watch" at bounding box center [765, 488] width 48 height 17
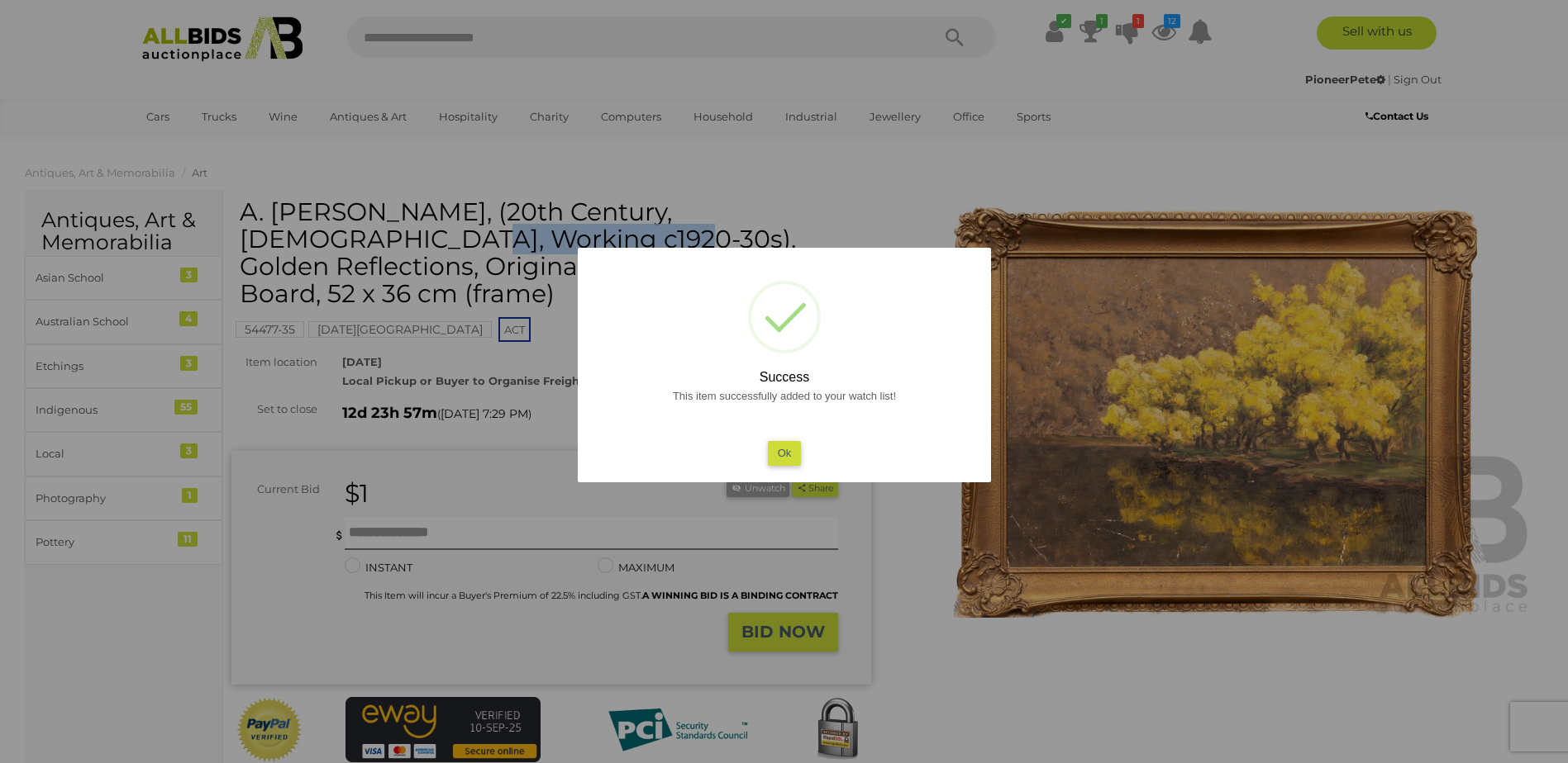
click at [781, 451] on button "Ok" at bounding box center [784, 453] width 34 height 24
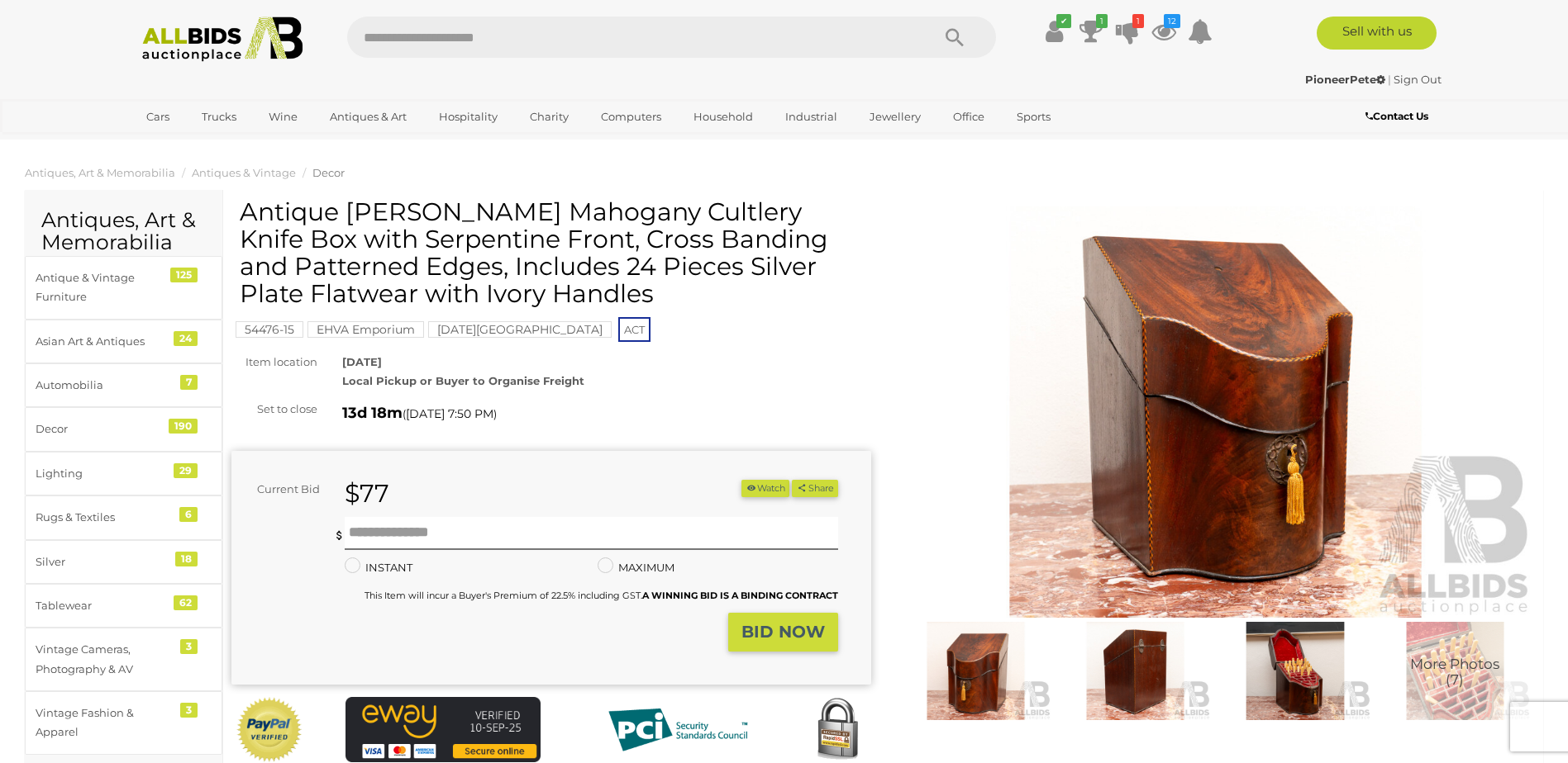
click at [1276, 679] on img at bounding box center [1294, 671] width 151 height 98
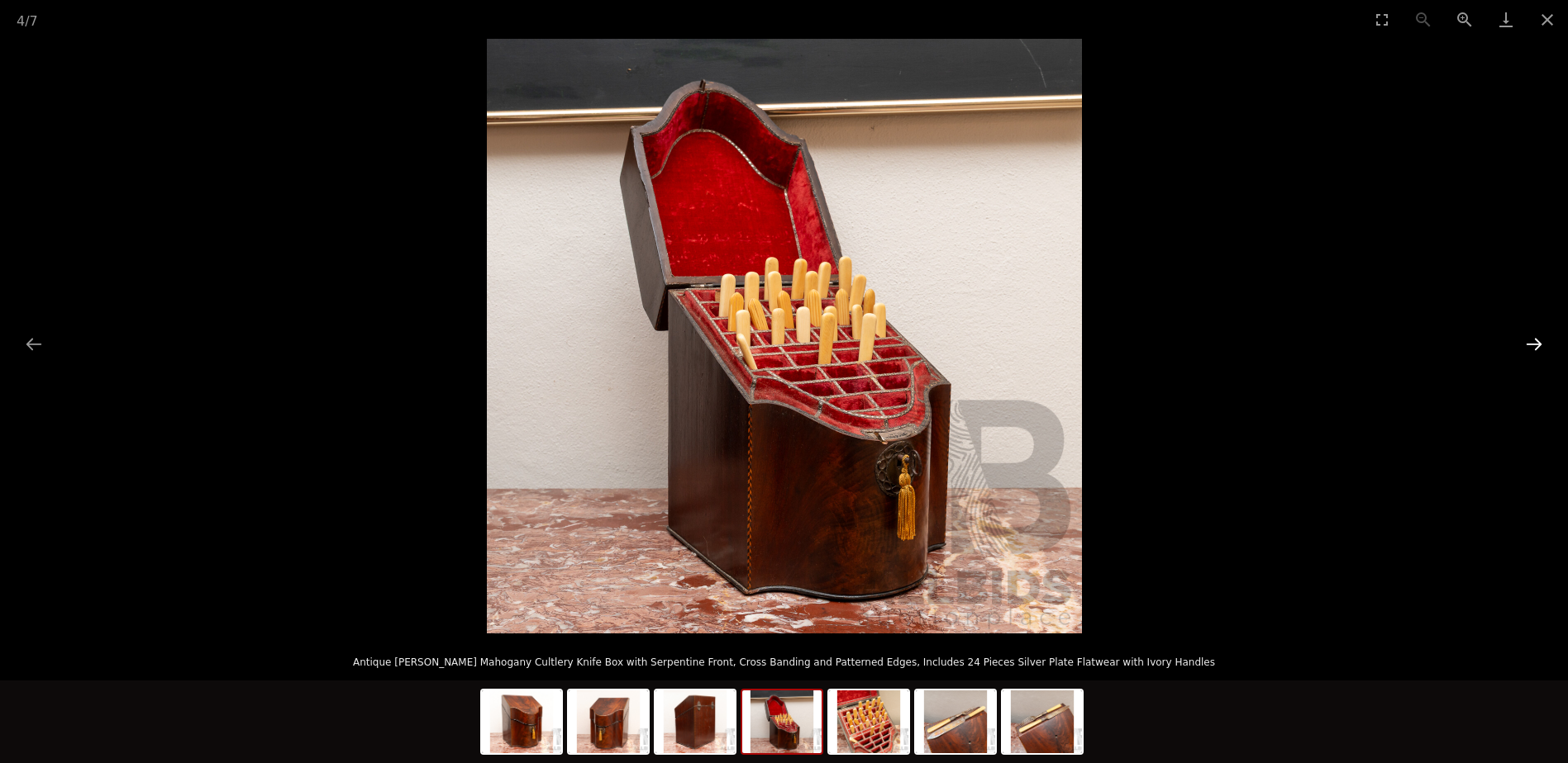
click at [1532, 342] on button "Next slide" at bounding box center [1534, 344] width 35 height 32
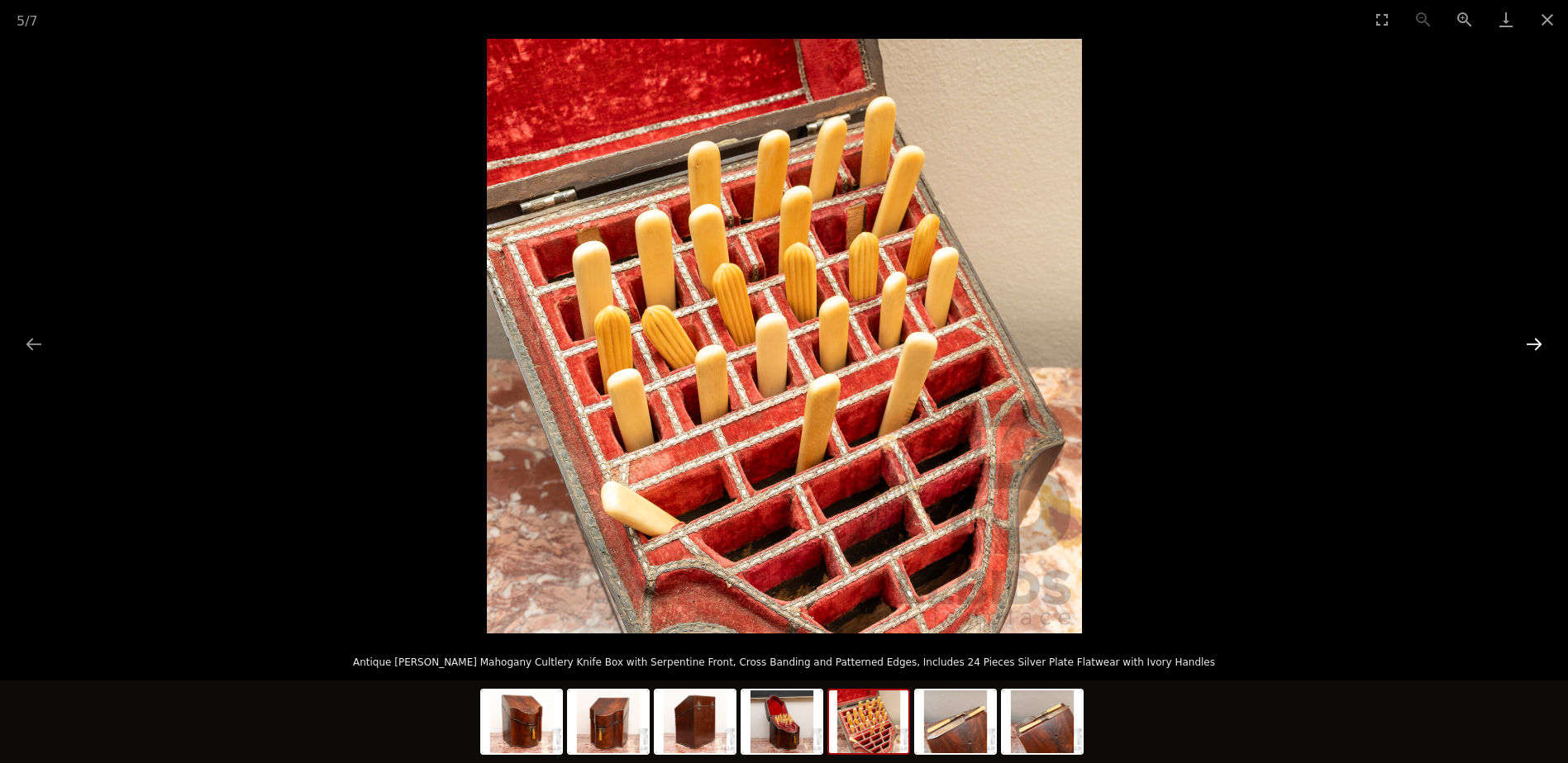
click at [1532, 342] on button "Next slide" at bounding box center [1534, 344] width 35 height 32
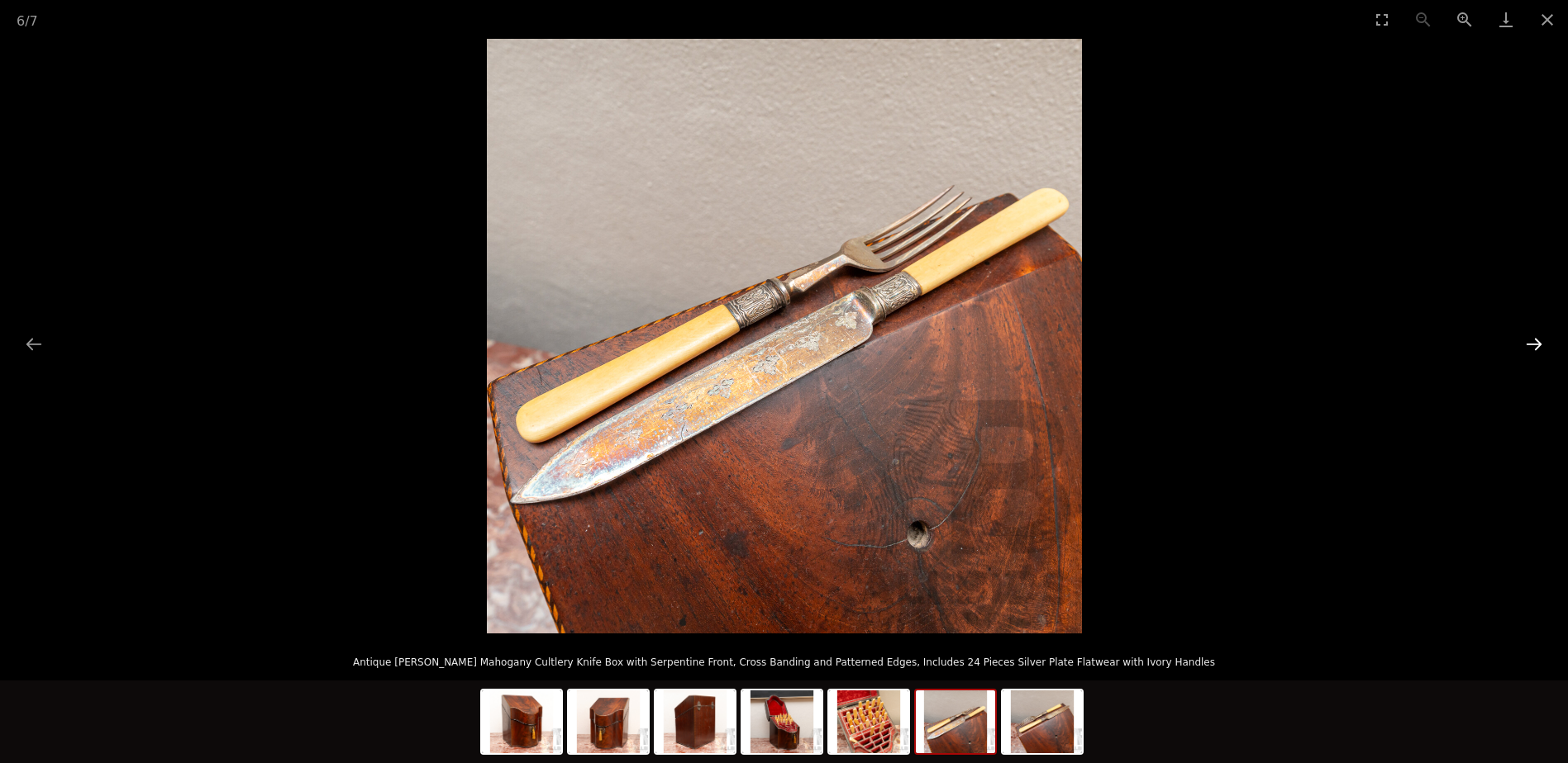
click at [1532, 342] on button "Next slide" at bounding box center [1534, 344] width 35 height 32
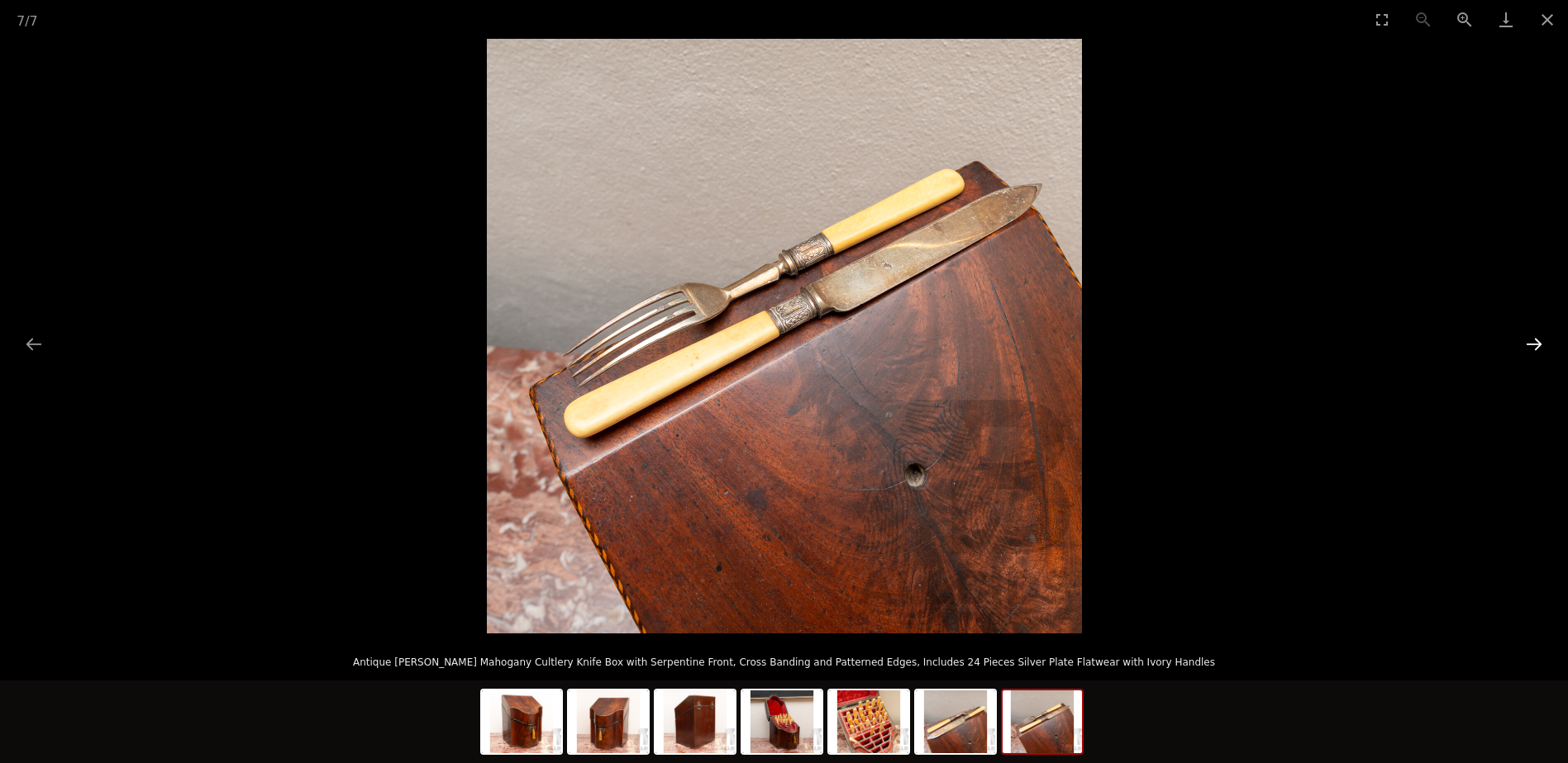
click at [1532, 342] on button "Next slide" at bounding box center [1534, 344] width 35 height 32
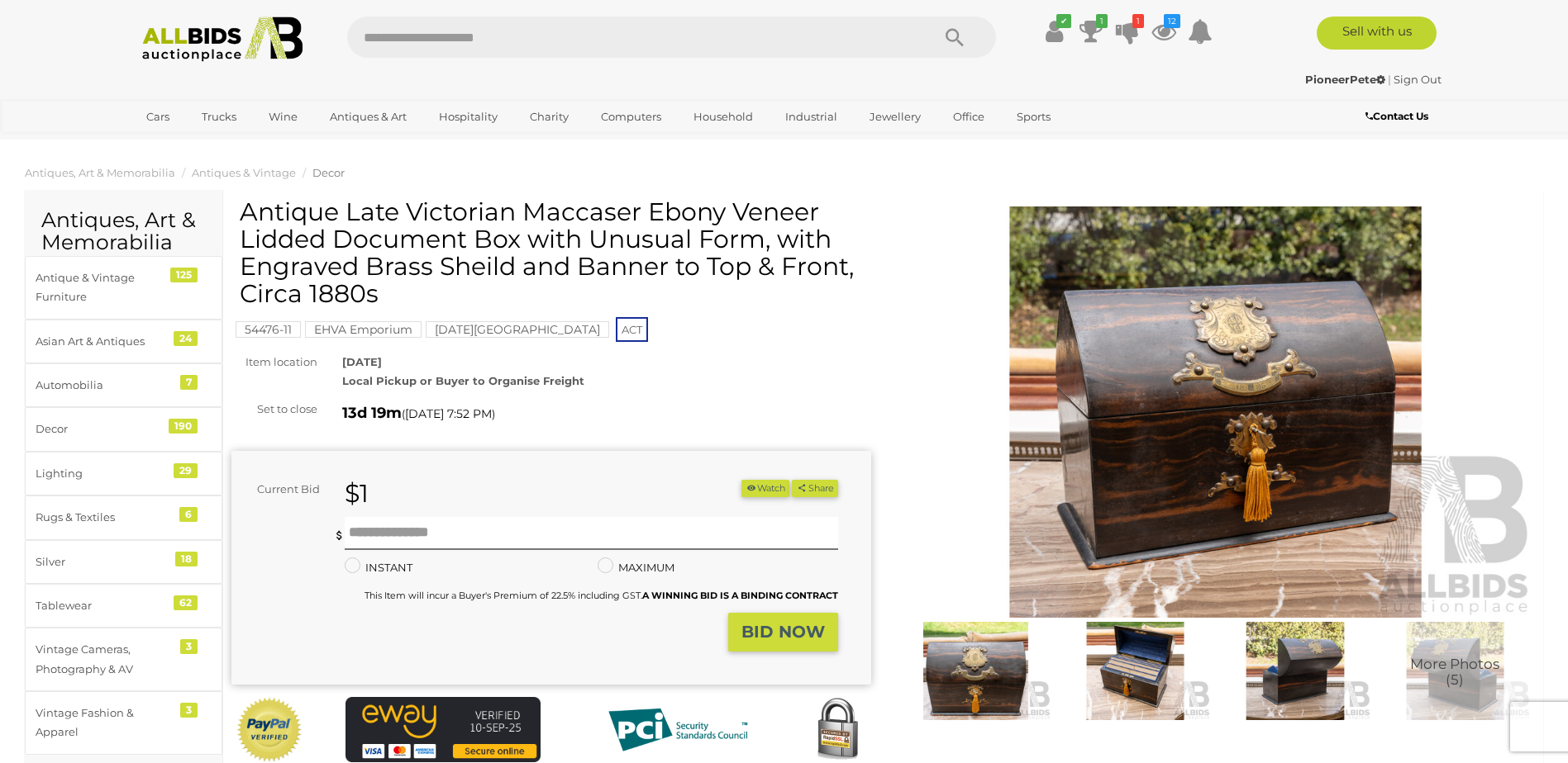
click at [976, 674] on img at bounding box center [975, 671] width 151 height 98
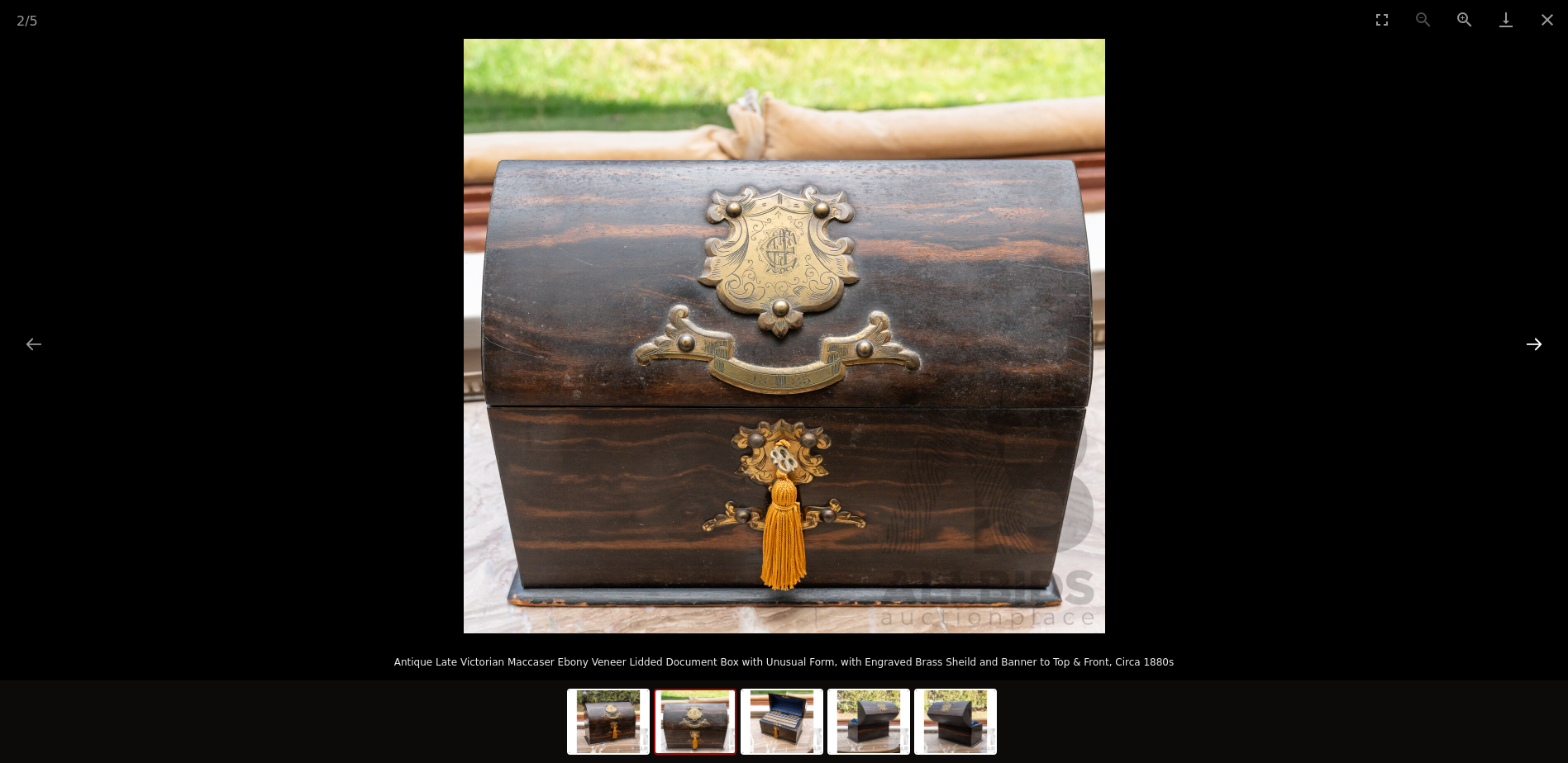
click at [1531, 339] on button "Next slide" at bounding box center [1534, 344] width 35 height 32
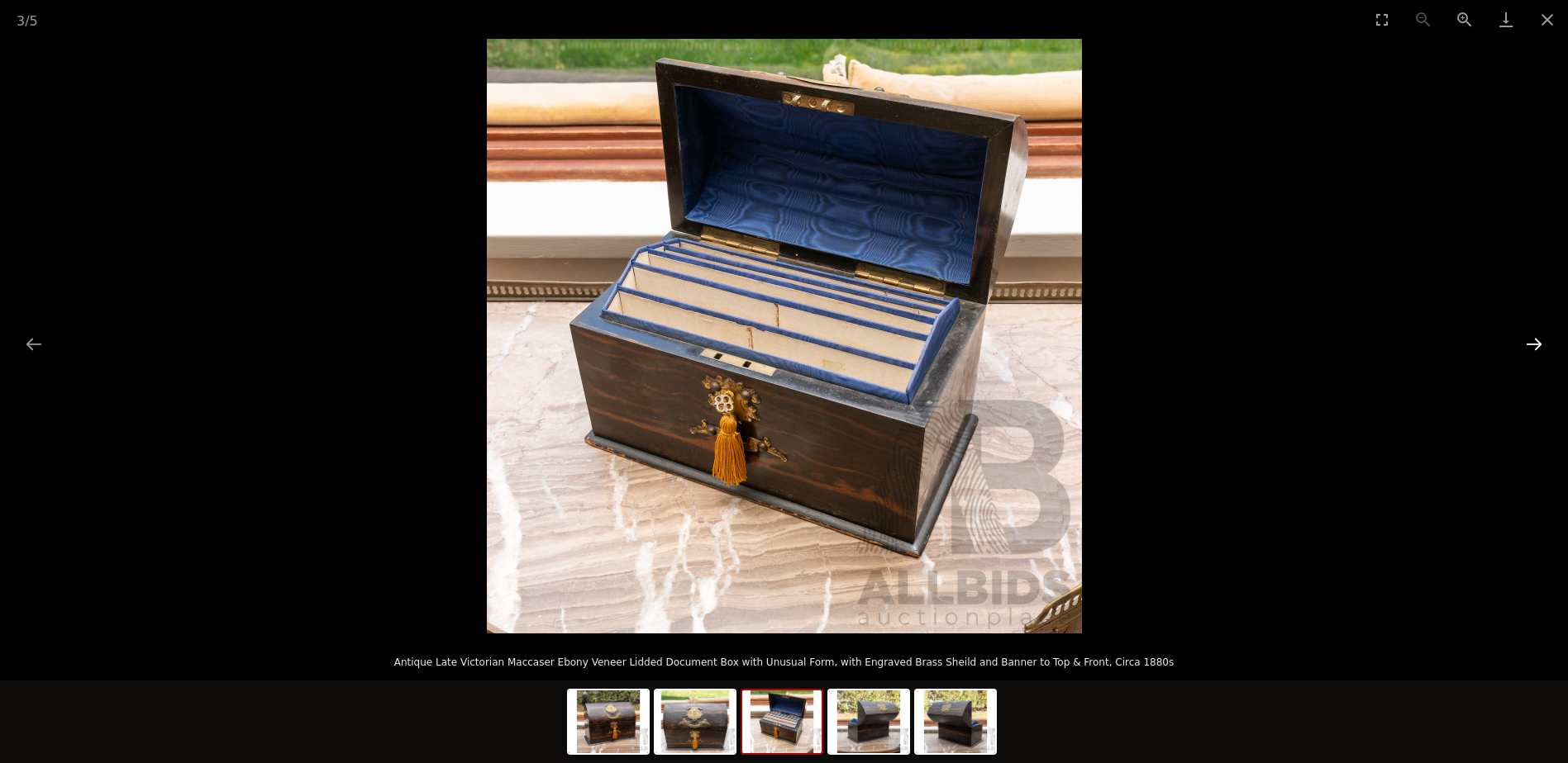
click at [1531, 339] on button "Next slide" at bounding box center [1534, 344] width 35 height 32
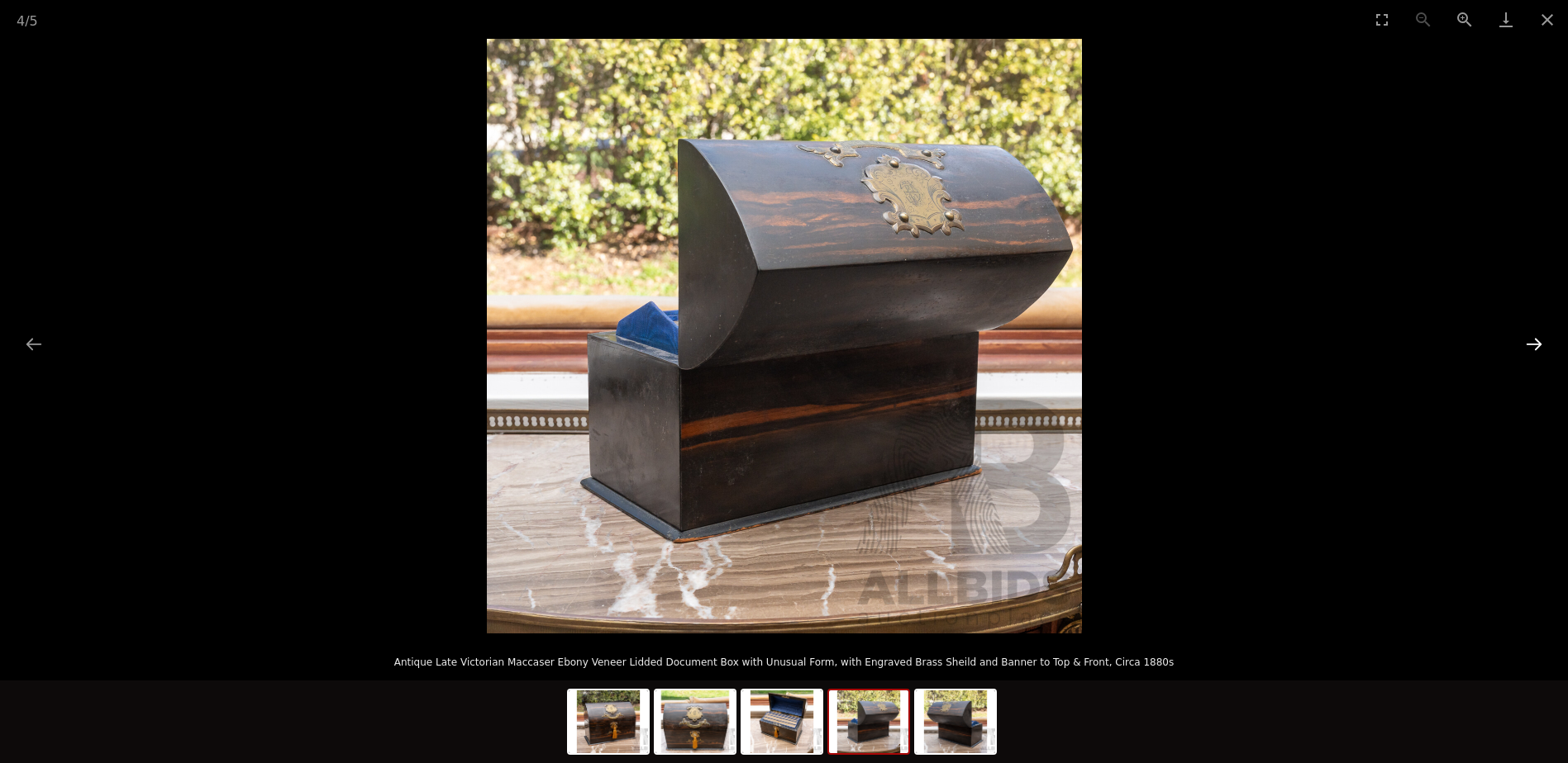
click at [1531, 339] on button "Next slide" at bounding box center [1534, 344] width 35 height 32
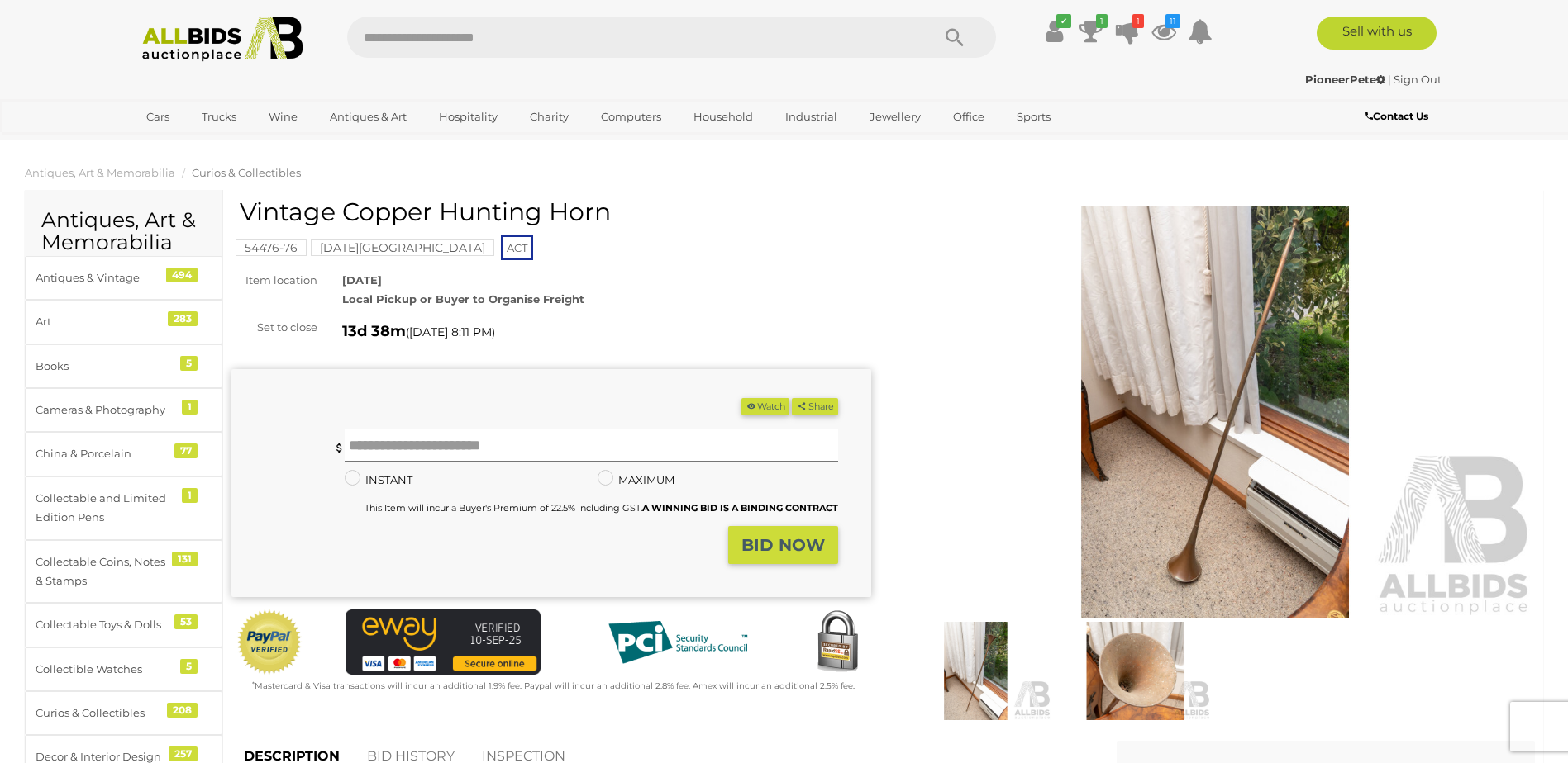
click at [1154, 675] on img at bounding box center [1135, 671] width 151 height 98
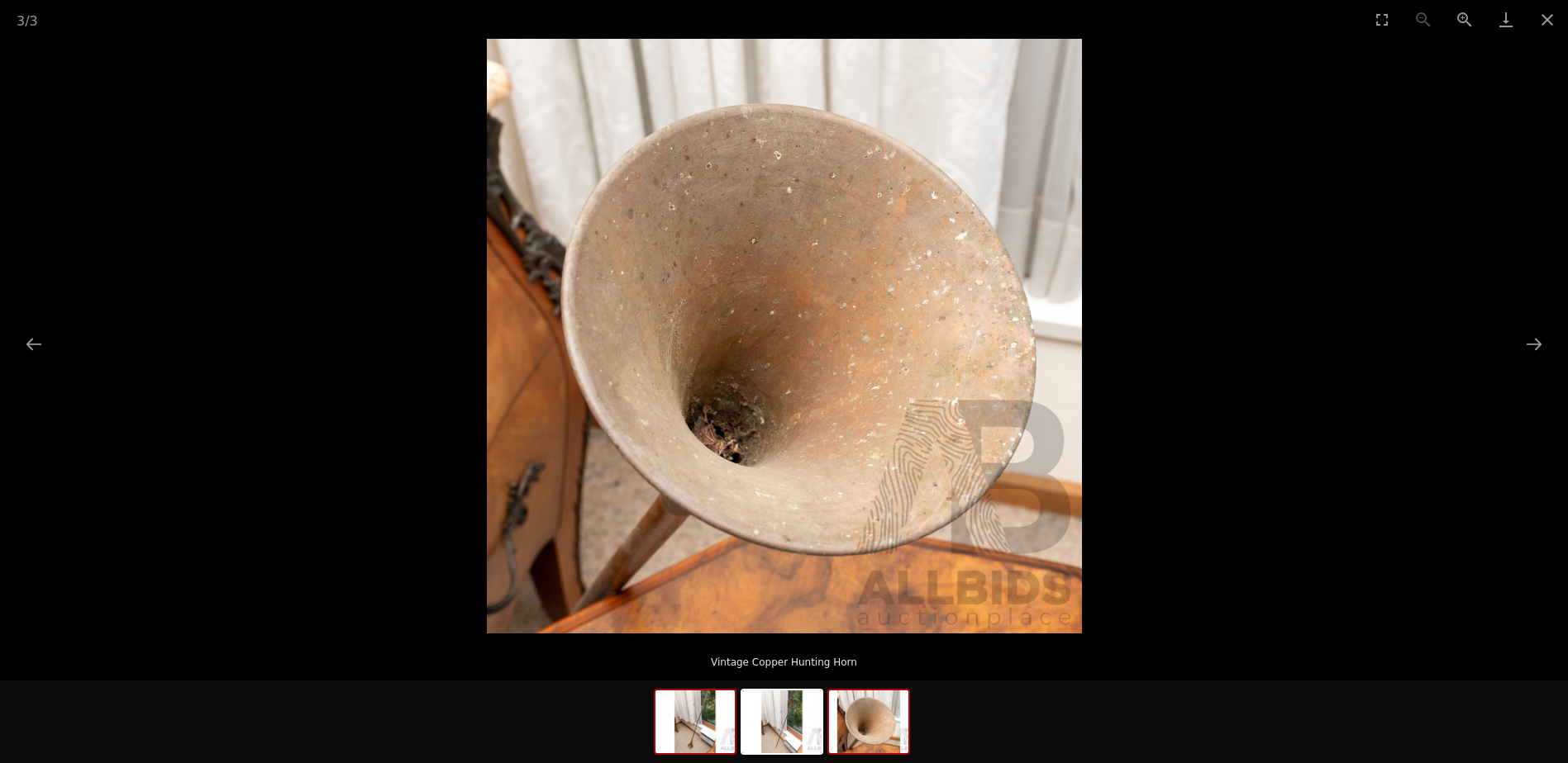
click at [721, 730] on img at bounding box center [695, 722] width 80 height 63
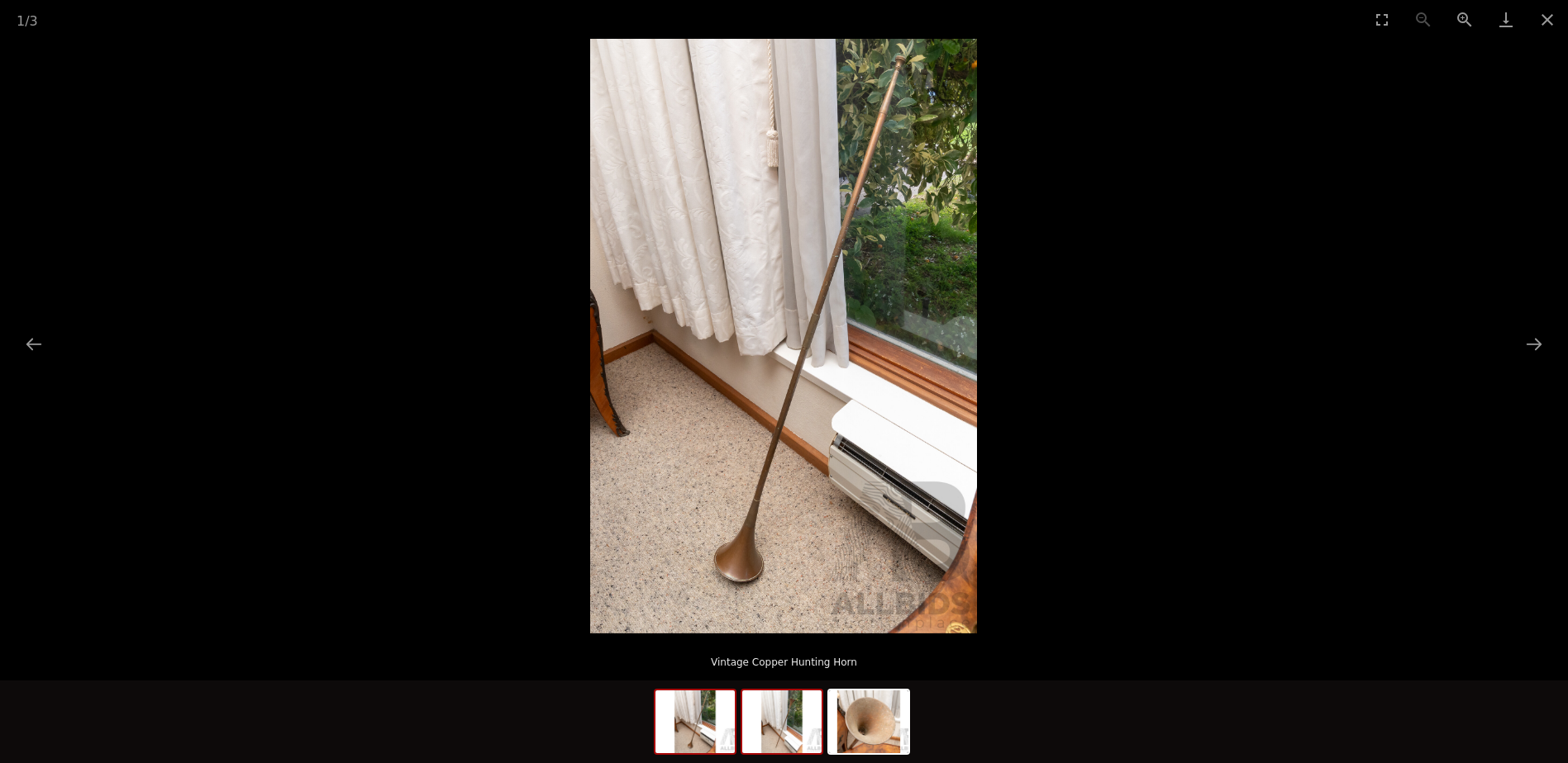
click at [774, 723] on img at bounding box center [782, 722] width 80 height 63
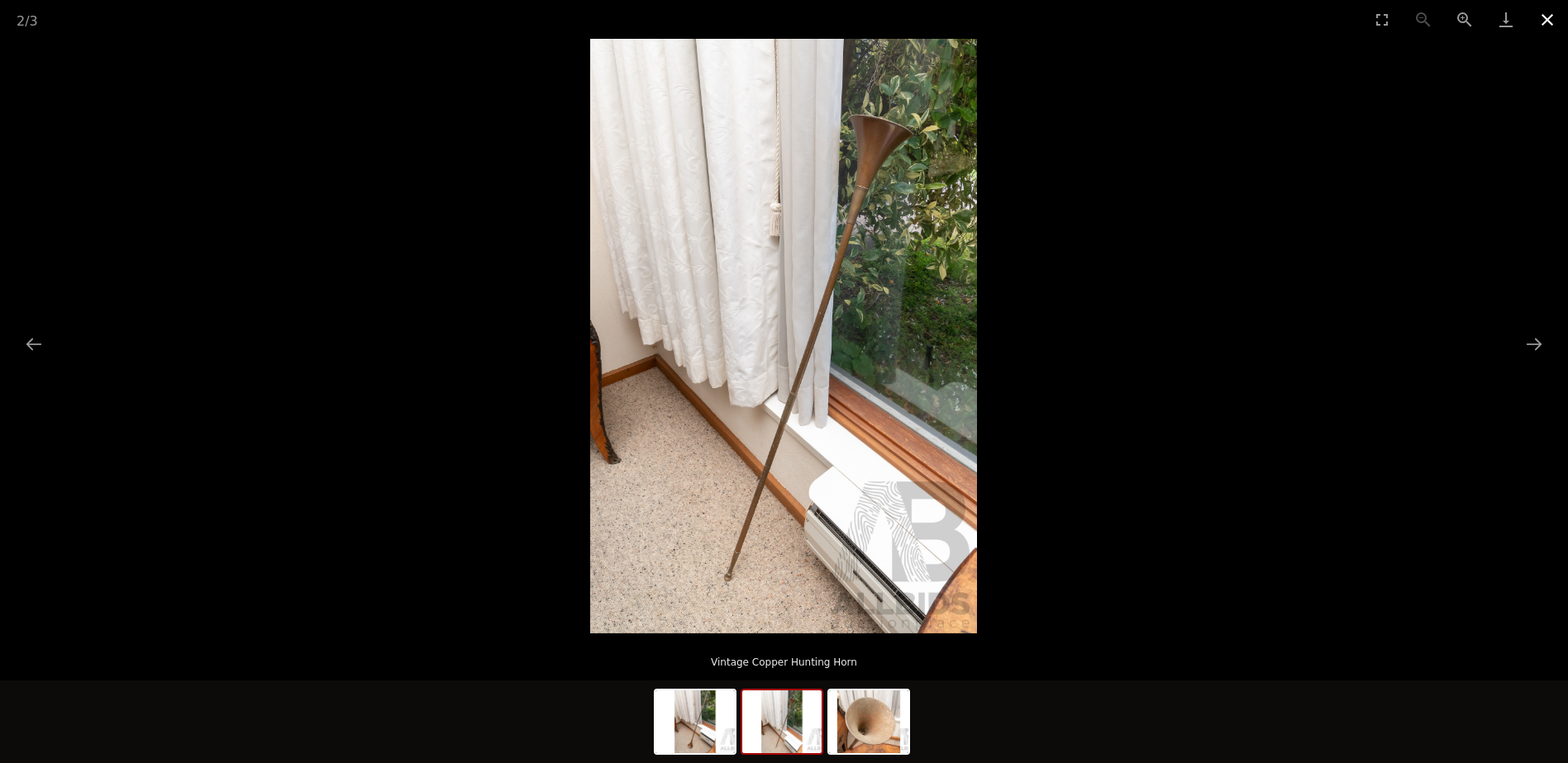
click at [1547, 20] on button "Close gallery" at bounding box center [1546, 19] width 41 height 38
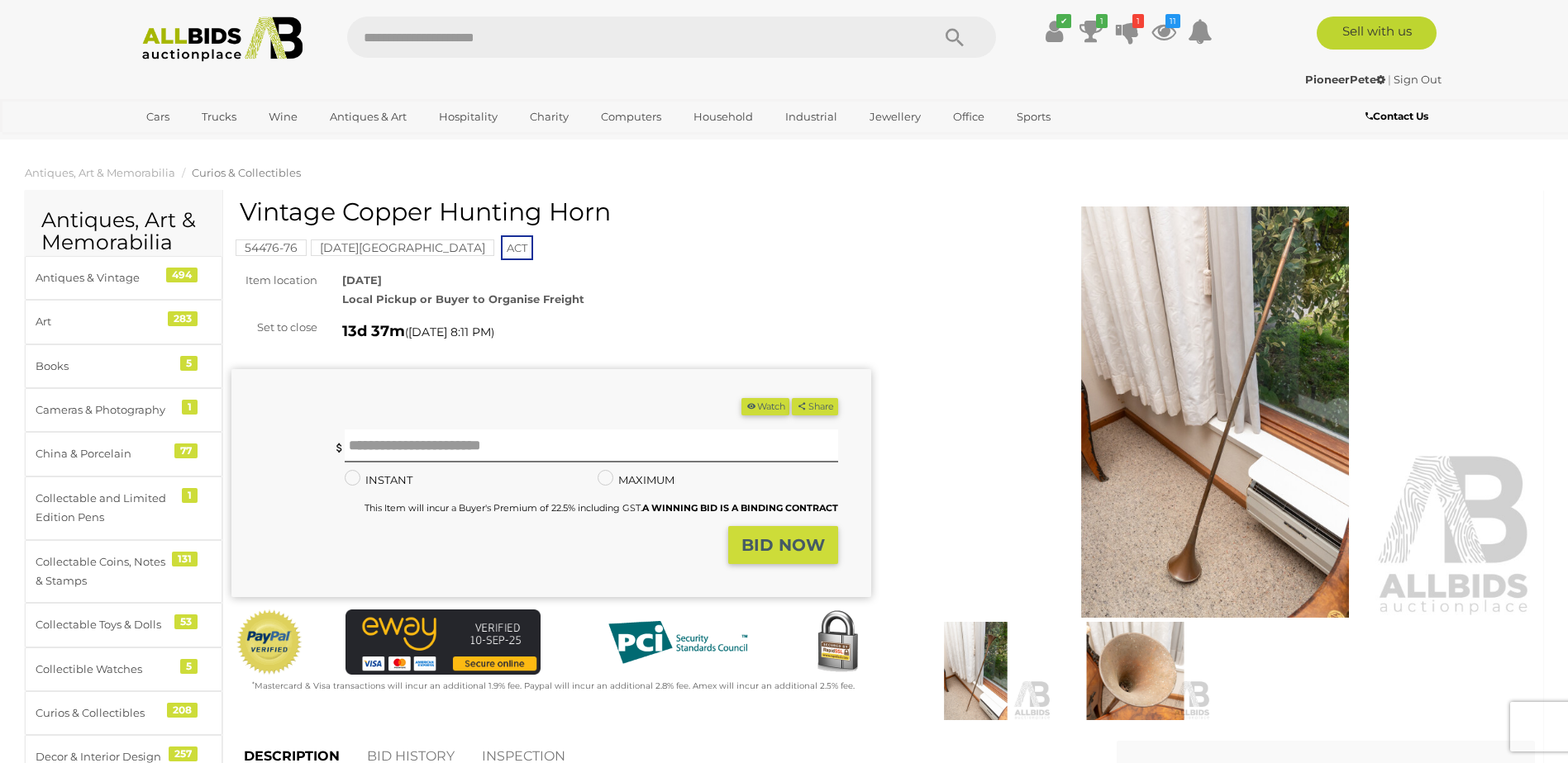
drag, startPoint x: 344, startPoint y: 212, endPoint x: 676, endPoint y: 214, distance: 332.0
click at [676, 214] on h1 "Vintage Copper Hunting Horn" at bounding box center [553, 212] width 627 height 27
drag, startPoint x: 676, startPoint y: 214, endPoint x: 591, endPoint y: 214, distance: 85.0
click at [959, 653] on img at bounding box center [975, 671] width 151 height 98
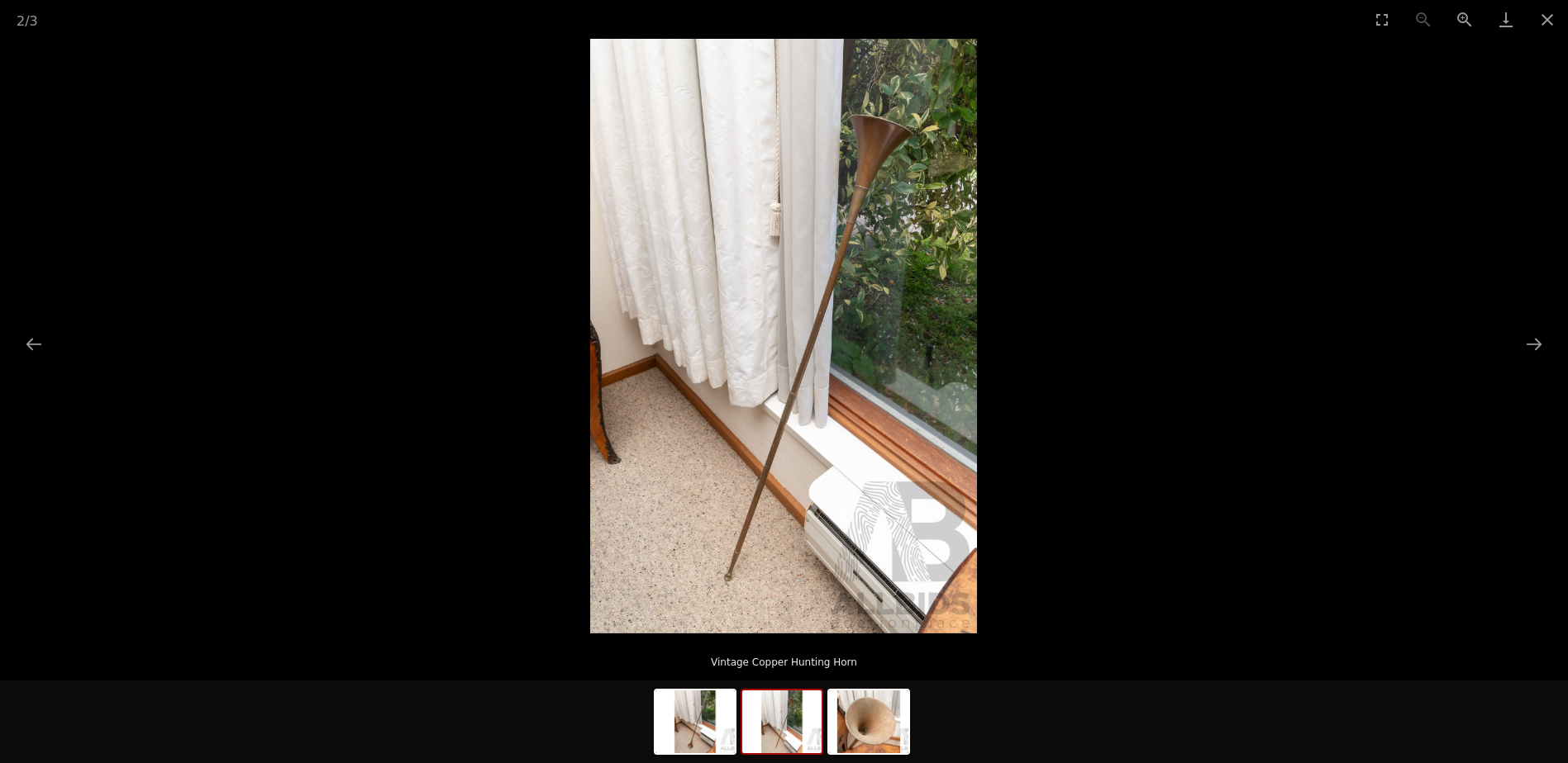
click at [854, 151] on img at bounding box center [783, 335] width 387 height 595
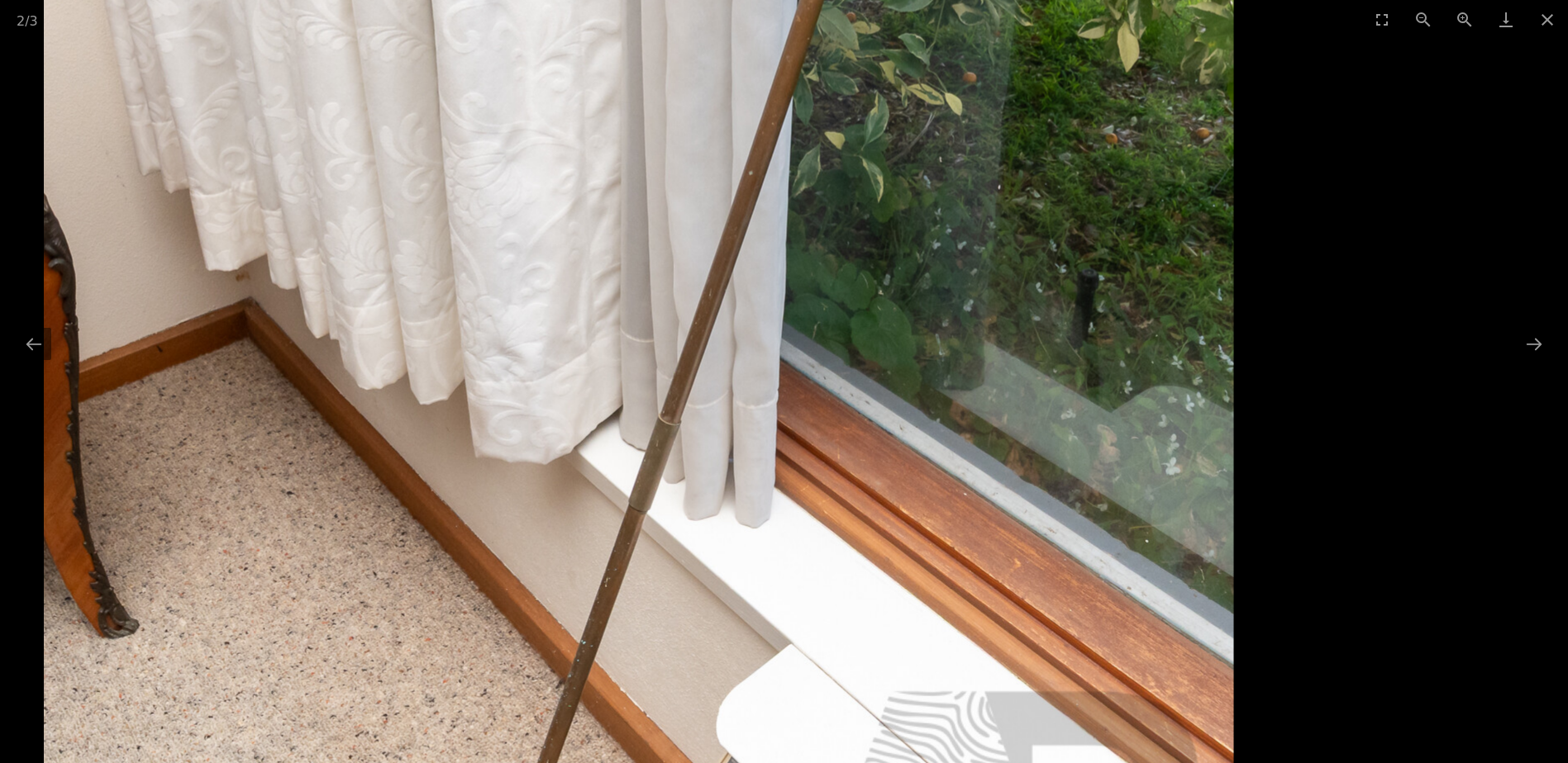
drag, startPoint x: 816, startPoint y: 582, endPoint x: 976, endPoint y: 58, distance: 547.9
click at [976, 58] on img at bounding box center [639, 244] width 1190 height 1829
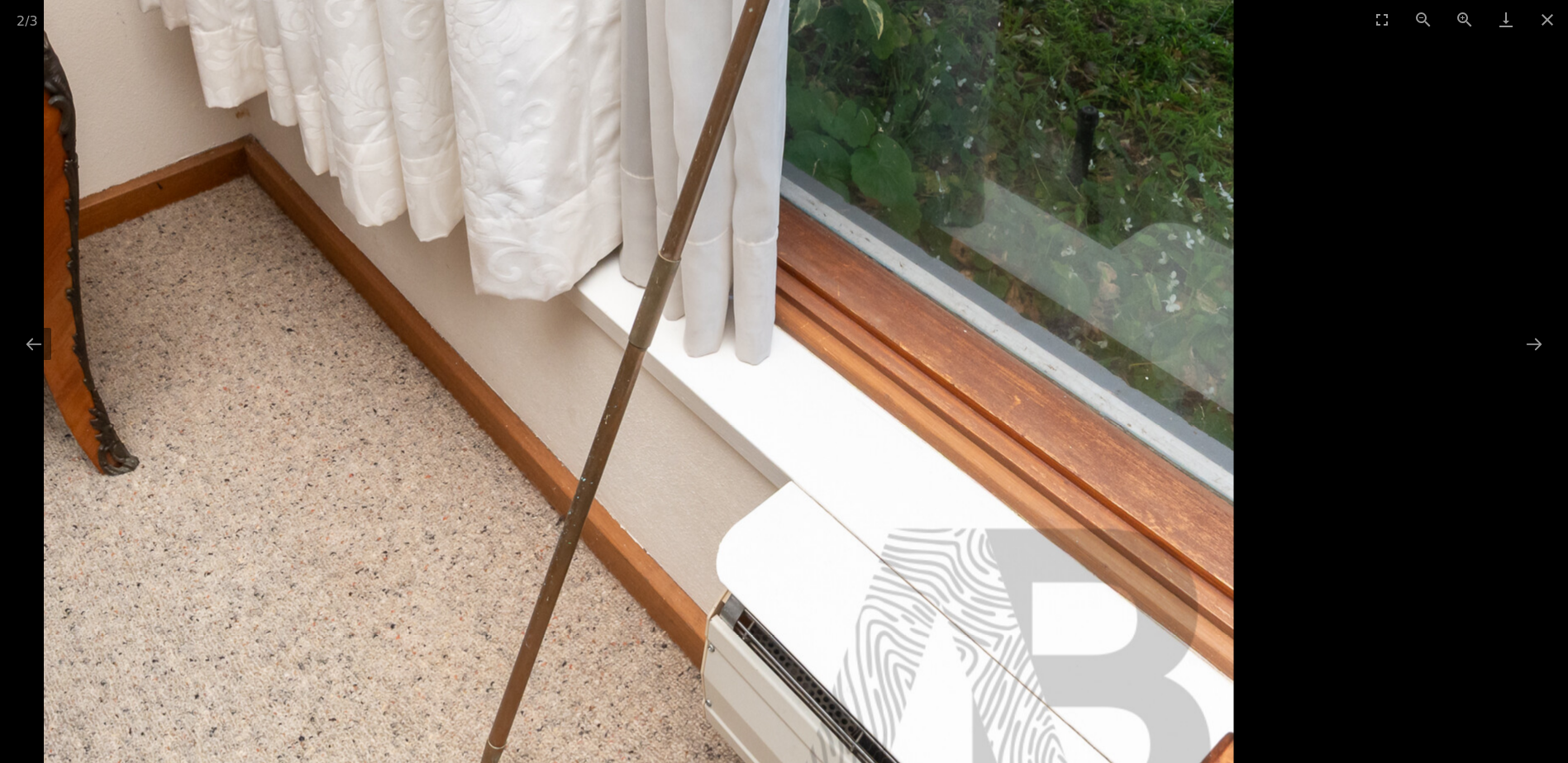
drag, startPoint x: 780, startPoint y: 362, endPoint x: 837, endPoint y: 497, distance: 146.5
click at [837, 497] on img at bounding box center [639, 80] width 1190 height 1829
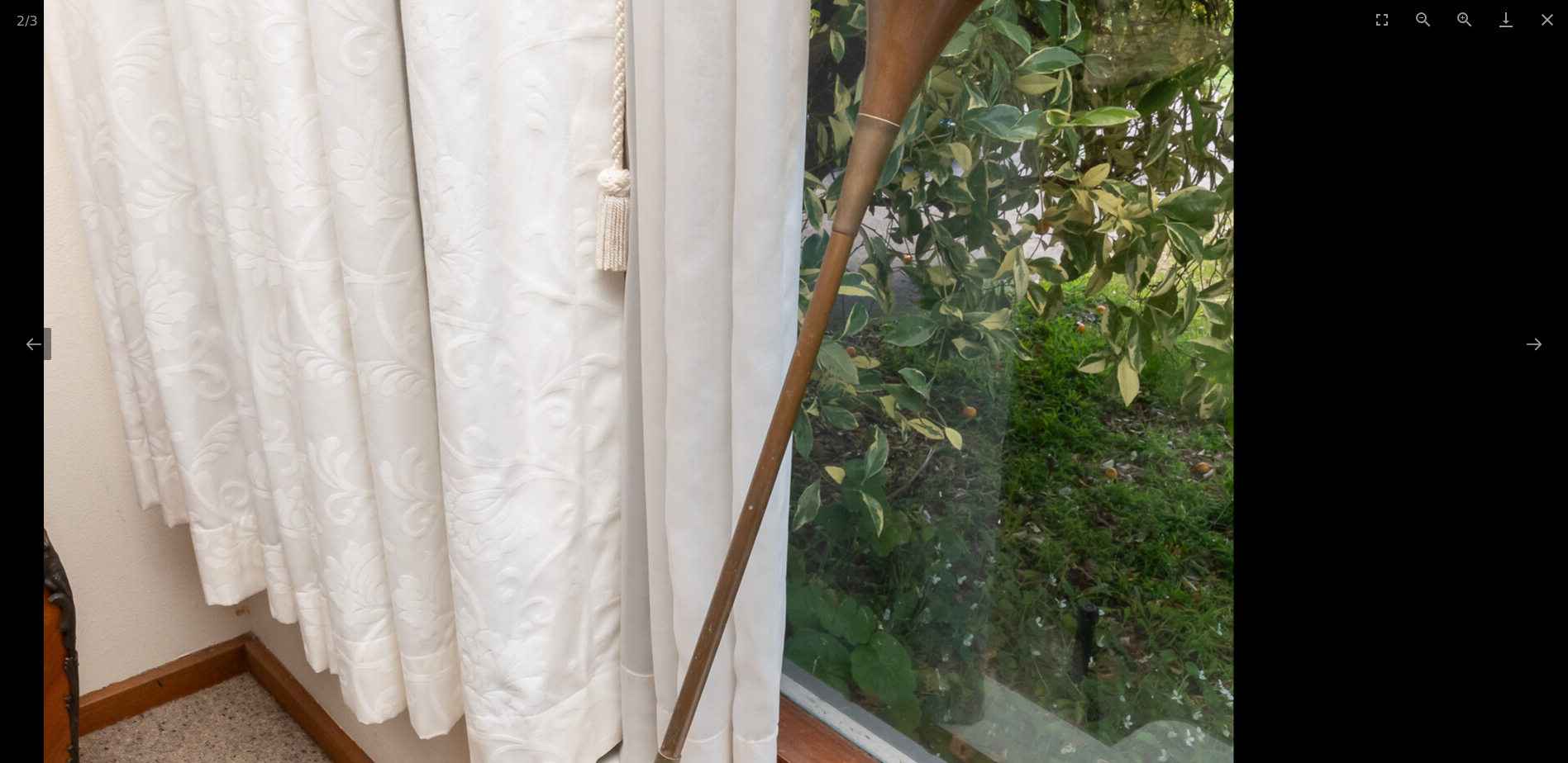
drag, startPoint x: 887, startPoint y: 143, endPoint x: 887, endPoint y: 622, distance: 479.0
click at [887, 622] on img at bounding box center [639, 578] width 1190 height 1829
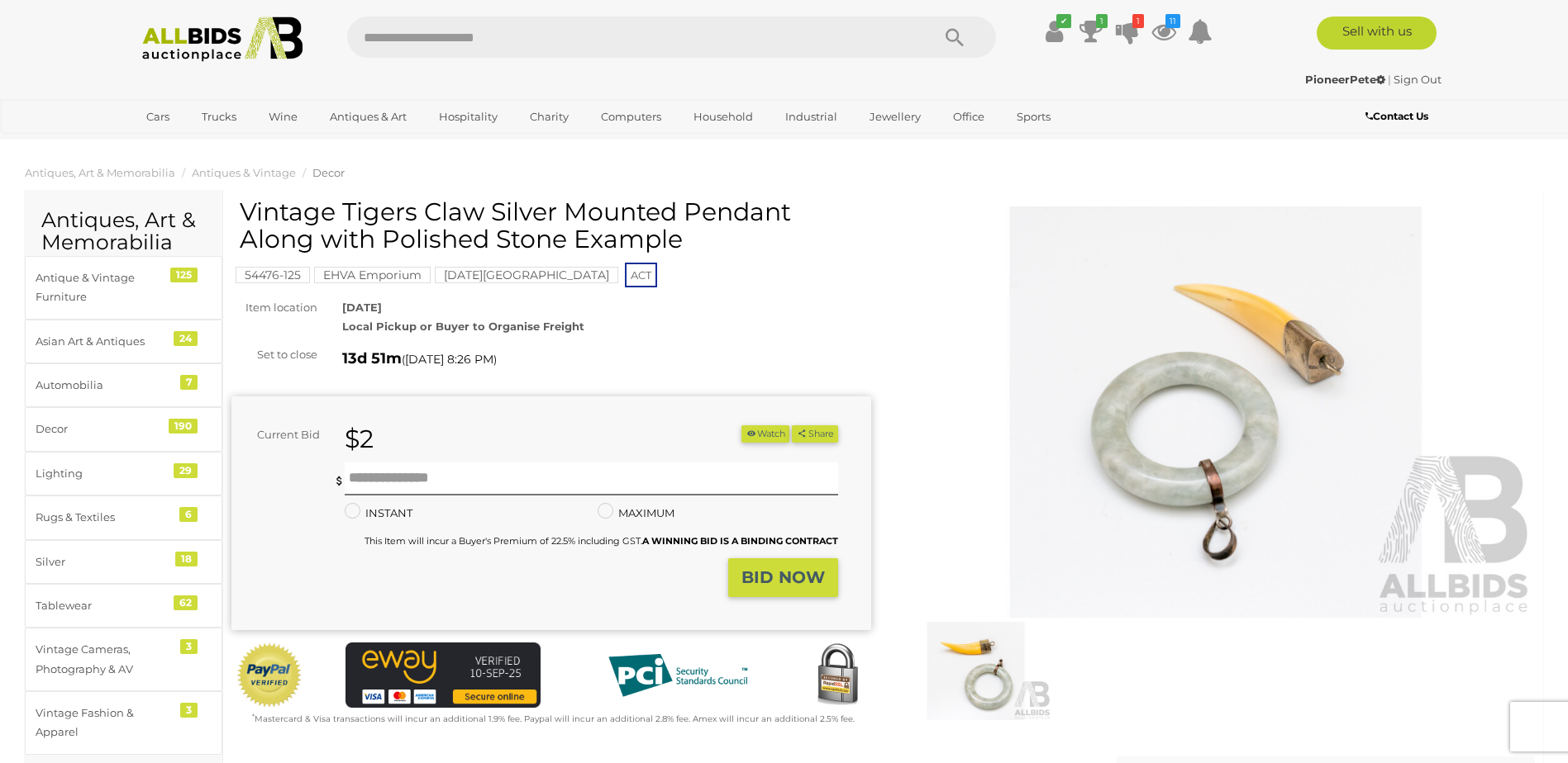
click at [1199, 355] on img at bounding box center [1216, 412] width 640 height 412
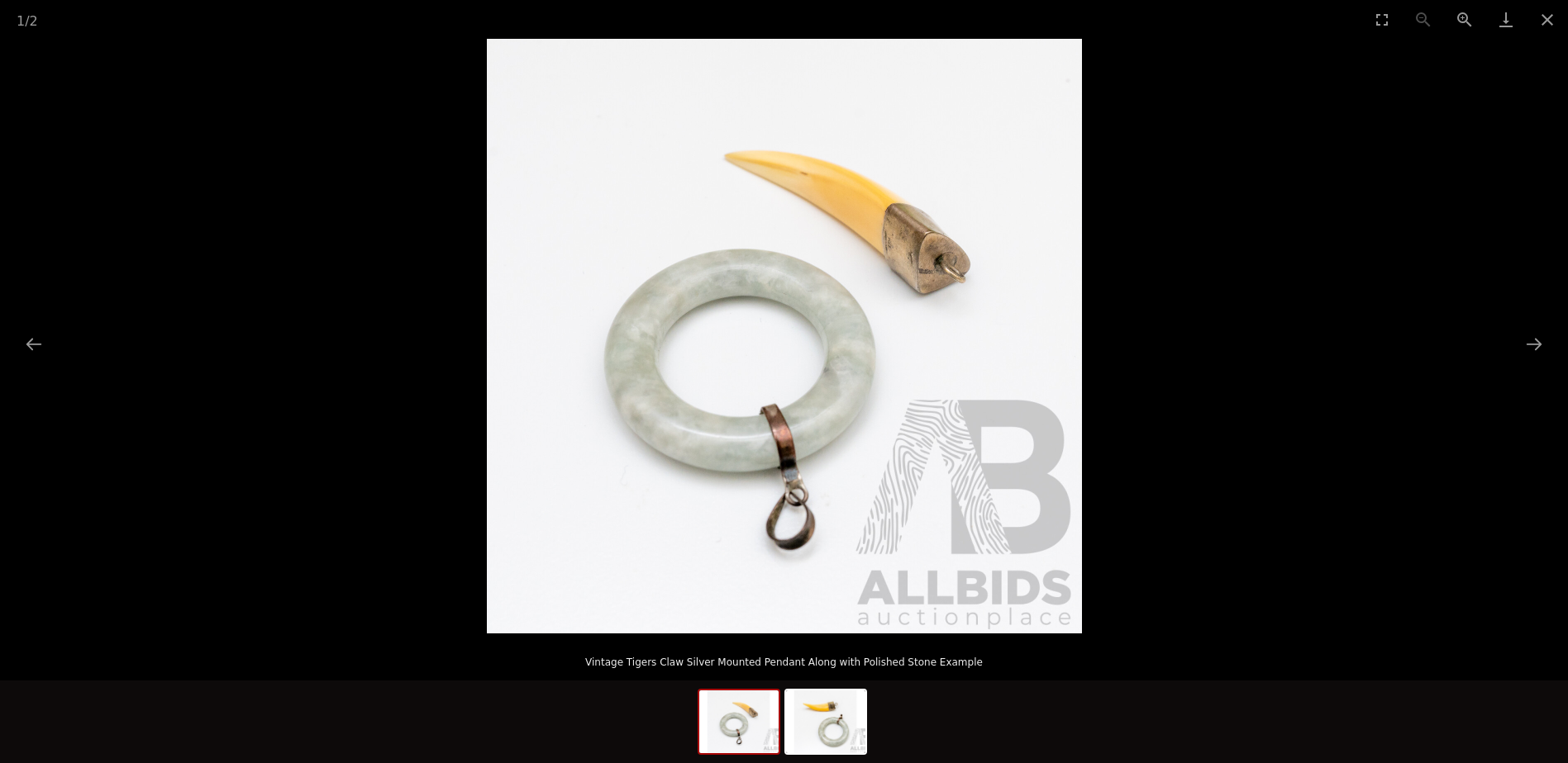
click at [806, 174] on img at bounding box center [784, 335] width 595 height 595
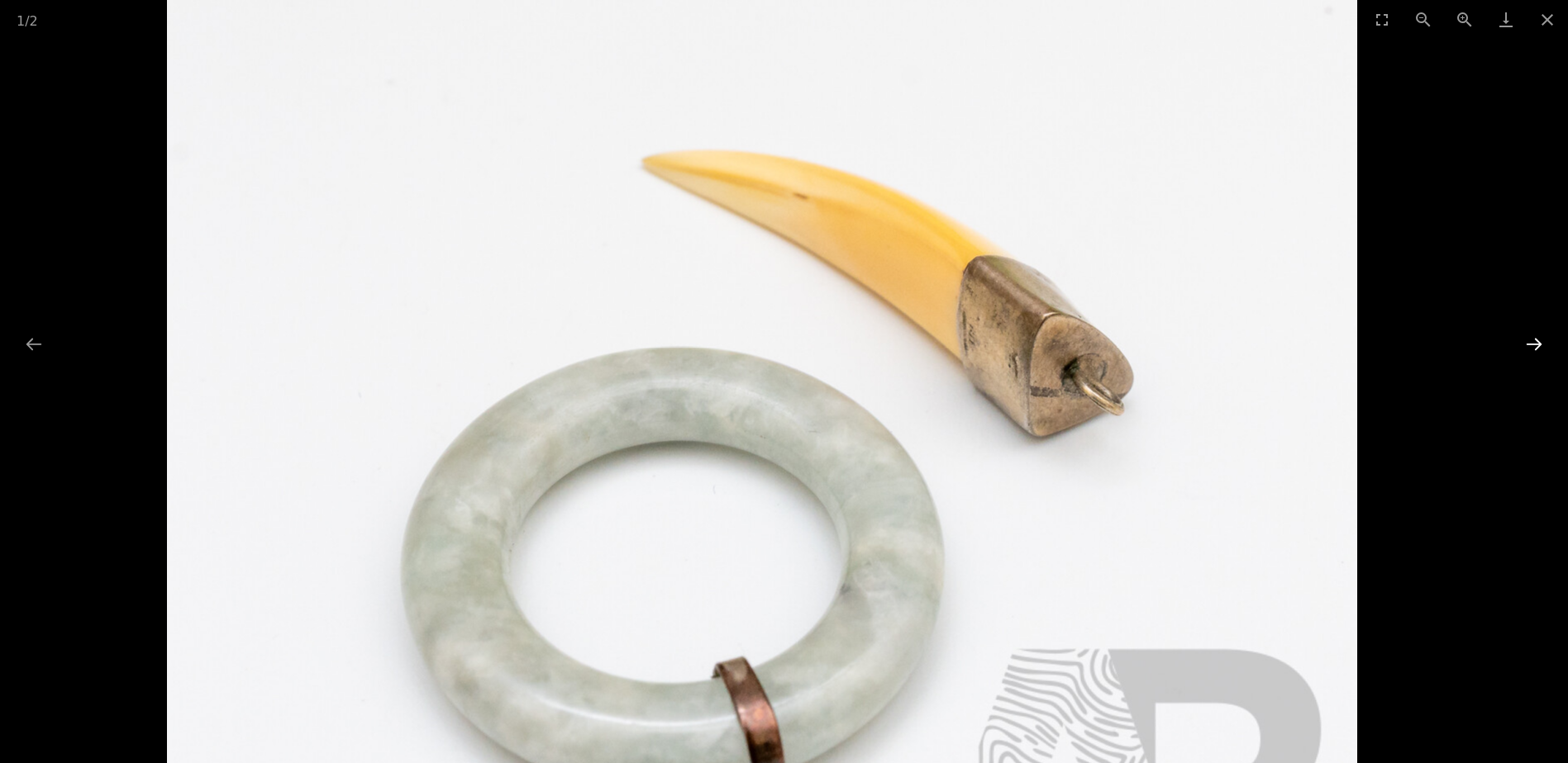
click at [1541, 341] on button "Next slide" at bounding box center [1534, 344] width 35 height 32
